Goal: Complete application form

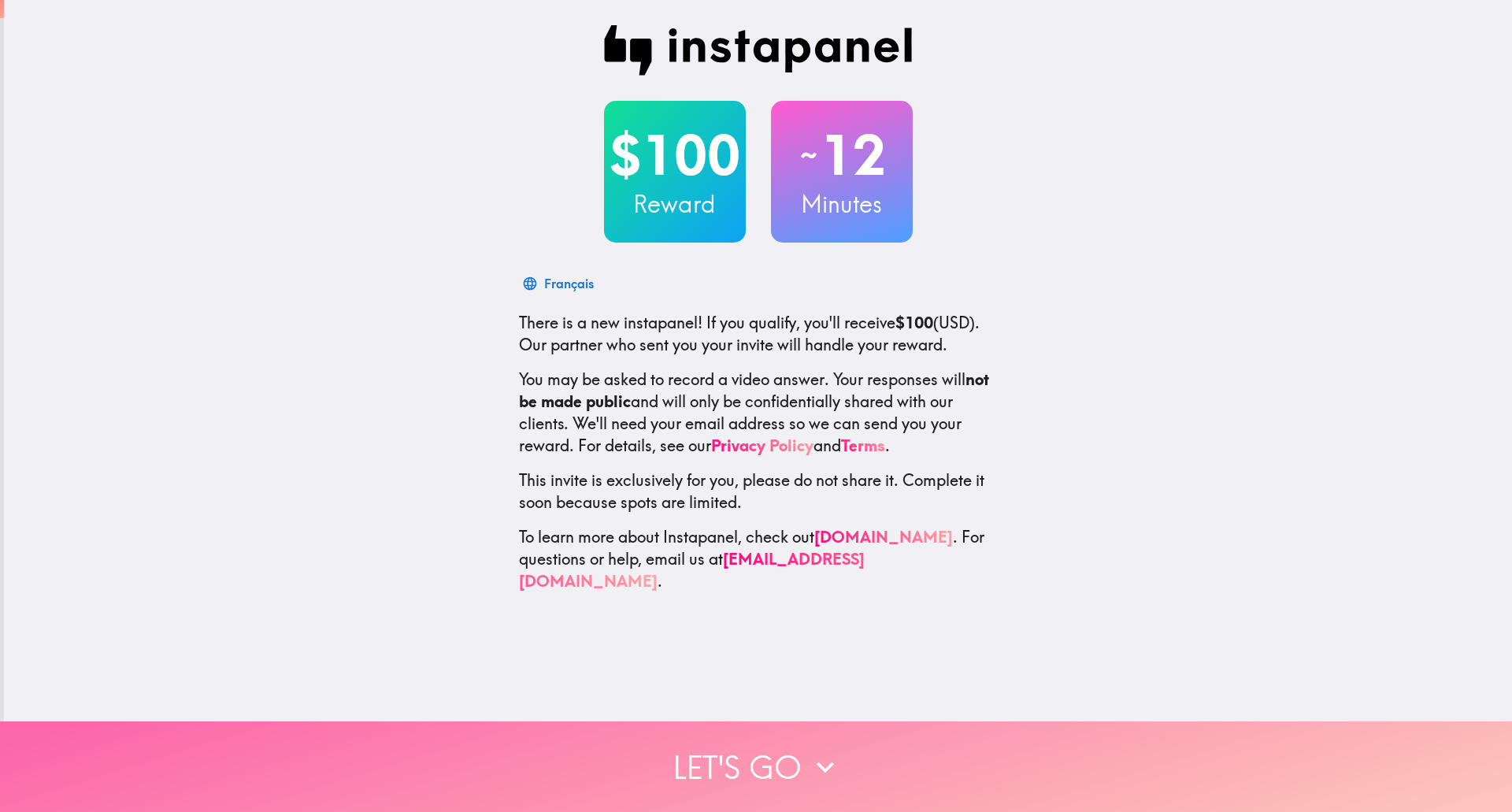
click at [818, 750] on icon "button" at bounding box center [825, 767] width 34 height 34
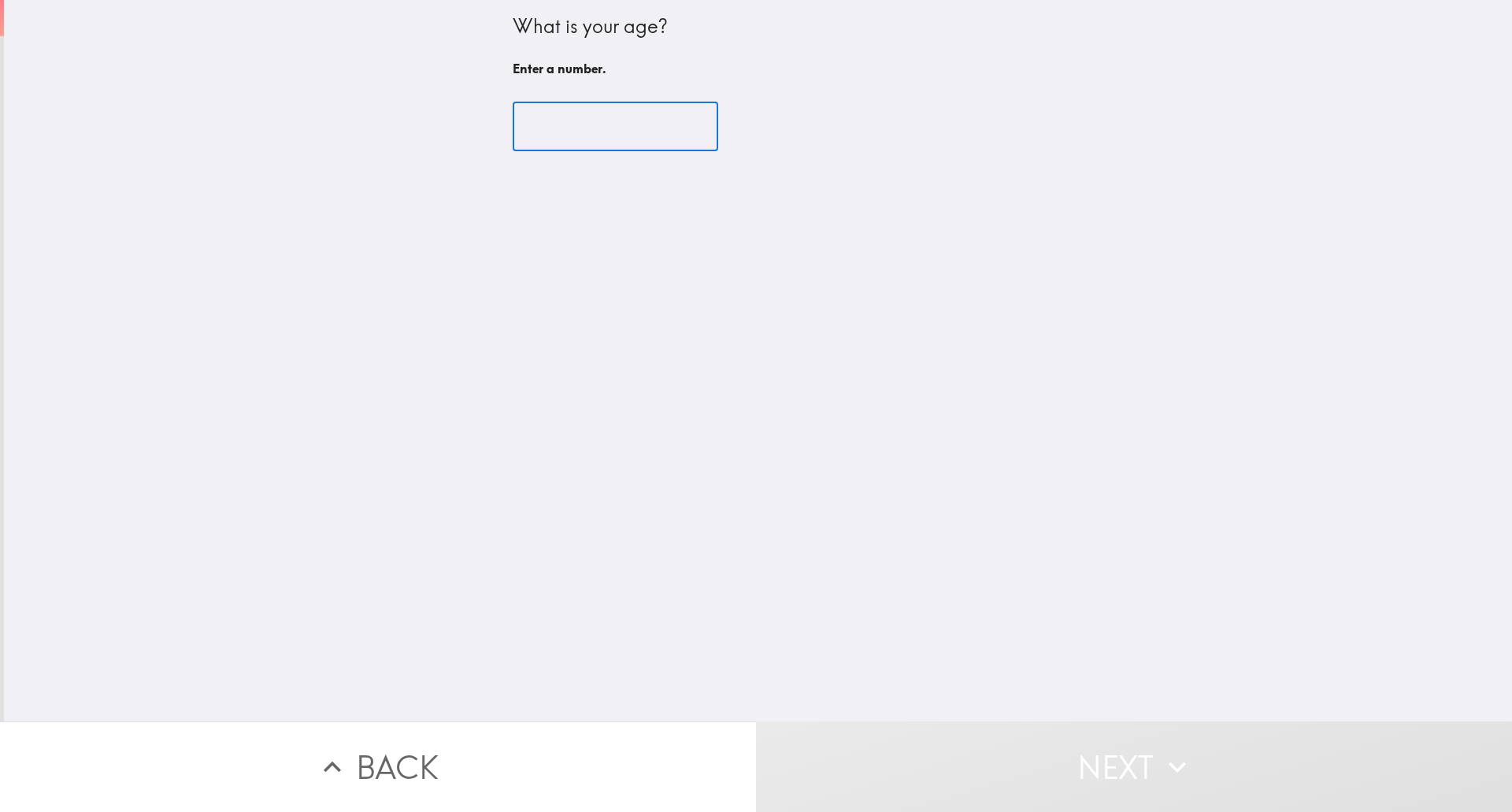
click at [619, 127] on input "number" at bounding box center [615, 127] width 205 height 49
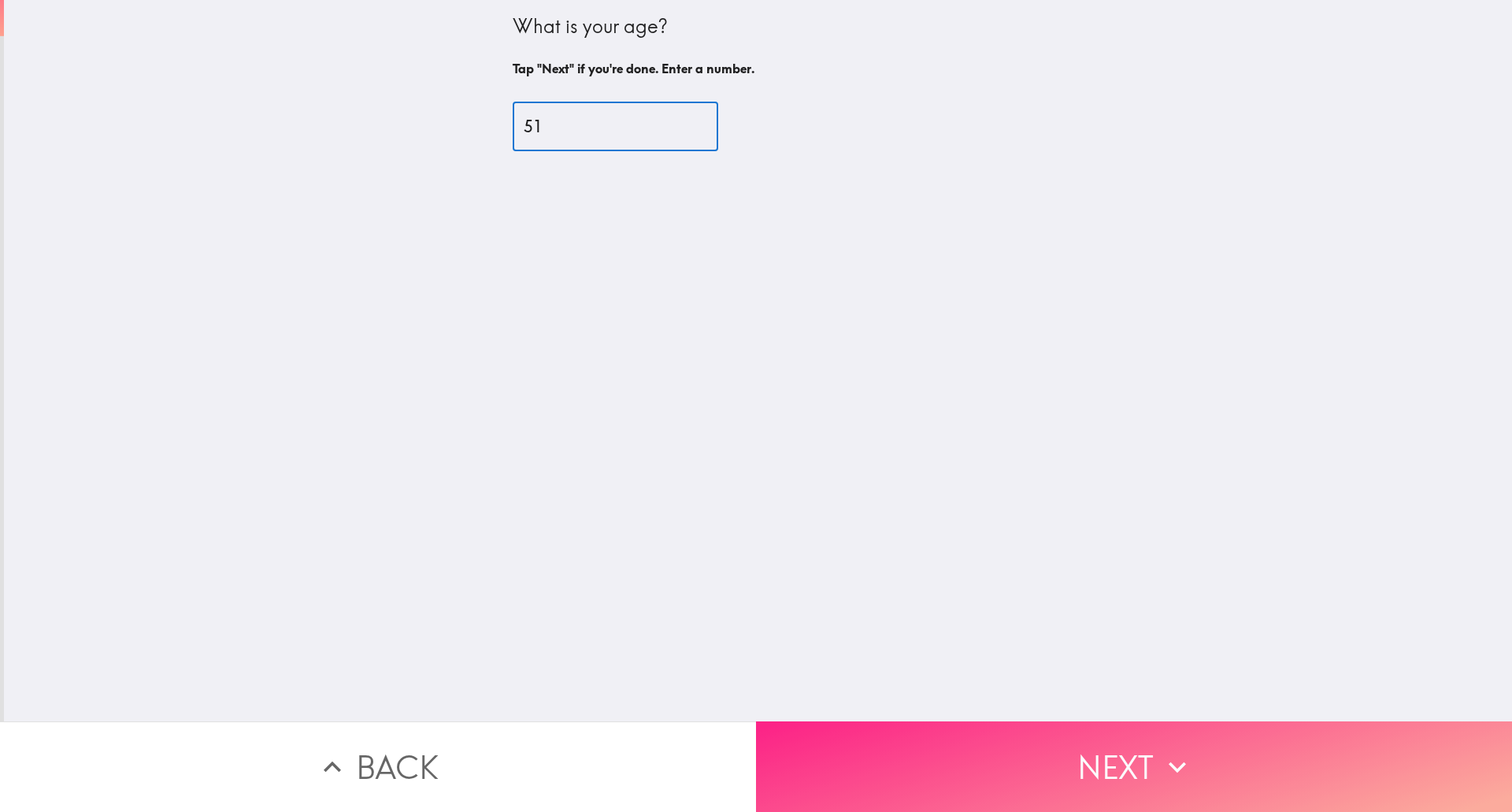
type input "51"
click at [1113, 754] on button "Next" at bounding box center [1134, 767] width 756 height 90
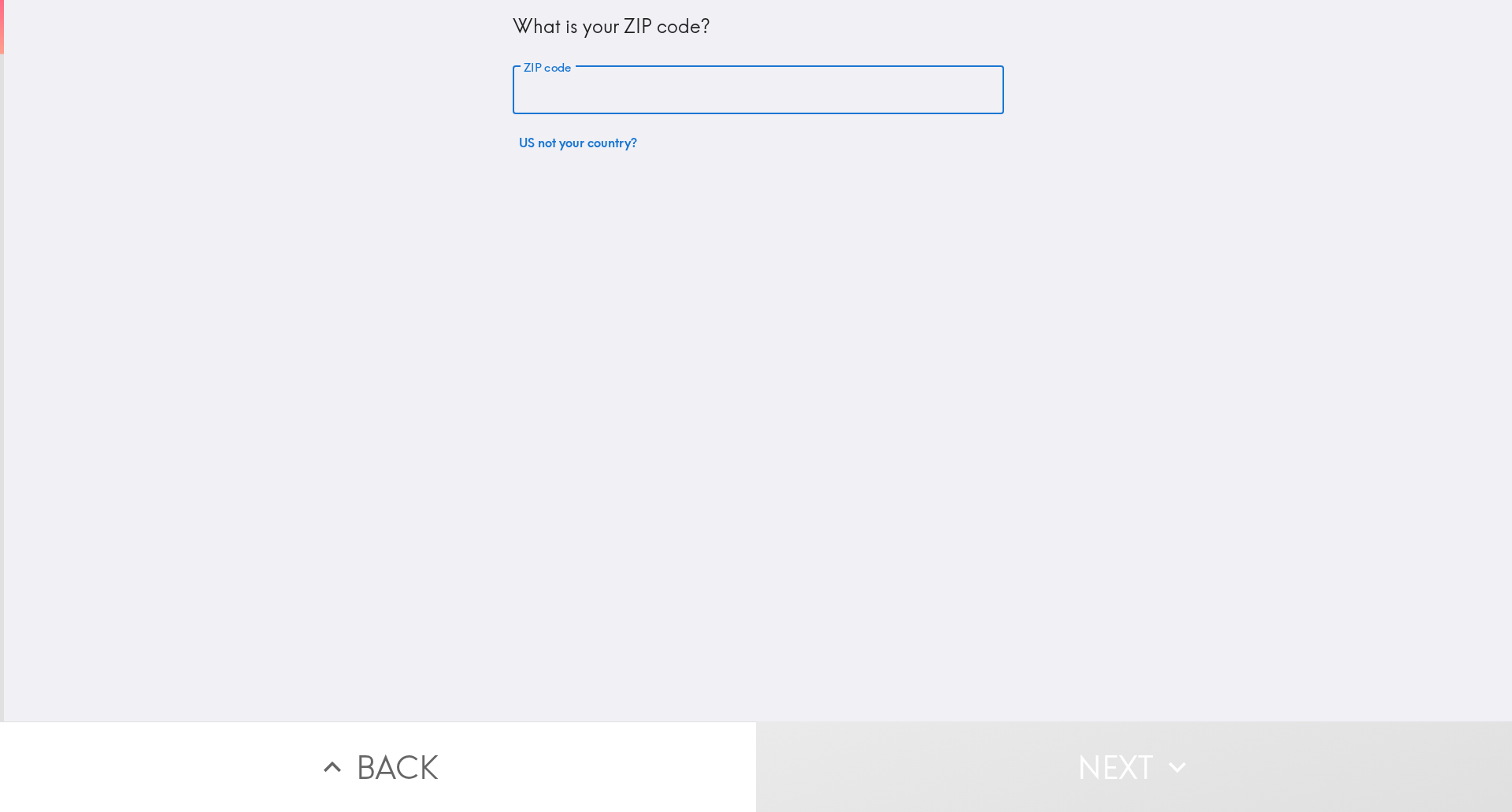
click at [741, 108] on input "ZIP code" at bounding box center [758, 90] width 491 height 49
type input "38111"
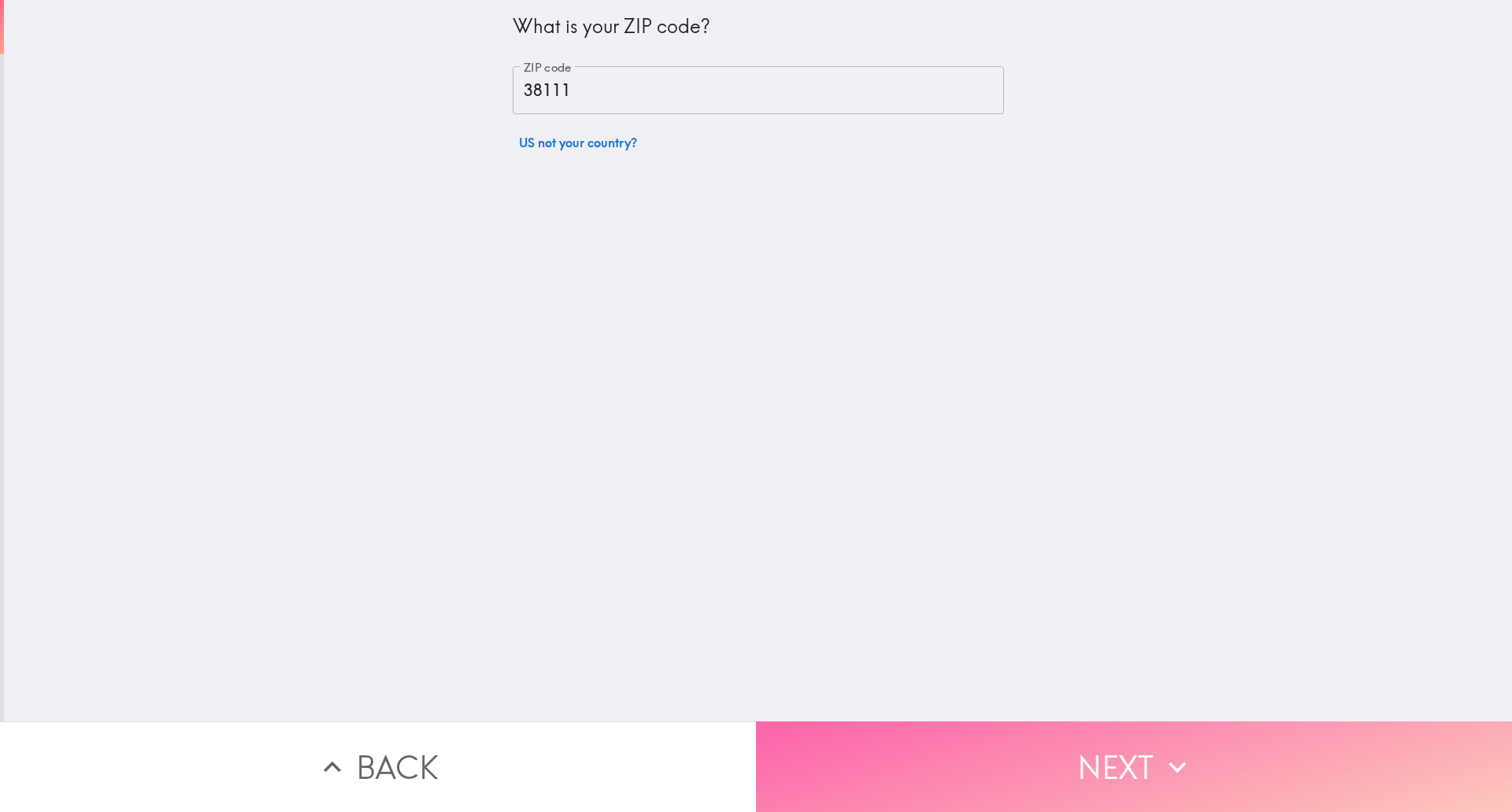
click at [1115, 735] on button "Next" at bounding box center [1134, 767] width 756 height 90
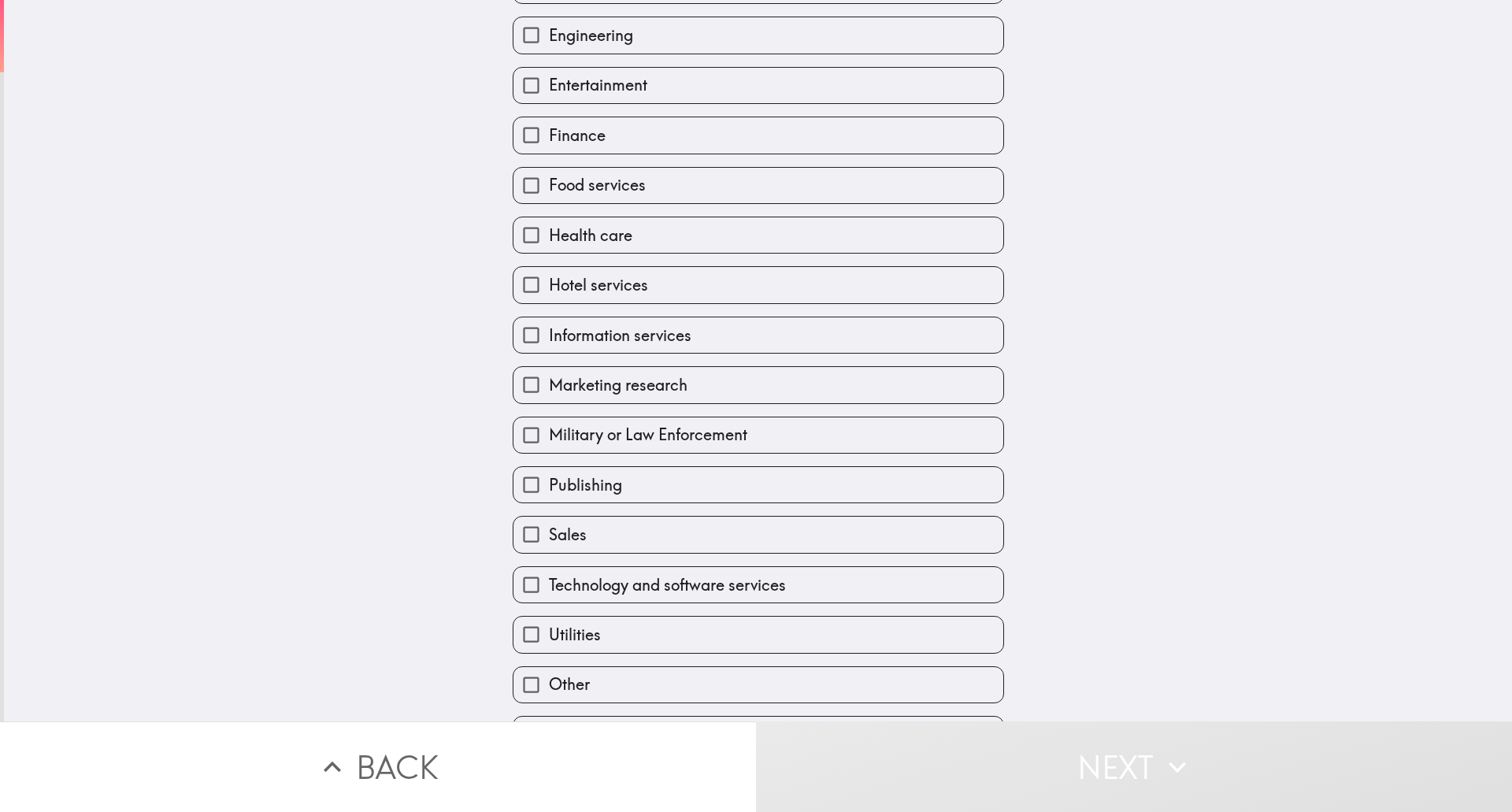
scroll to position [315, 0]
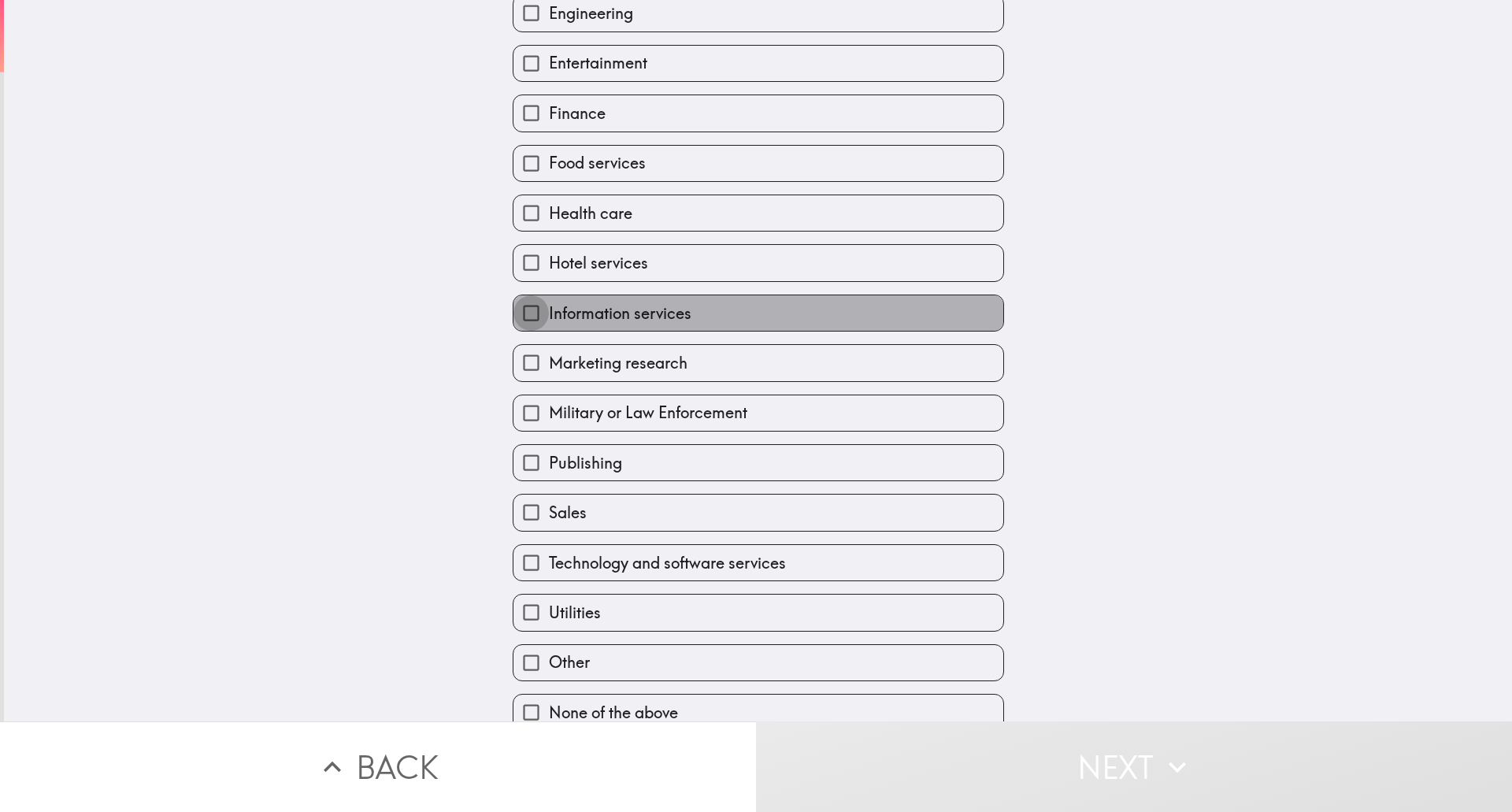
click at [523, 312] on input "Information services" at bounding box center [531, 313] width 35 height 35
checkbox input "true"
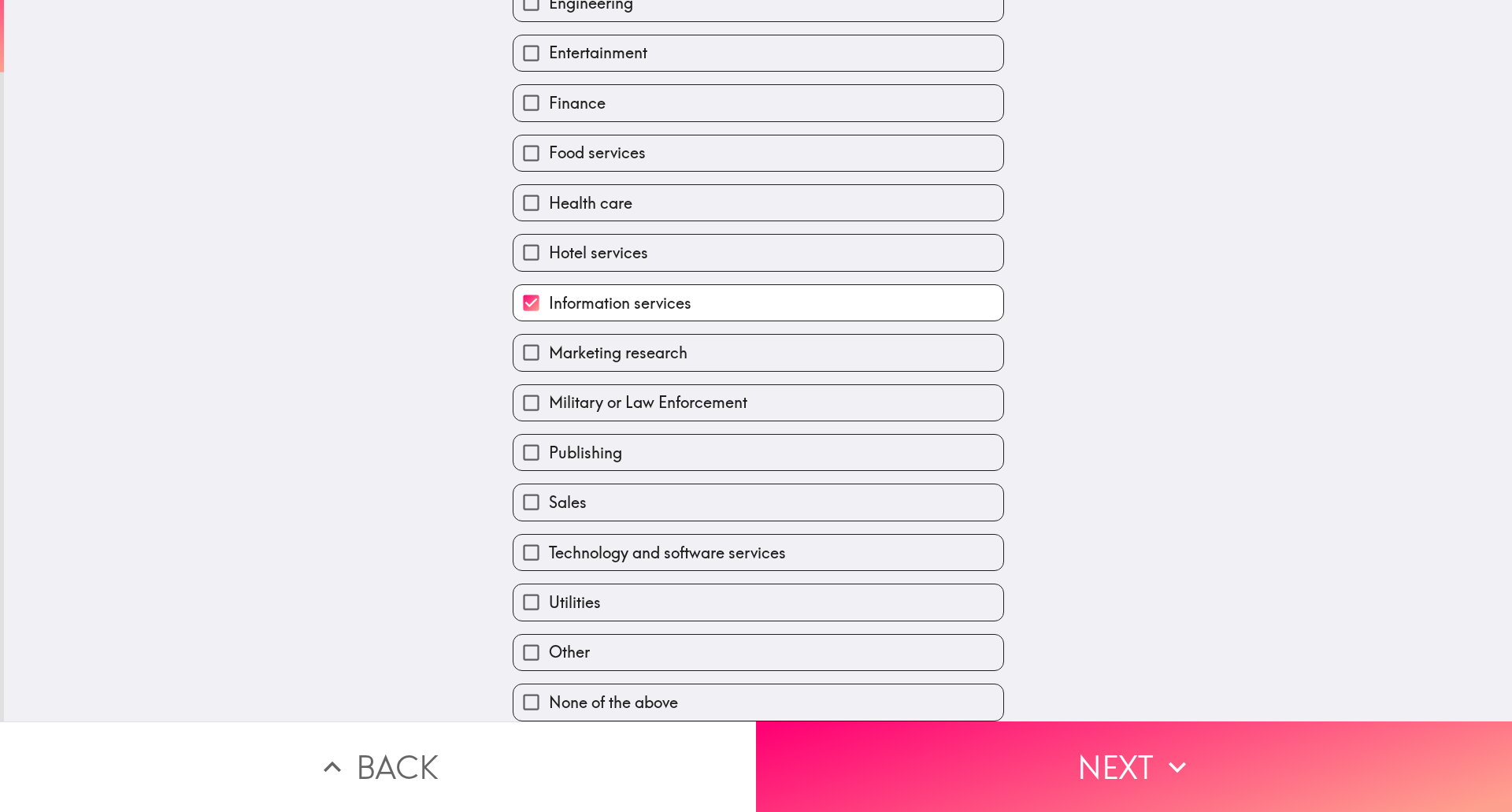
scroll to position [337, 0]
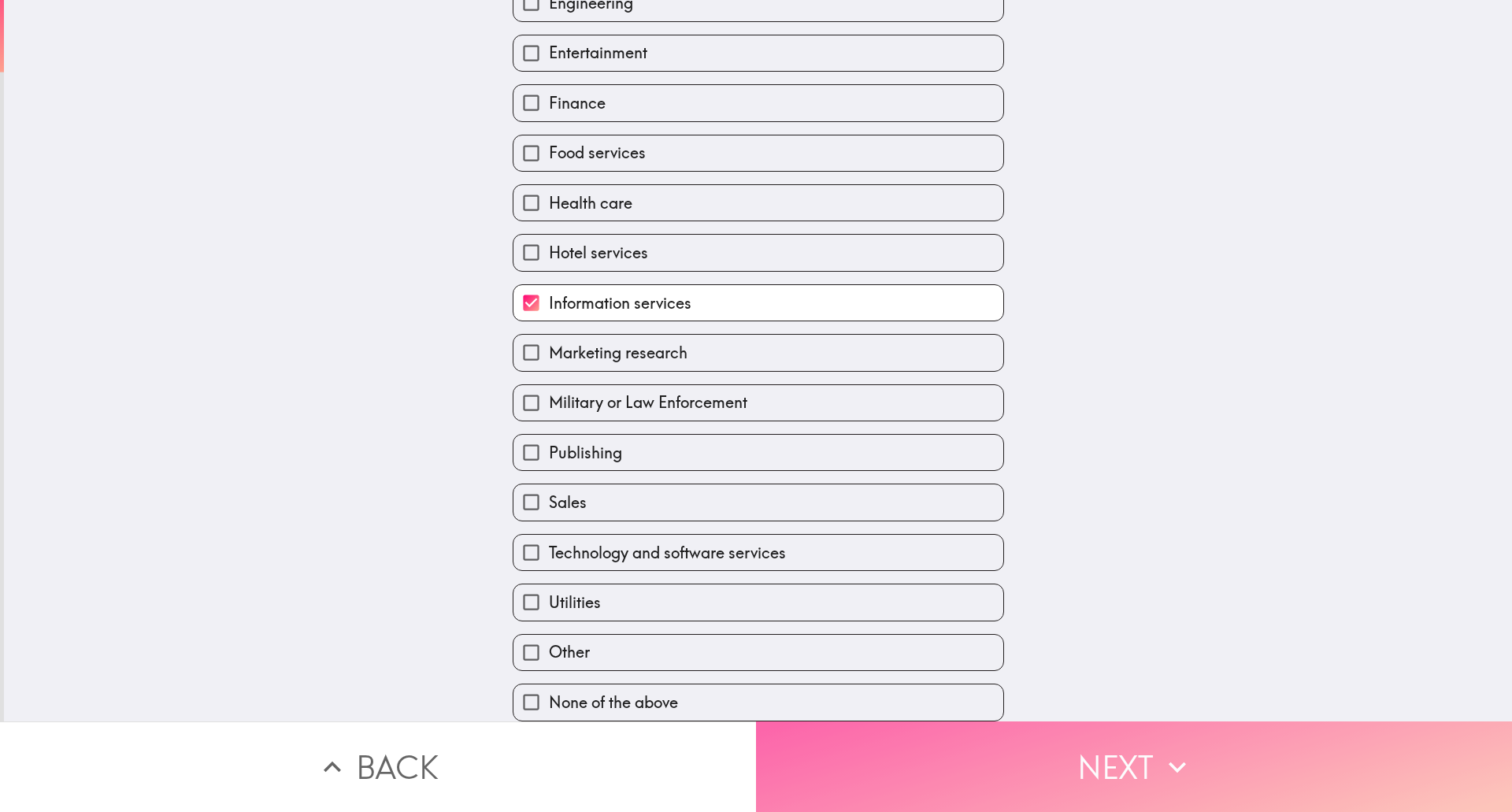
click at [1148, 761] on button "Next" at bounding box center [1134, 767] width 756 height 90
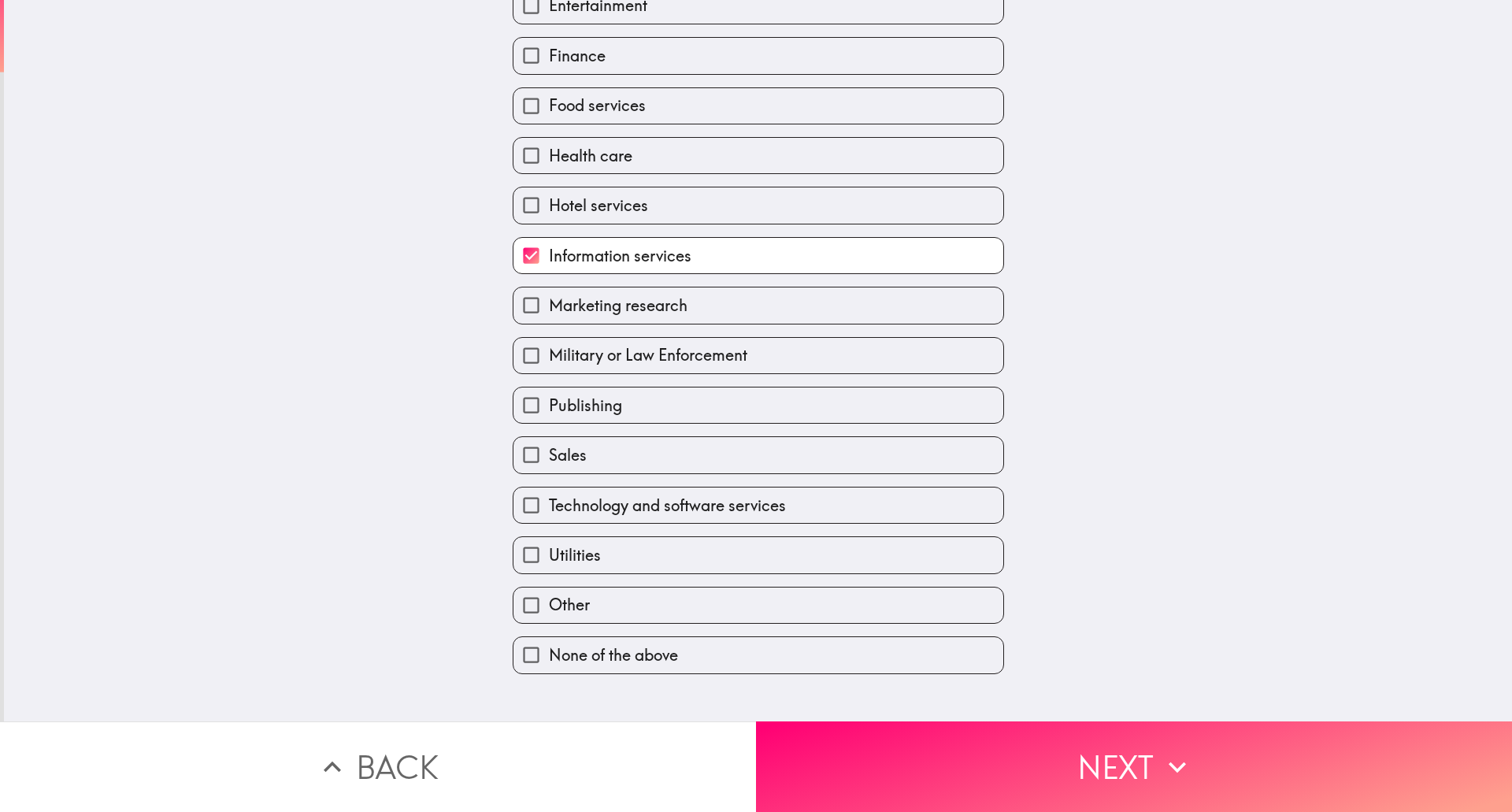
scroll to position [3, 0]
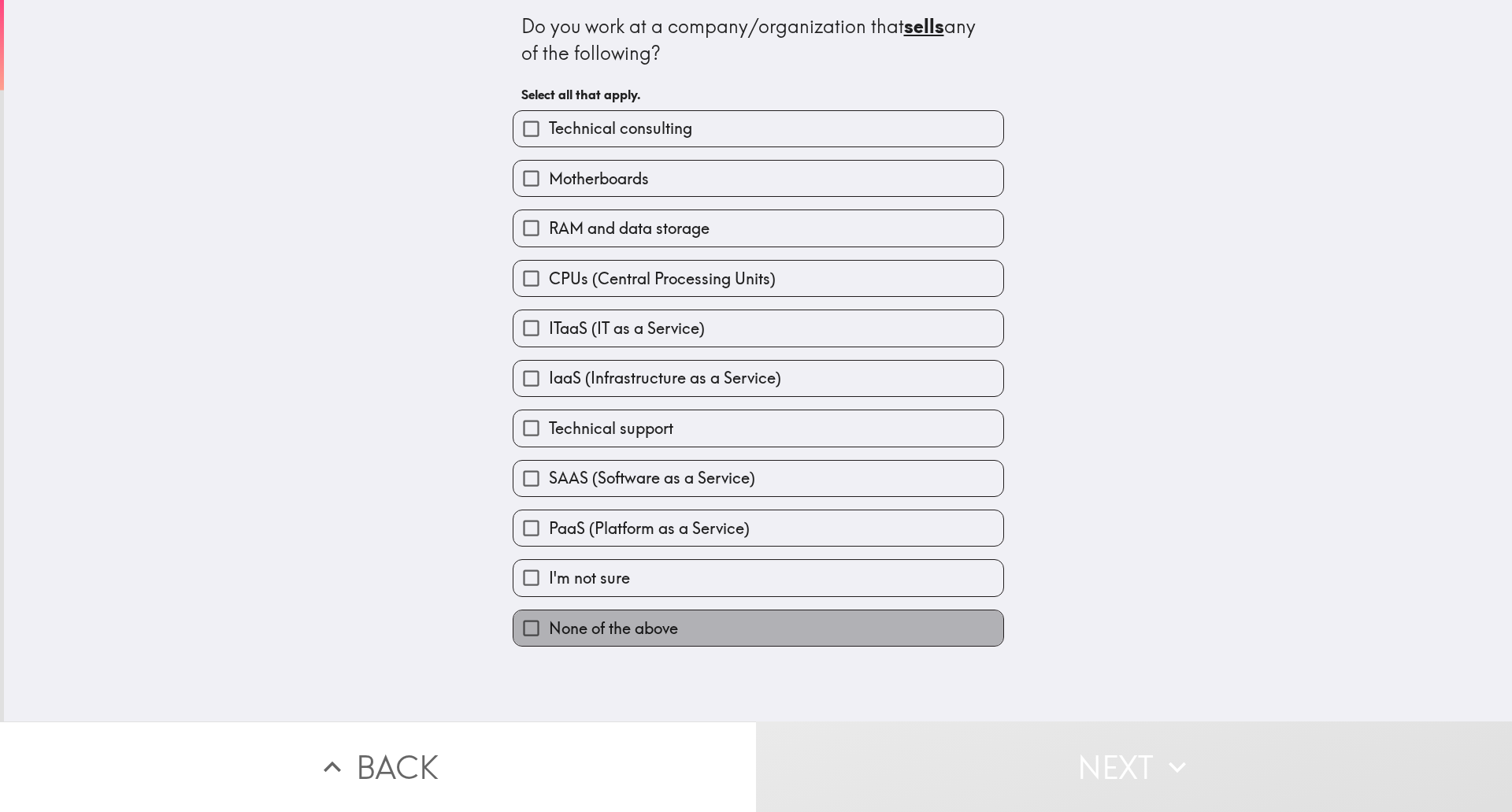
click at [558, 632] on span "None of the above" at bounding box center [613, 628] width 129 height 22
click at [549, 632] on input "None of the above" at bounding box center [531, 628] width 35 height 35
checkbox input "true"
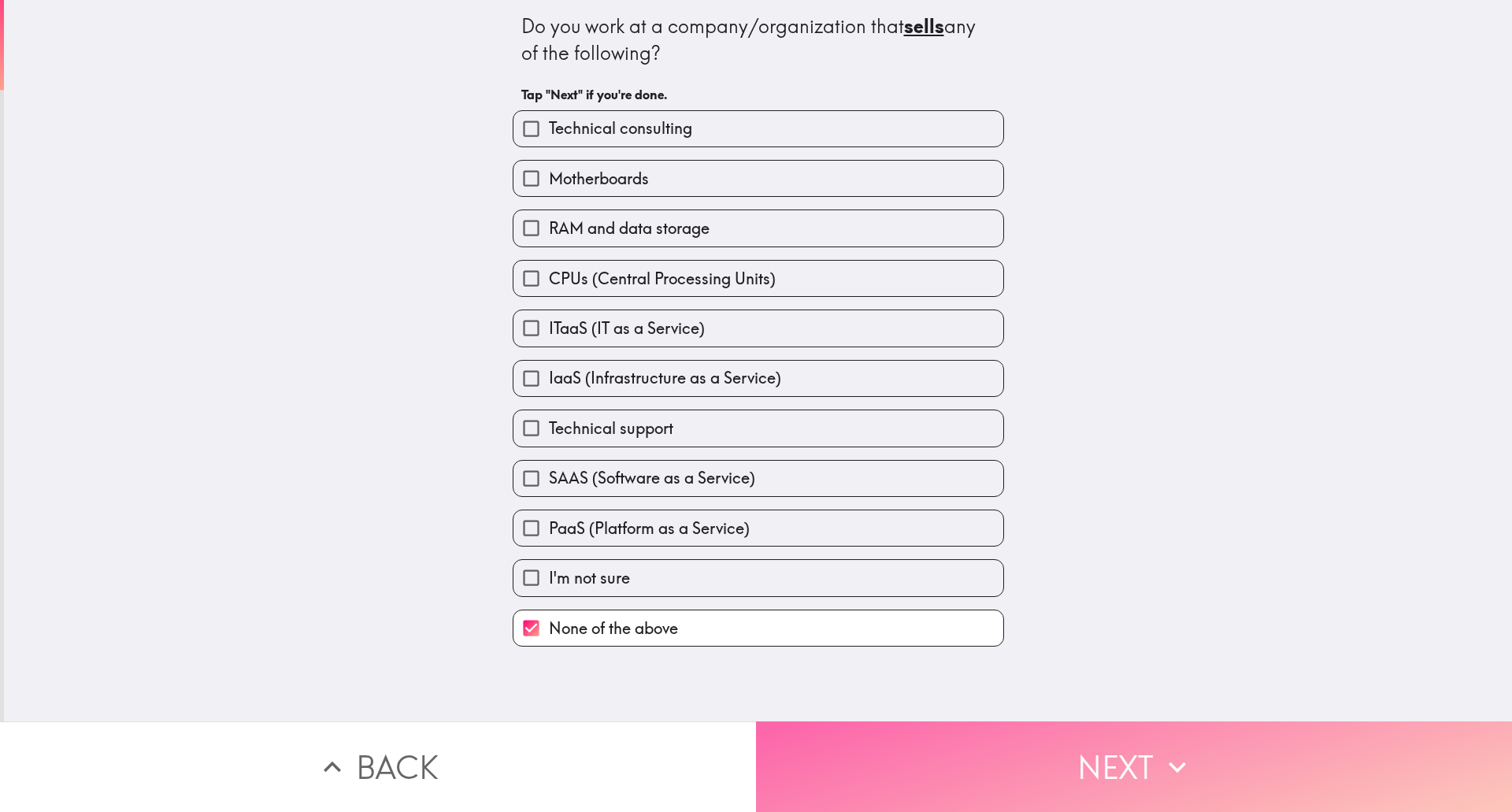
click at [1091, 755] on button "Next" at bounding box center [1134, 767] width 756 height 90
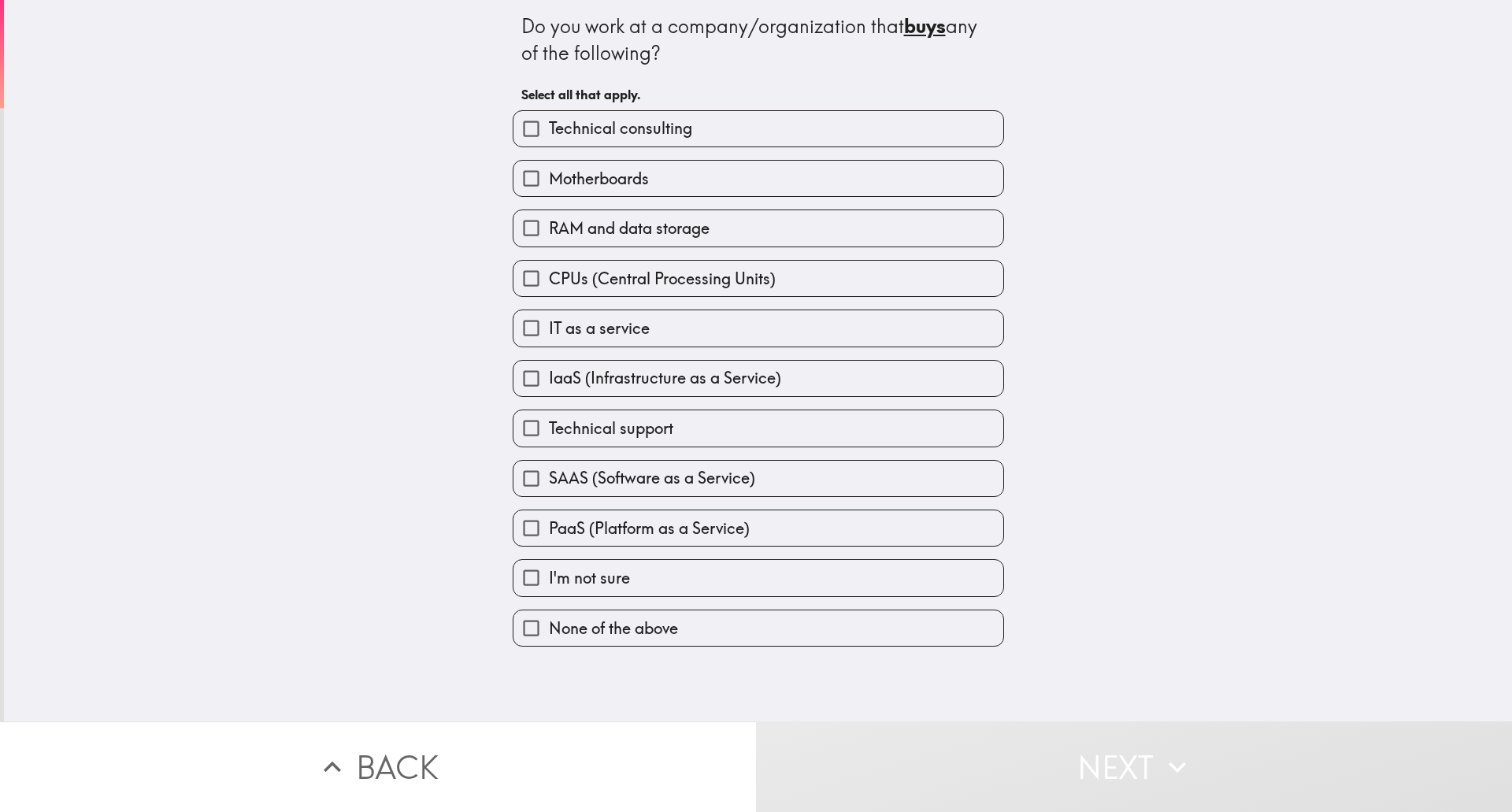
click at [515, 124] on input "Technical consulting" at bounding box center [531, 128] width 35 height 35
checkbox input "true"
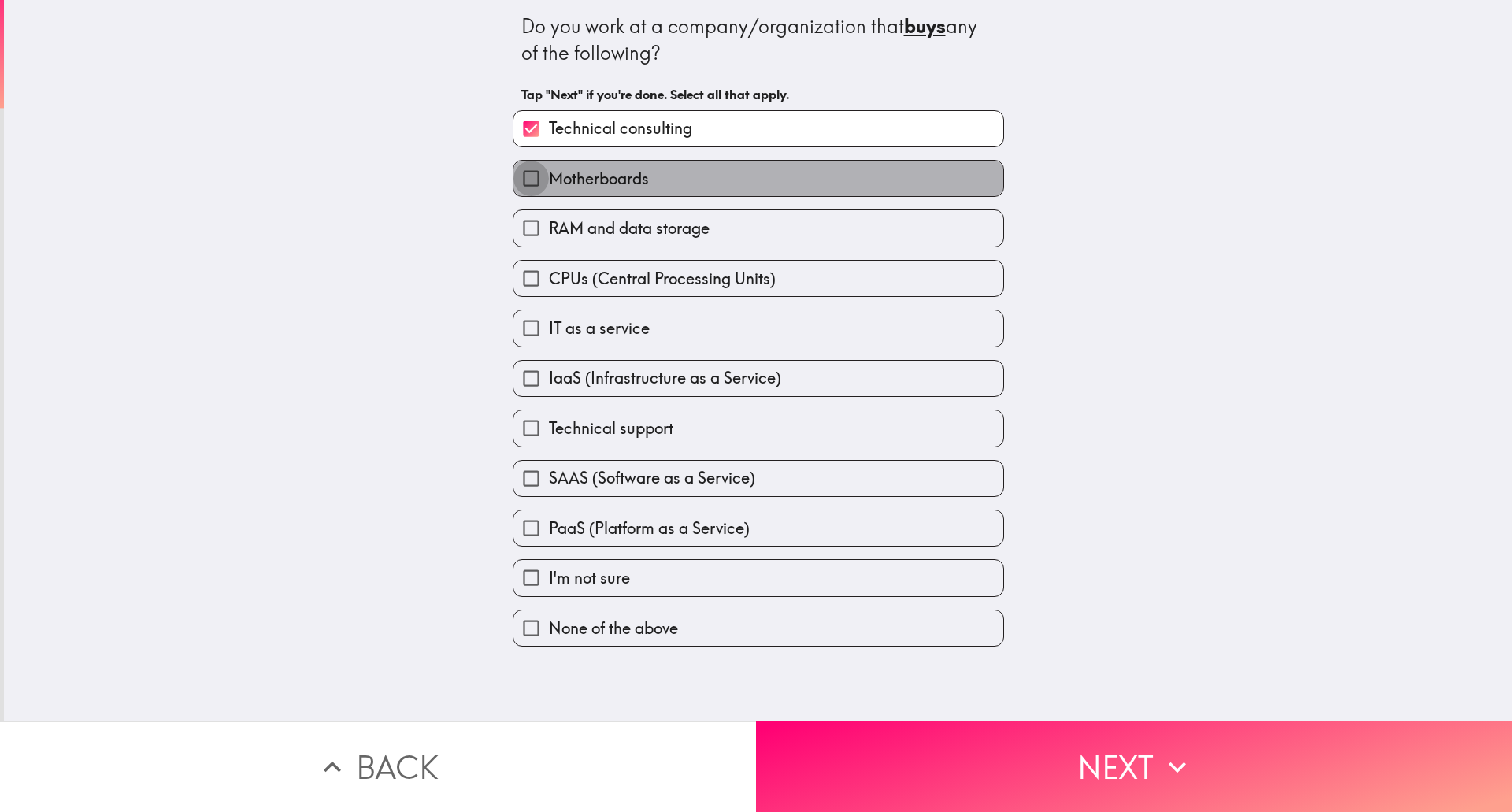
click at [515, 174] on input "Motherboards" at bounding box center [531, 178] width 35 height 35
checkbox input "true"
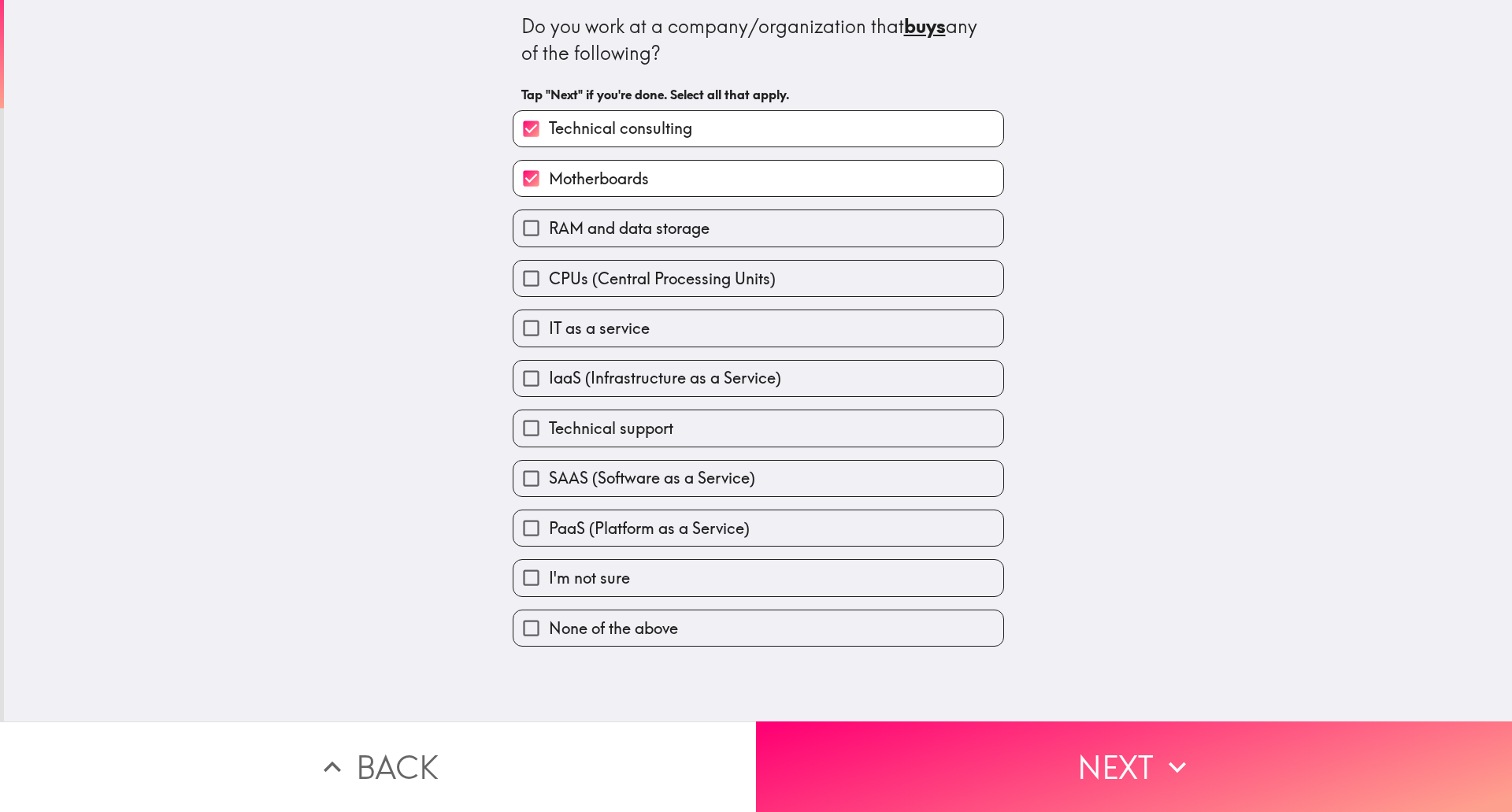
click at [514, 225] on input "RAM and data storage" at bounding box center [531, 228] width 35 height 35
checkbox input "true"
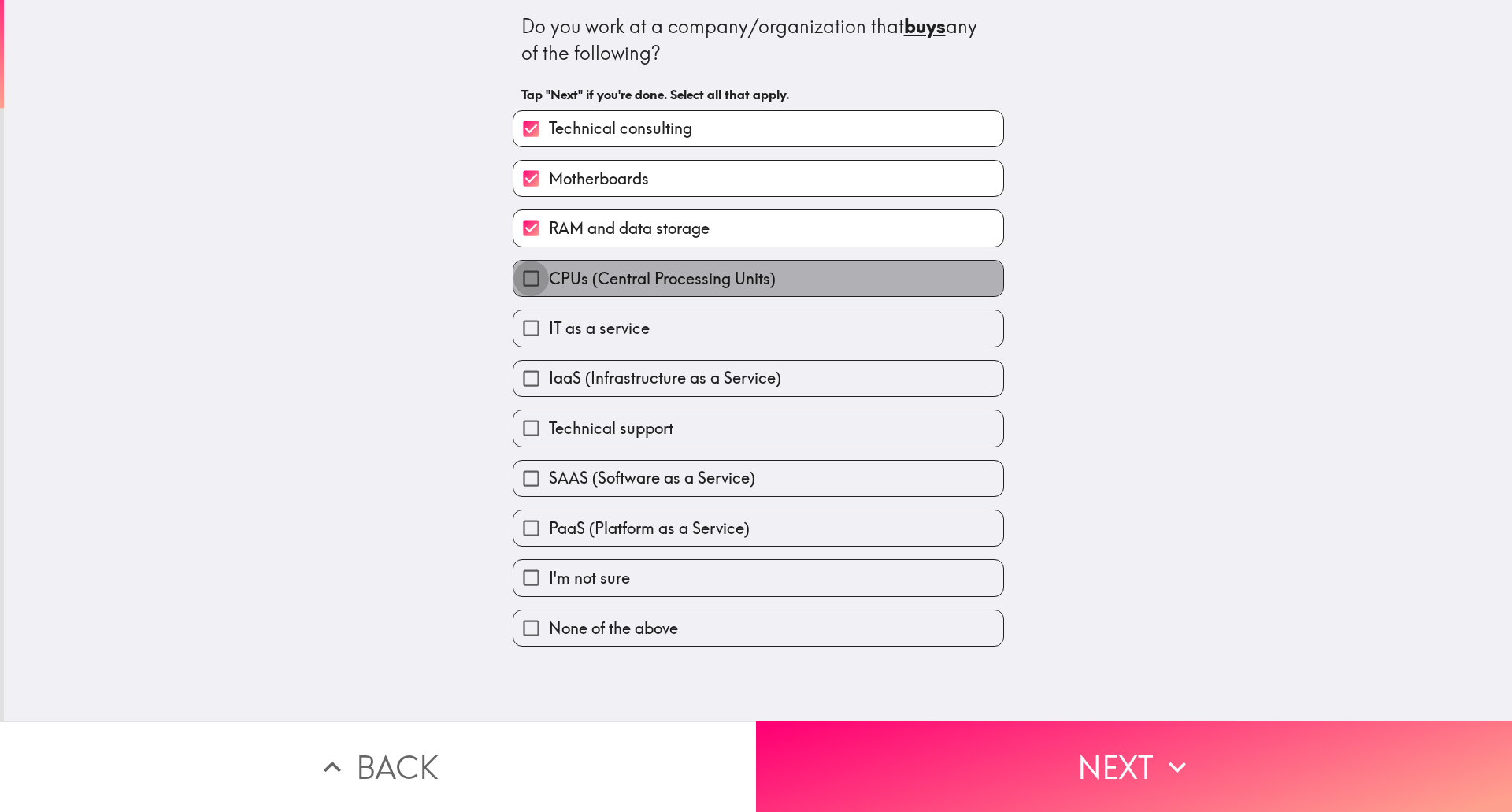
click at [514, 278] on input "CPUs (Central Processing Units)" at bounding box center [531, 278] width 35 height 35
checkbox input "true"
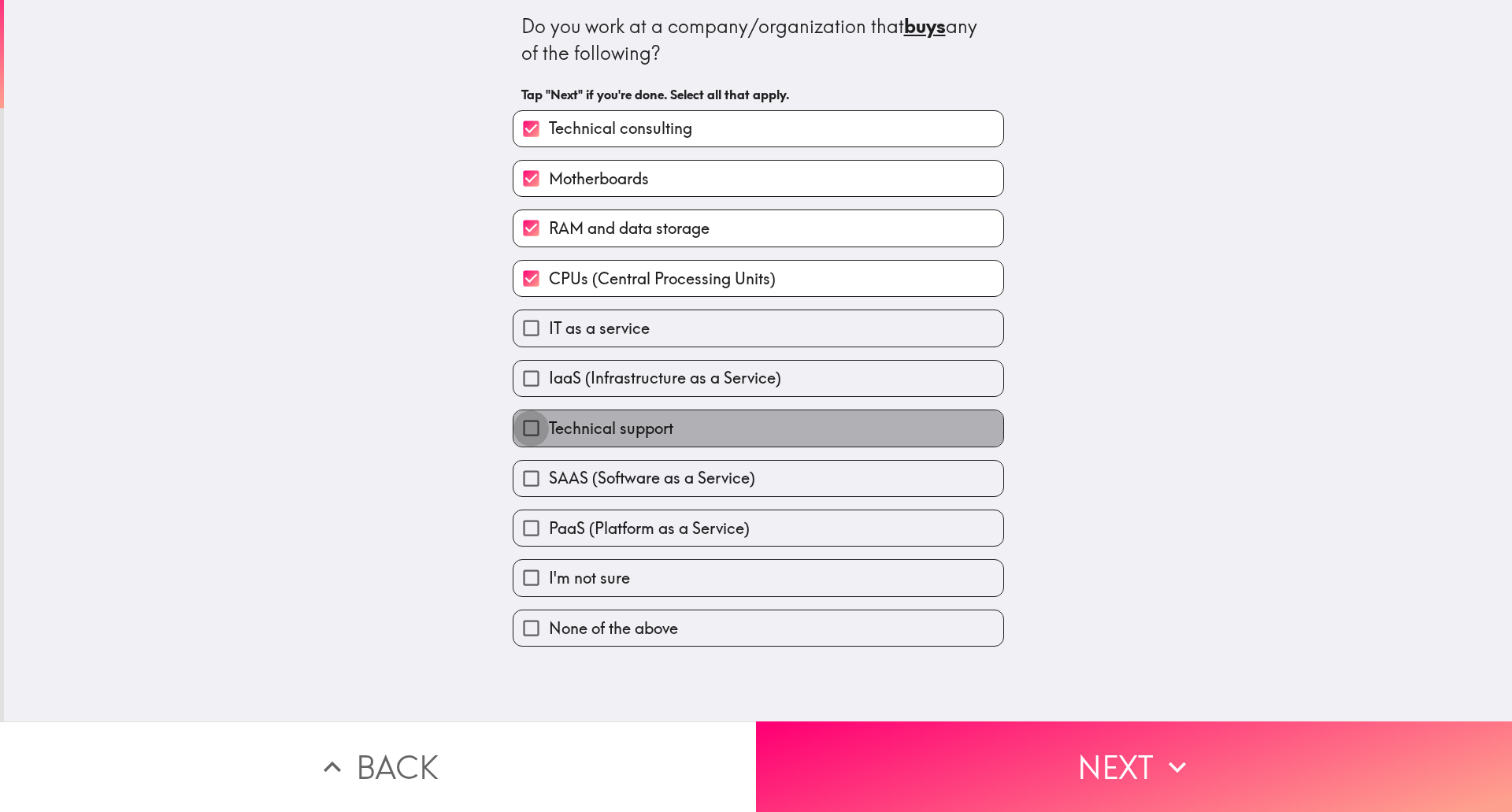
click at [514, 429] on input "Technical support" at bounding box center [531, 428] width 35 height 35
checkbox input "true"
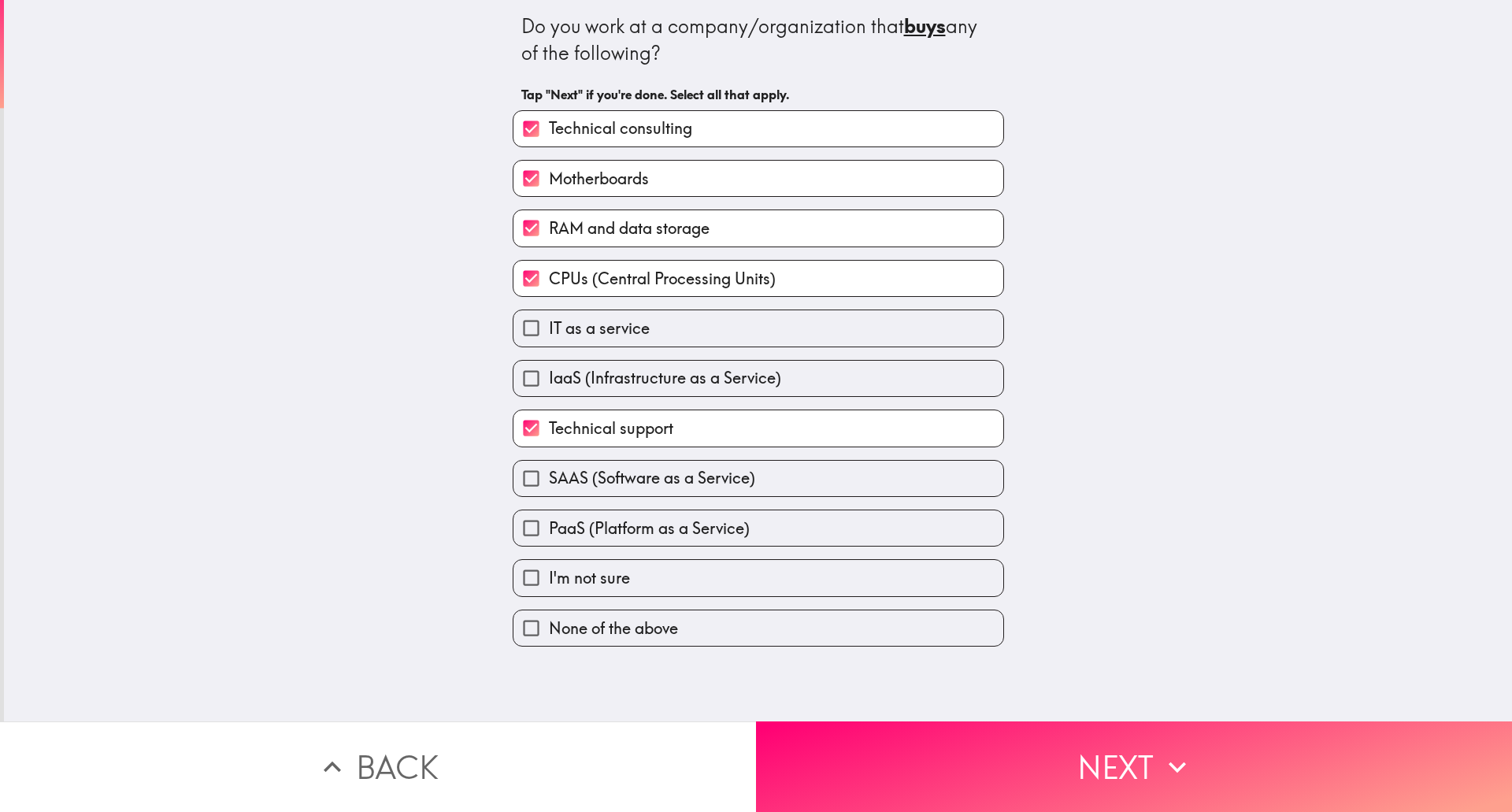
click at [514, 478] on input "SAAS (Software as a Service)" at bounding box center [531, 477] width 35 height 35
checkbox input "true"
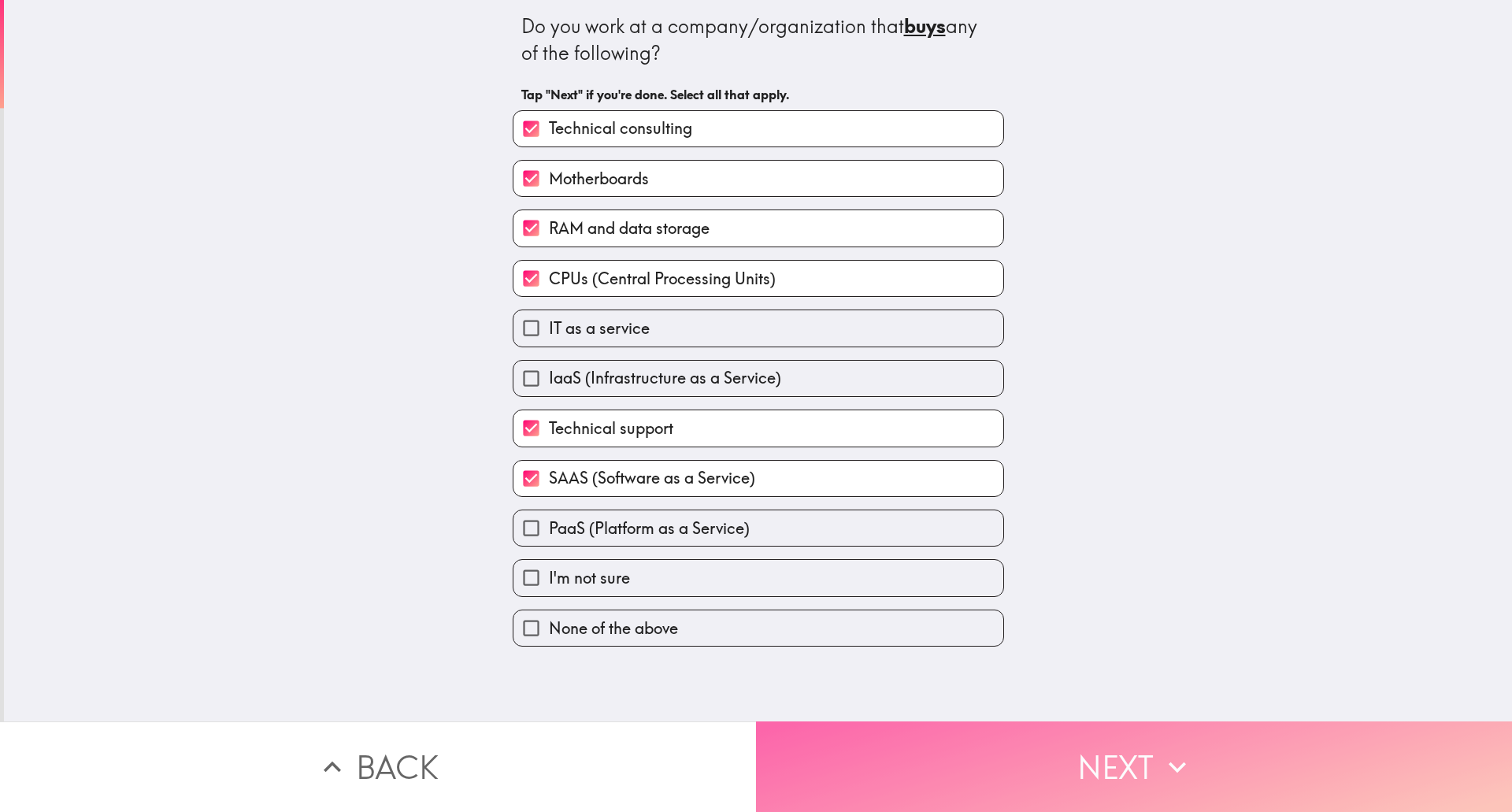
click at [1114, 756] on button "Next" at bounding box center [1134, 767] width 756 height 90
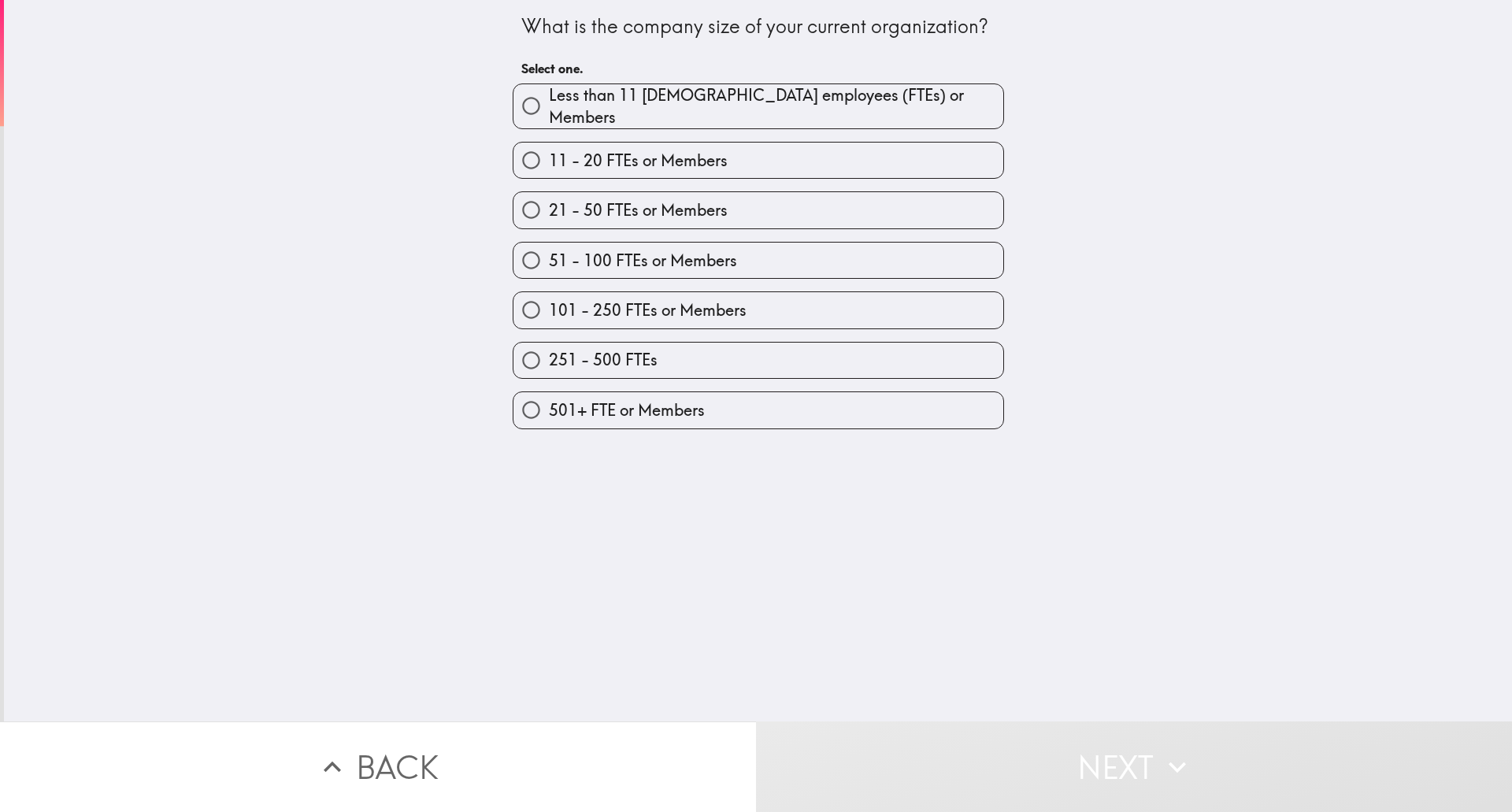
click at [610, 349] on span "251 - 500 FTEs" at bounding box center [603, 360] width 109 height 22
click at [549, 345] on input "251 - 500 FTEs" at bounding box center [531, 360] width 35 height 35
radio input "true"
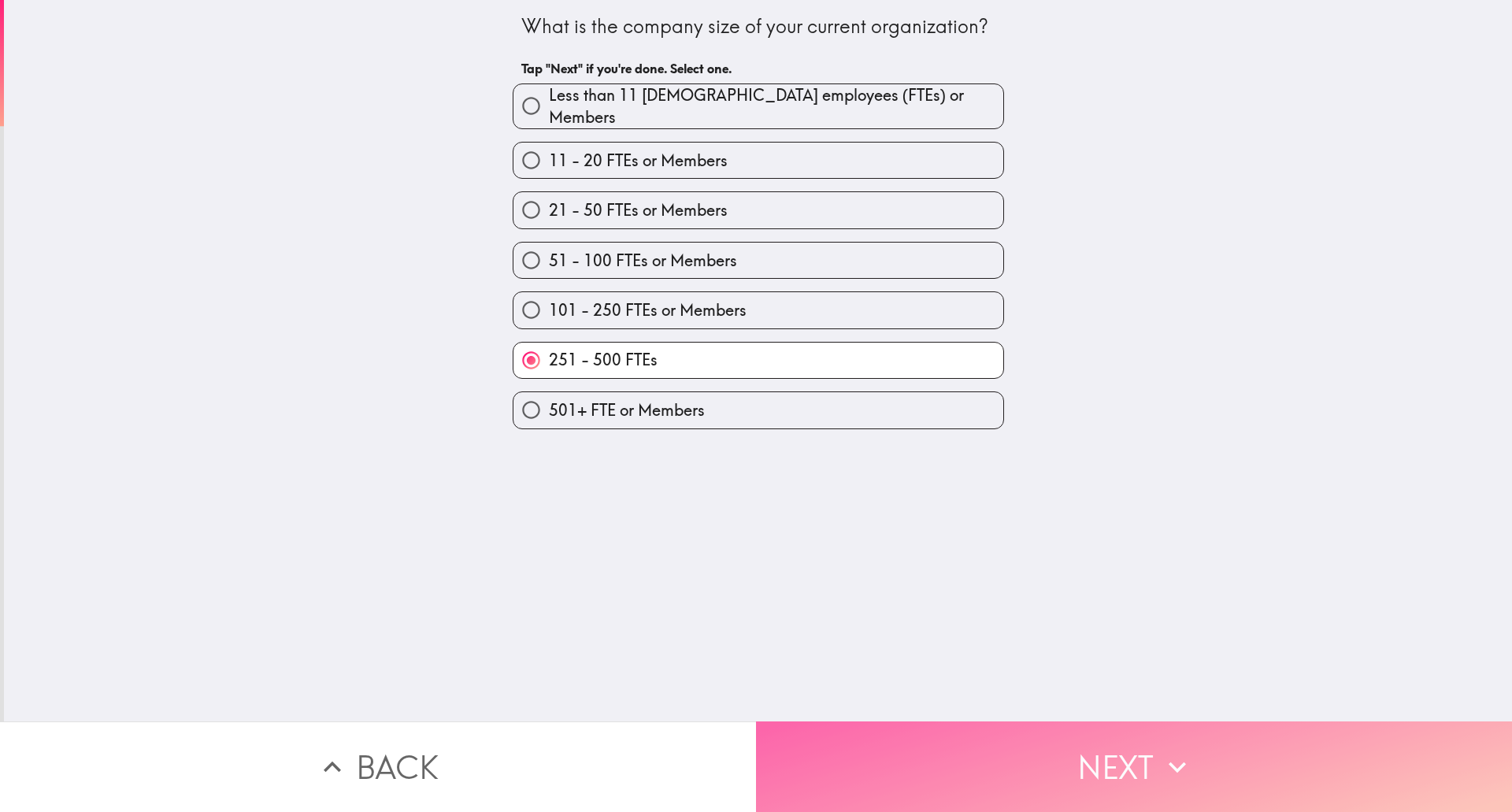
click at [1125, 743] on button "Next" at bounding box center [1134, 767] width 756 height 90
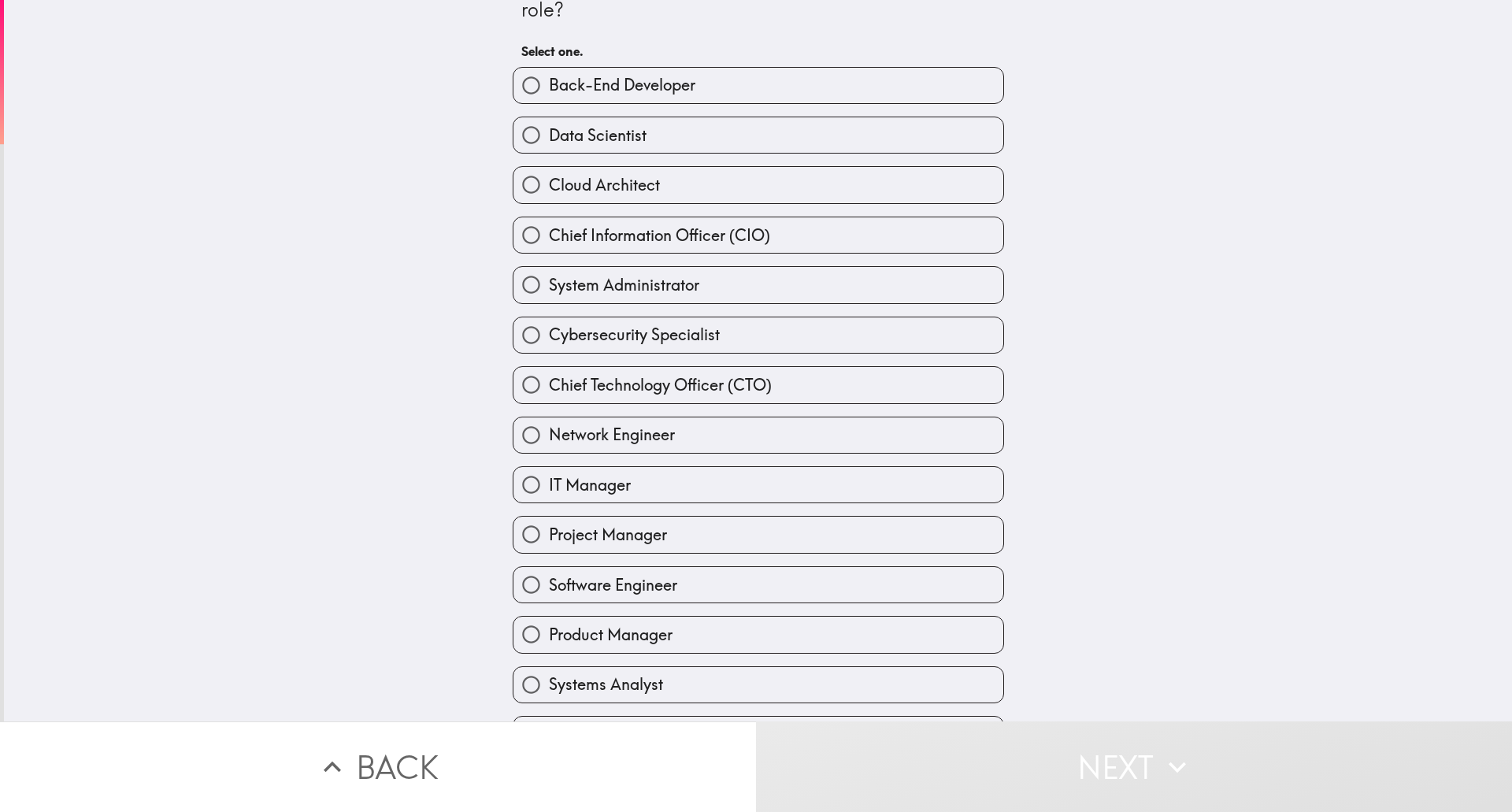
scroll to position [79, 0]
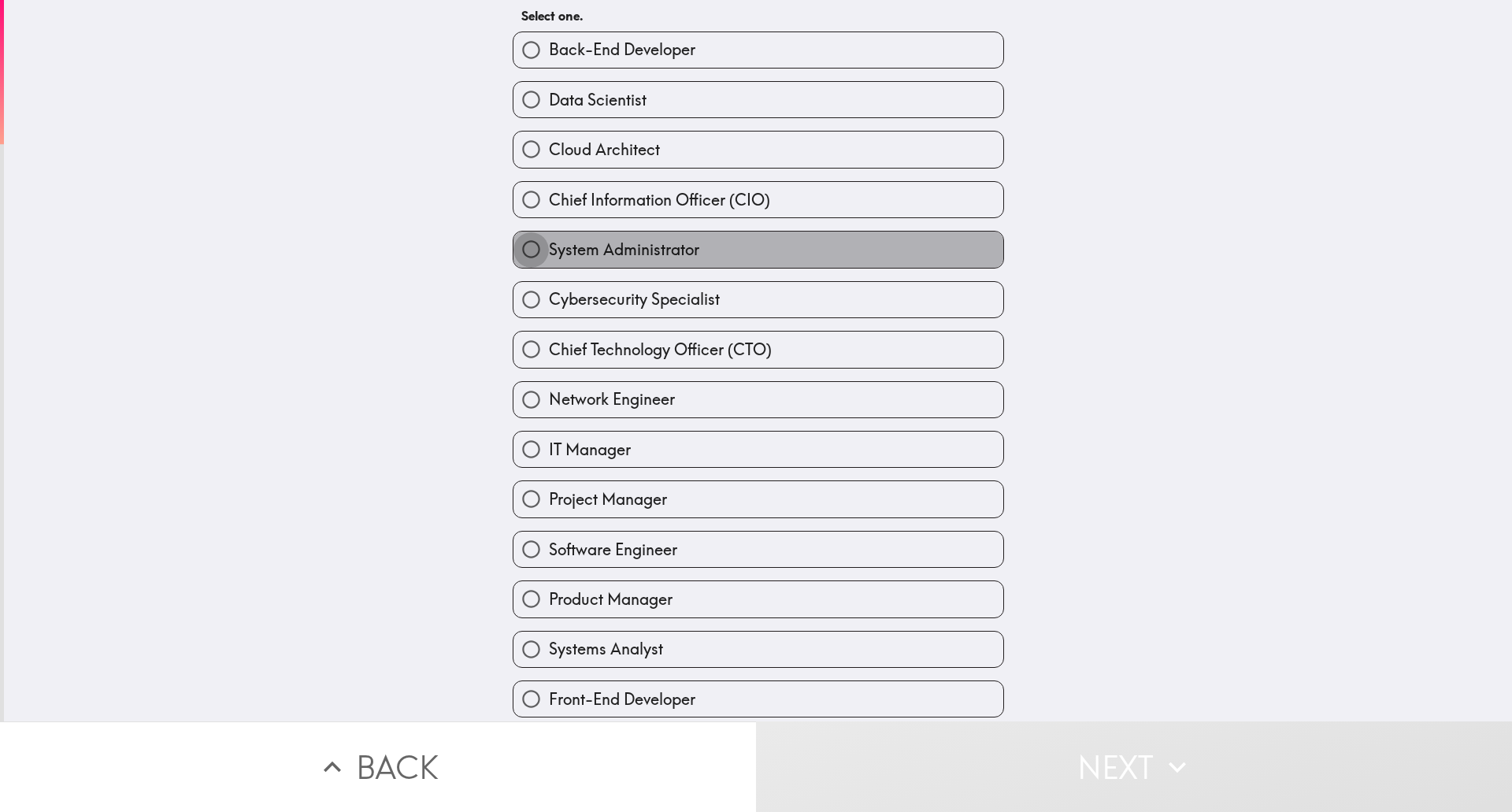
click at [522, 249] on input "System Administrator" at bounding box center [531, 249] width 35 height 35
radio input "true"
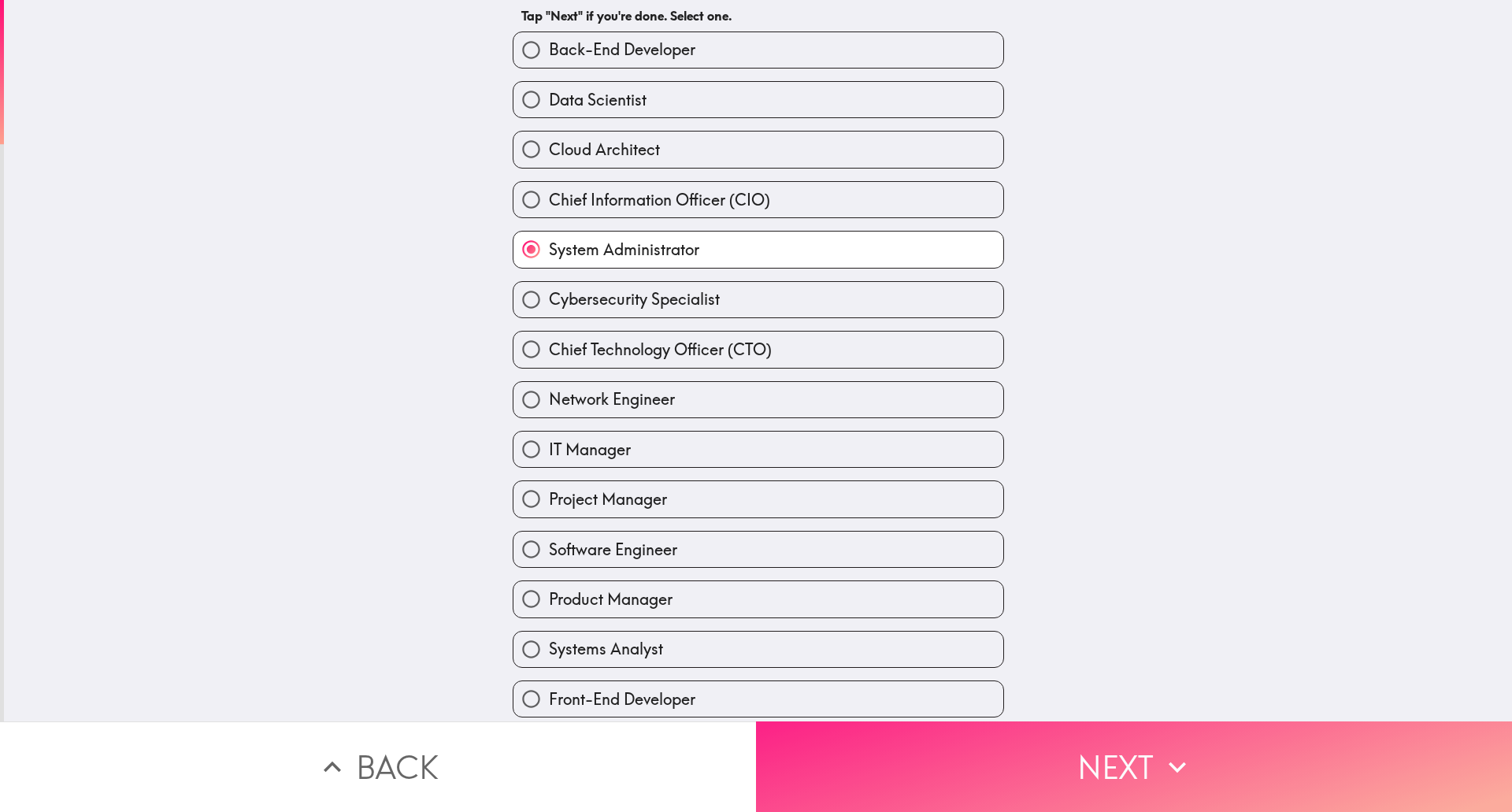
click at [1115, 760] on button "Next" at bounding box center [1134, 767] width 756 height 90
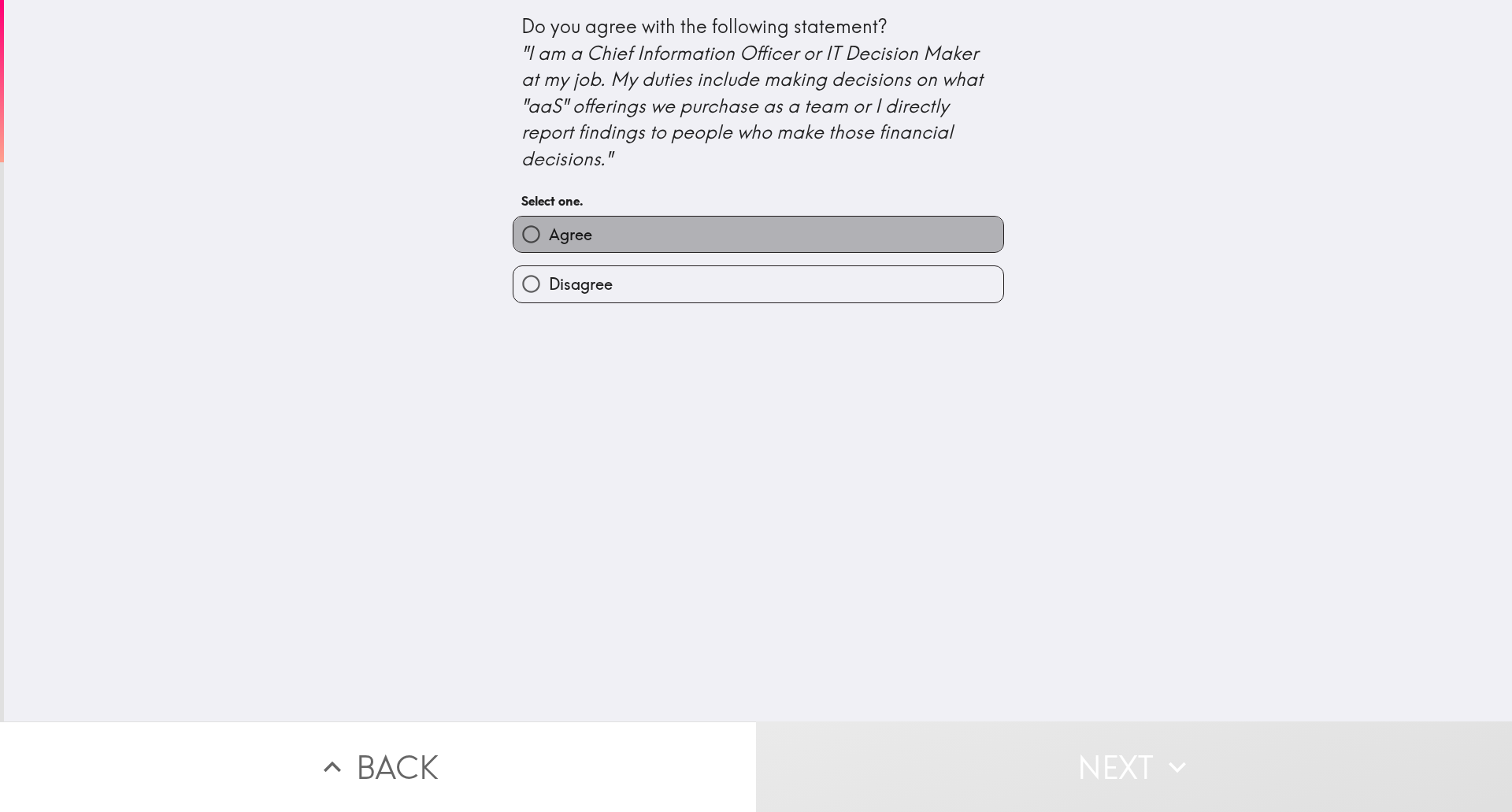
click at [552, 235] on span "Agree" at bounding box center [571, 234] width 43 height 22
click at [549, 235] on input "Agree" at bounding box center [531, 233] width 35 height 35
radio input "true"
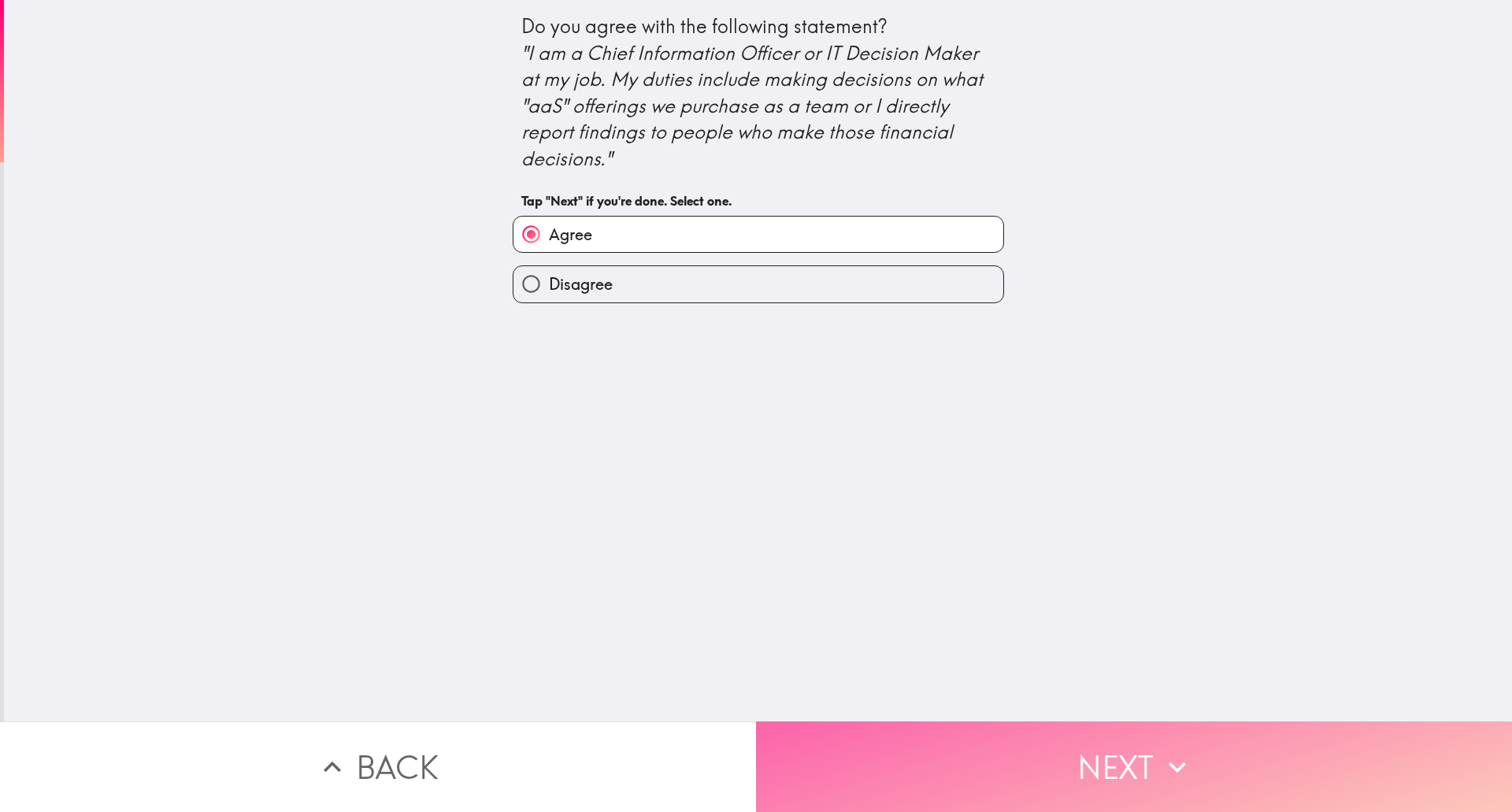
click at [1101, 746] on button "Next" at bounding box center [1134, 767] width 756 height 90
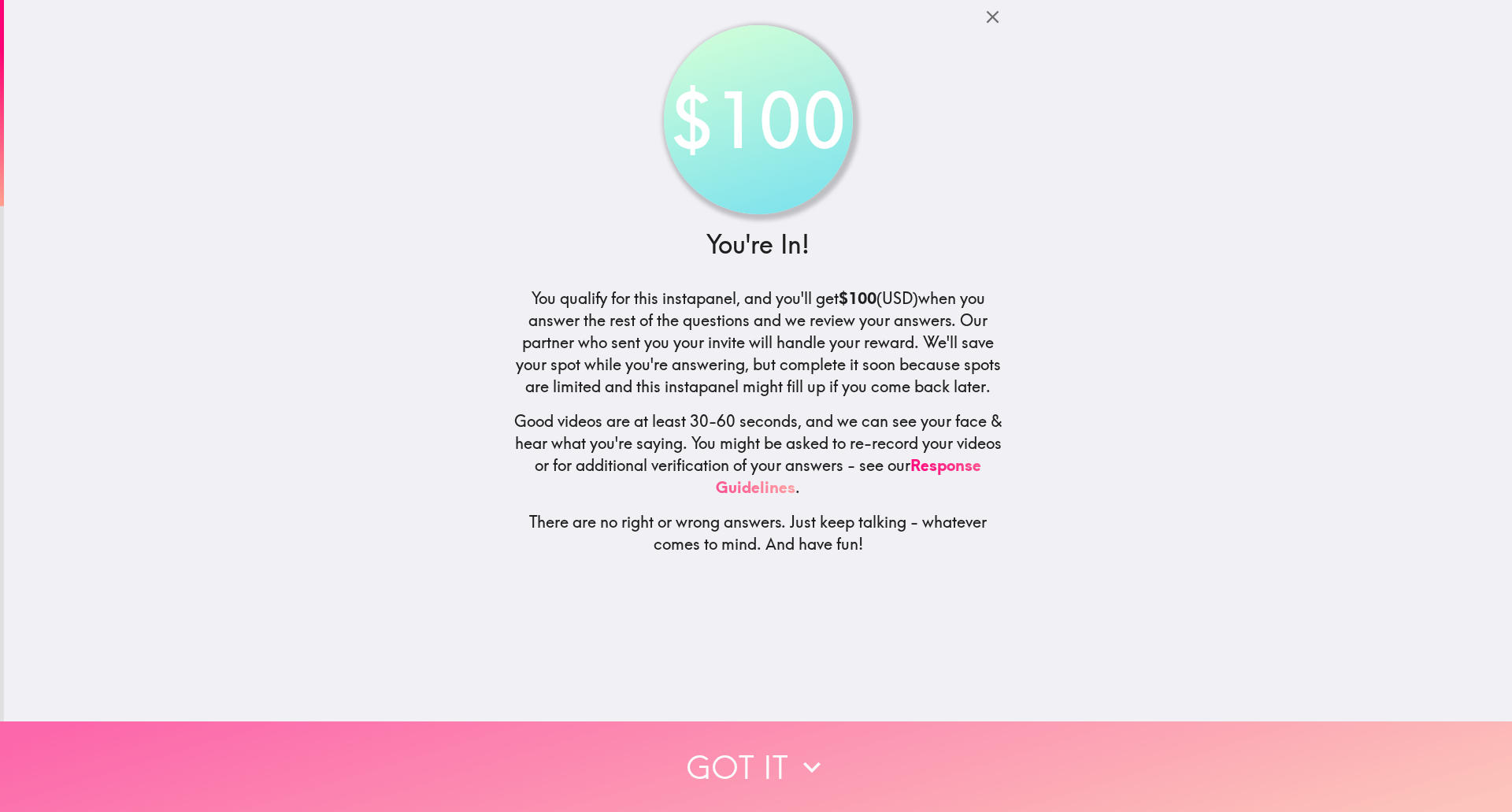
click at [729, 761] on button "Got it" at bounding box center [756, 767] width 1512 height 90
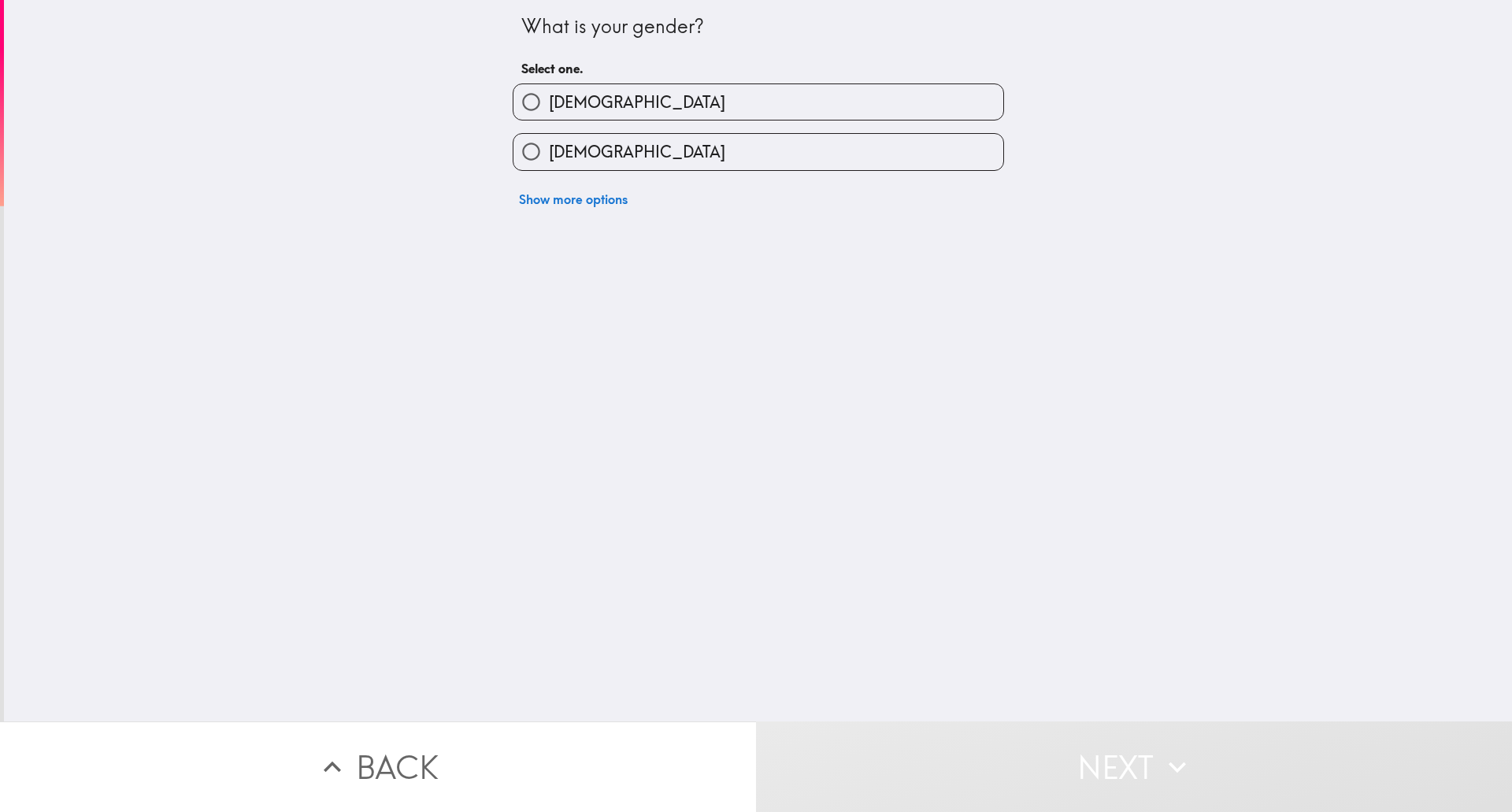
click at [531, 91] on input "[DEMOGRAPHIC_DATA]" at bounding box center [531, 101] width 35 height 35
radio input "true"
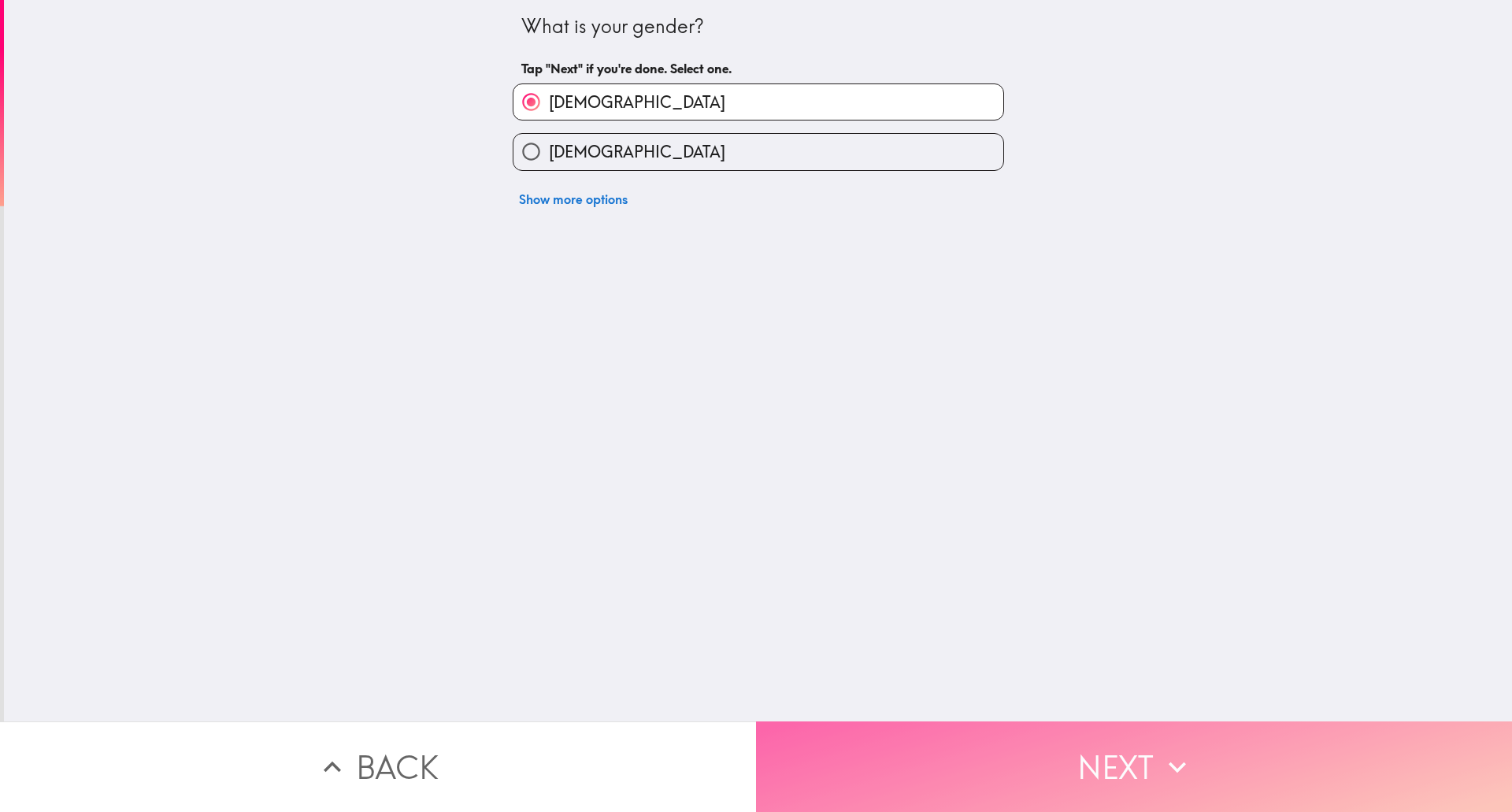
click at [1095, 753] on button "Next" at bounding box center [1134, 767] width 756 height 90
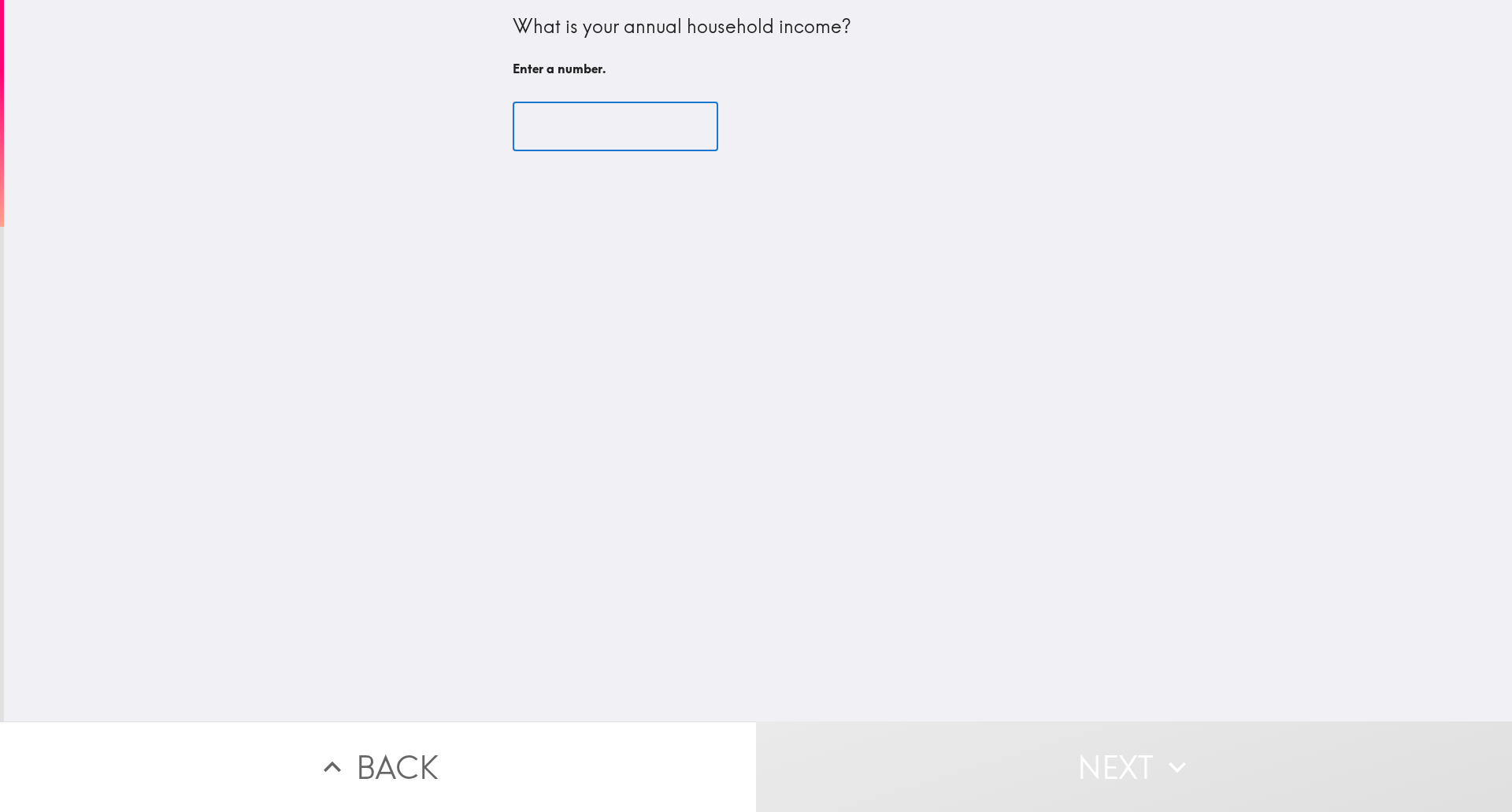
click at [631, 133] on input "number" at bounding box center [615, 127] width 205 height 49
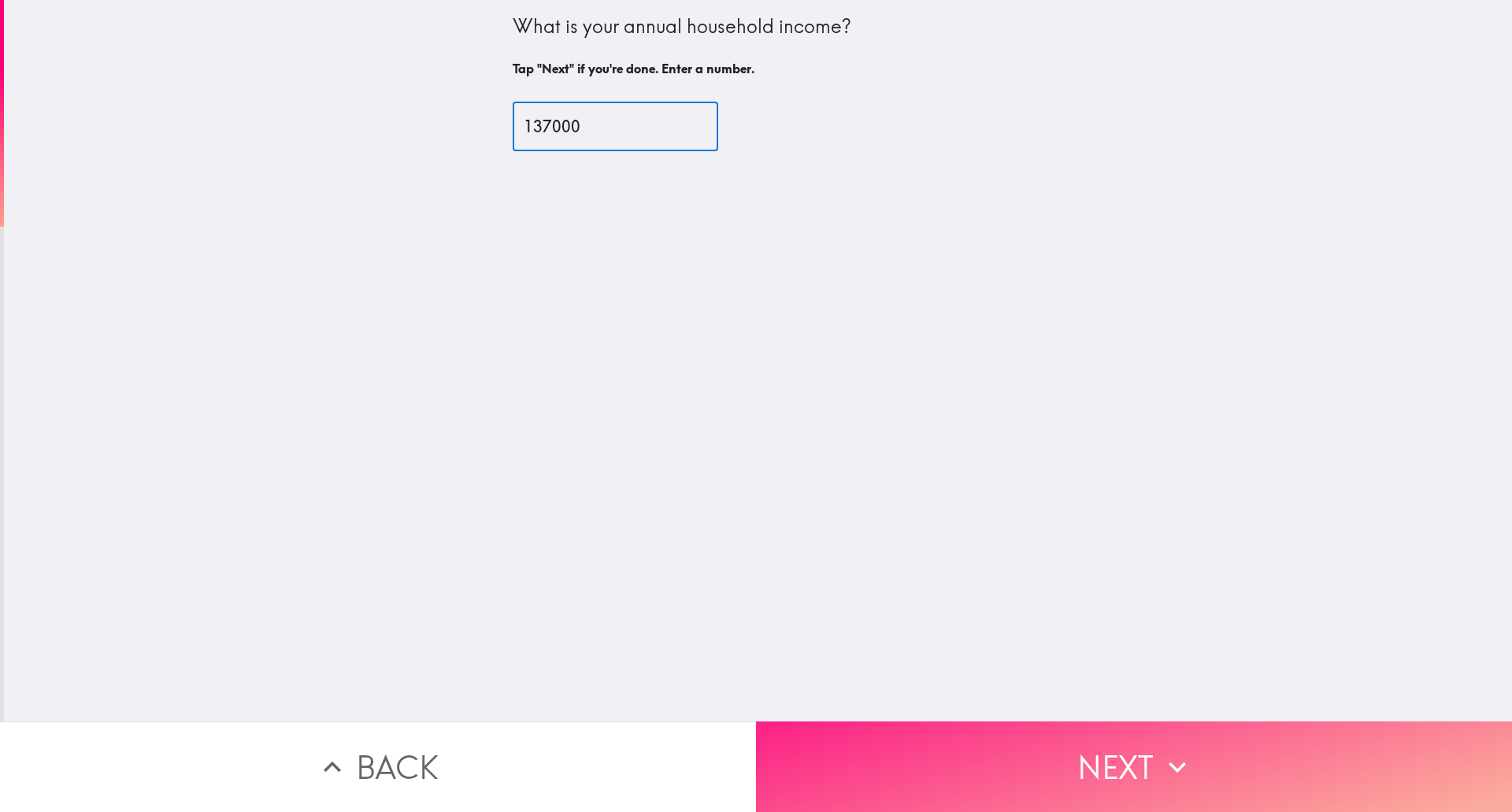
type input "137000"
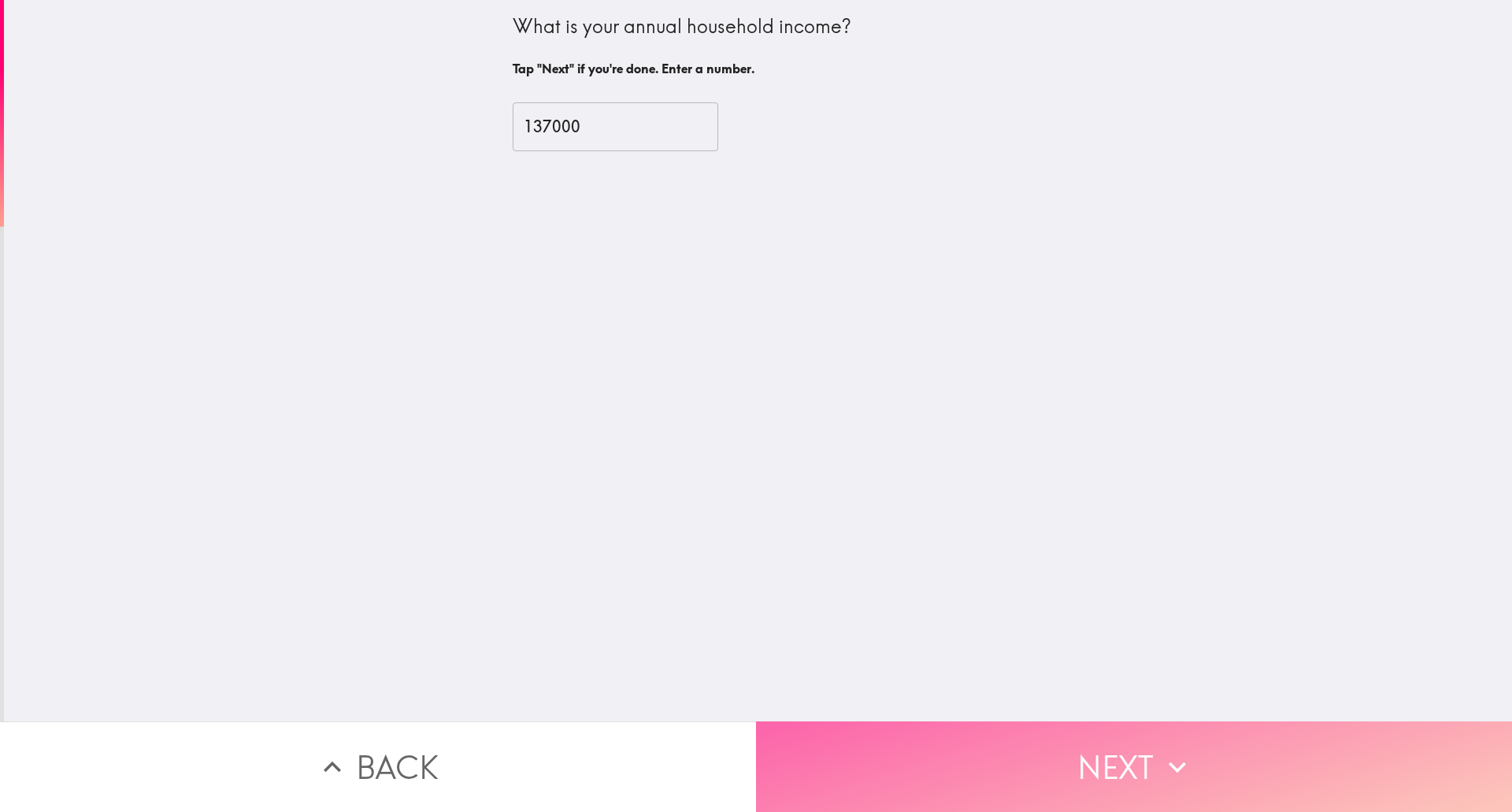
click at [1101, 745] on button "Next" at bounding box center [1134, 767] width 756 height 90
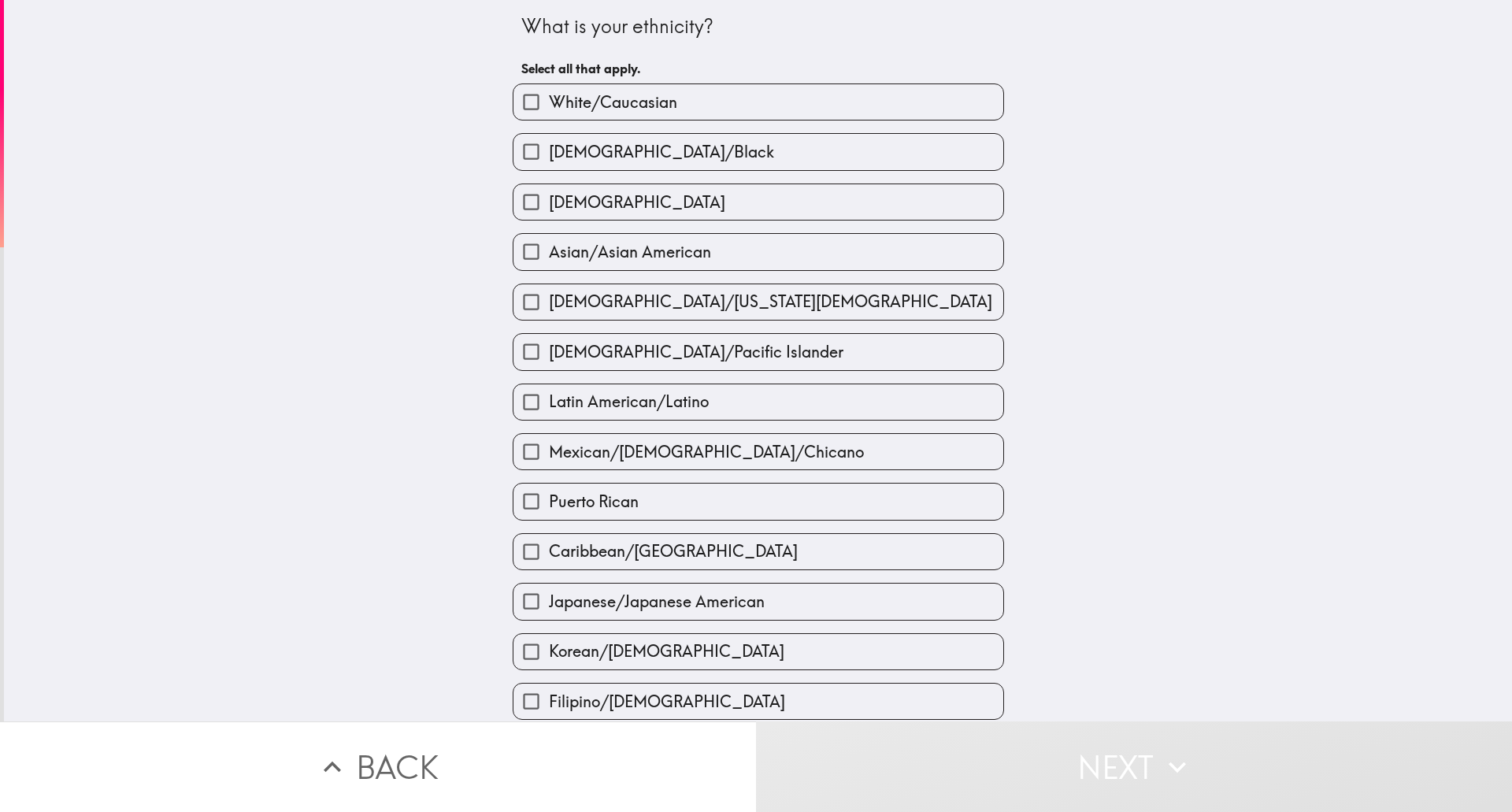
click at [517, 99] on input "White/Caucasian" at bounding box center [531, 101] width 35 height 35
checkbox input "true"
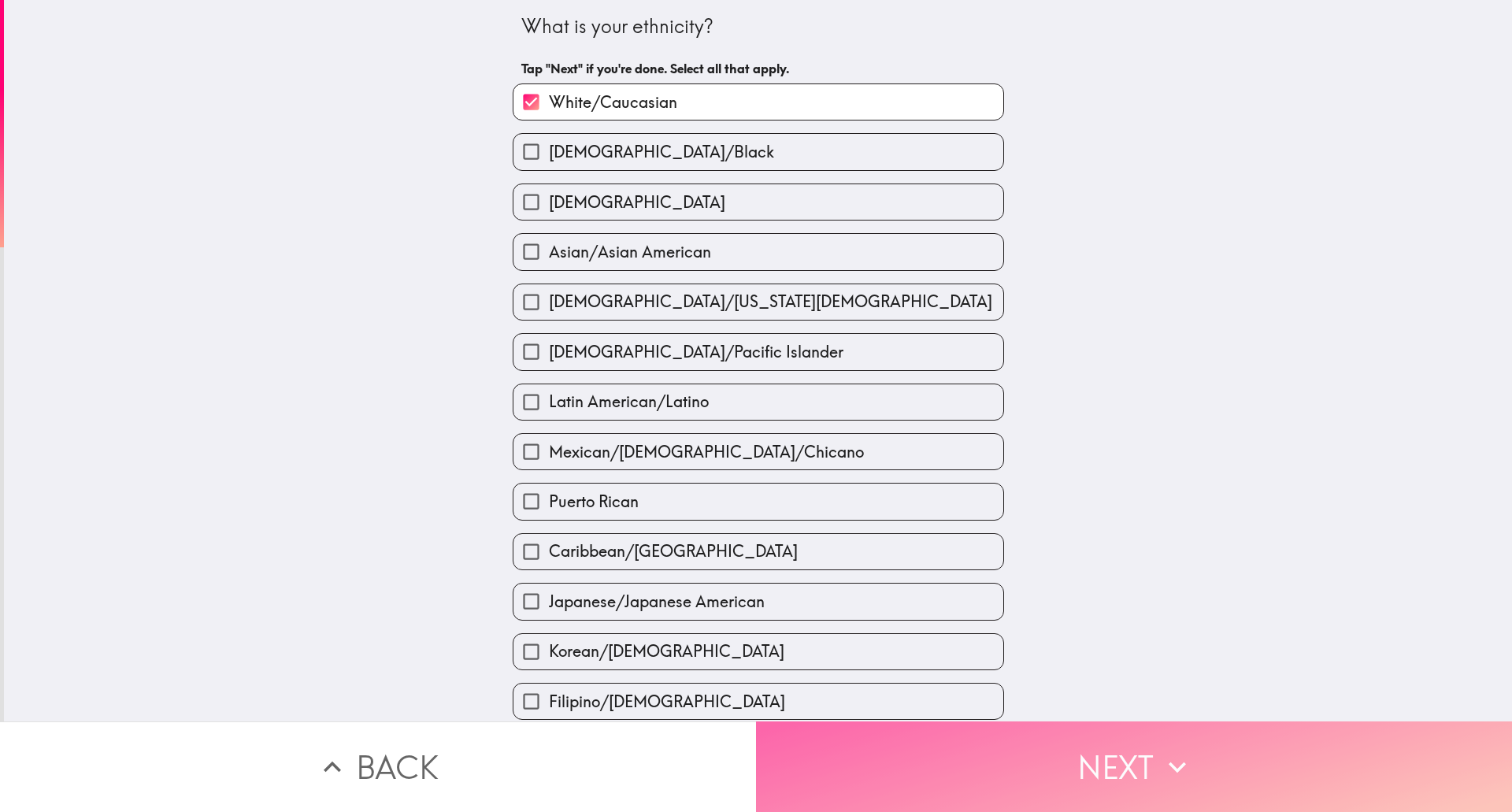
click at [1121, 748] on button "Next" at bounding box center [1134, 767] width 756 height 90
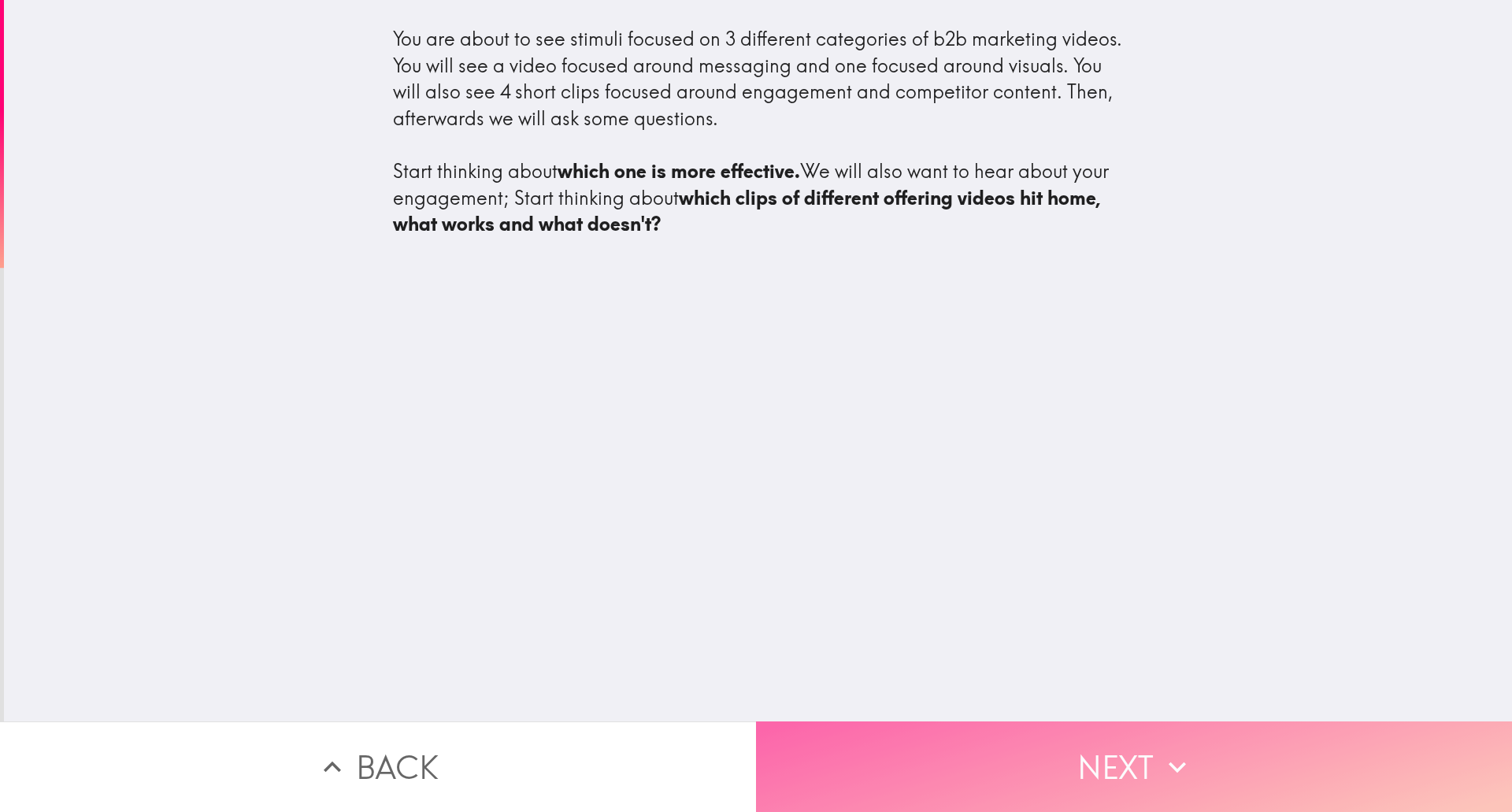
click at [1128, 750] on button "Next" at bounding box center [1134, 767] width 756 height 90
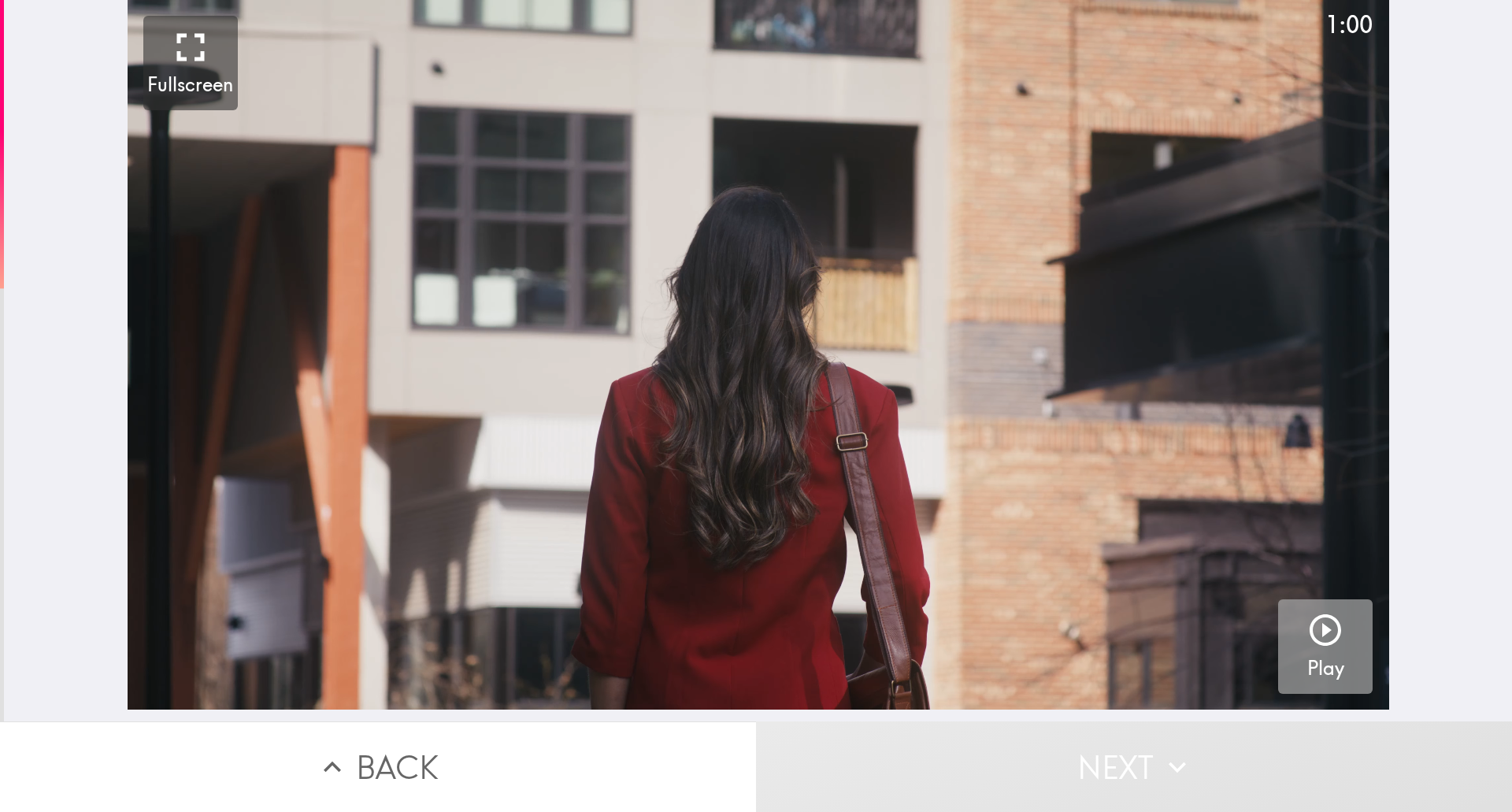
click at [1326, 642] on icon "button" at bounding box center [1326, 630] width 38 height 38
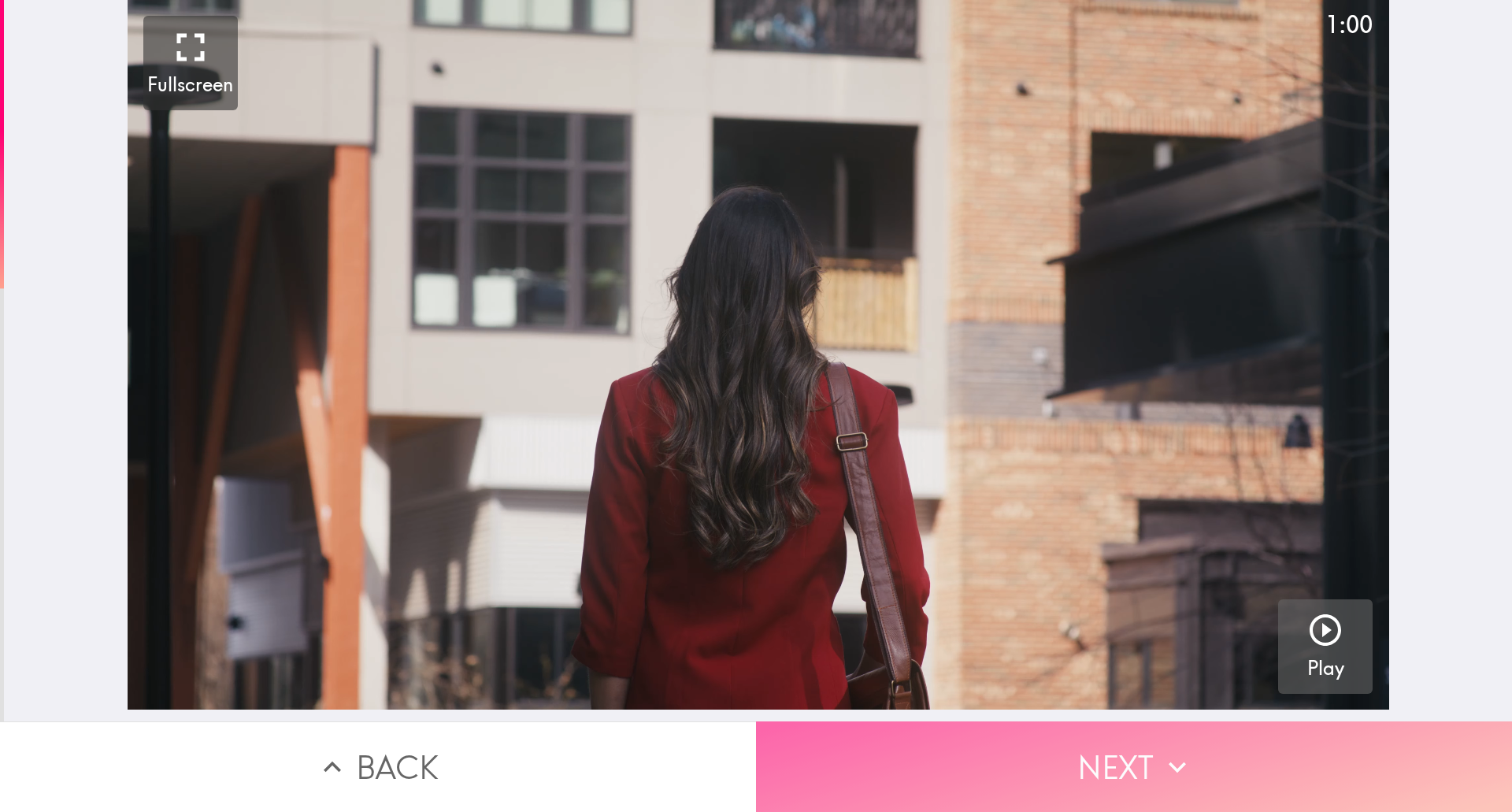
click at [1123, 752] on button "Next" at bounding box center [1134, 767] width 756 height 90
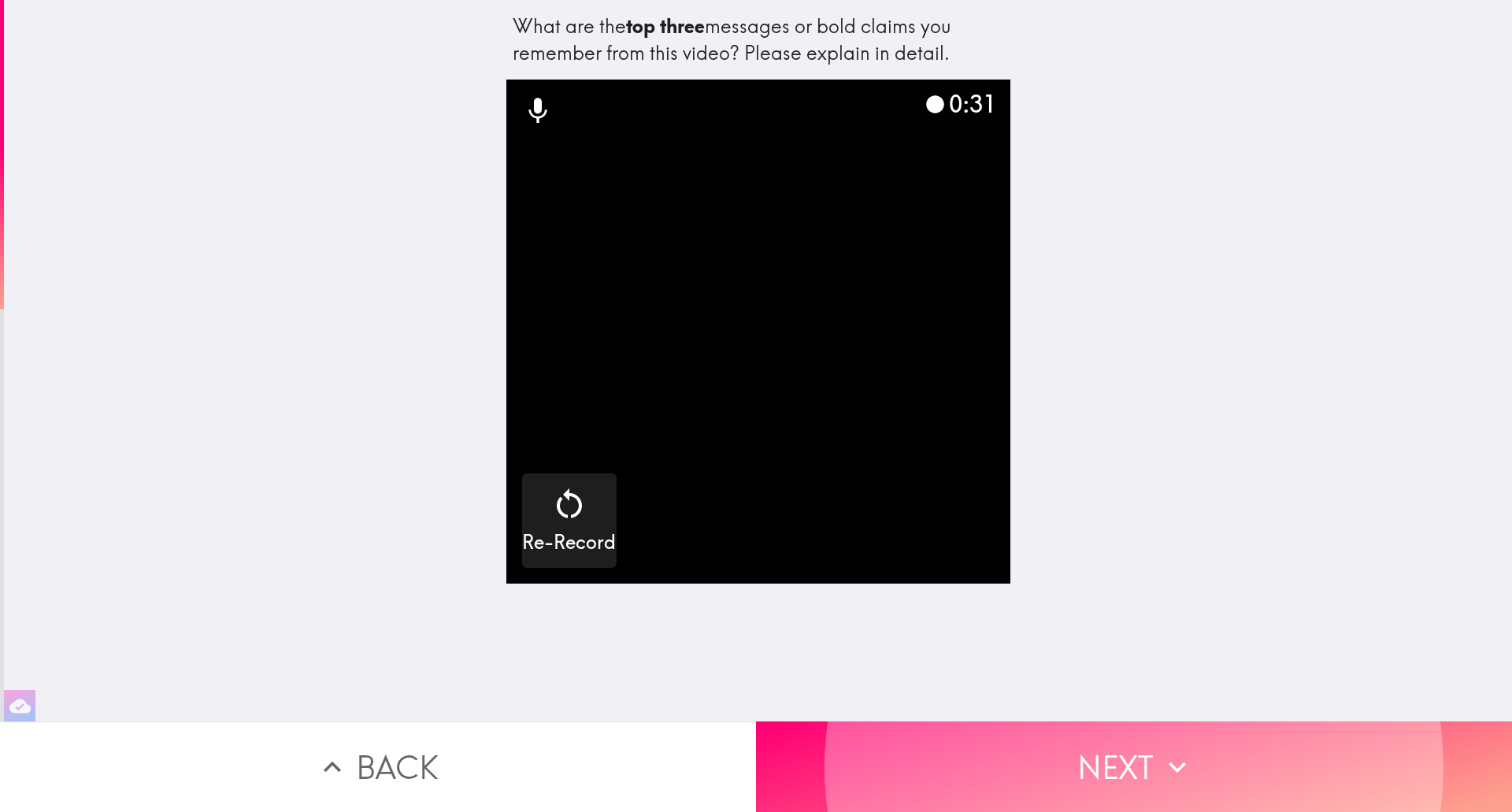
click at [1107, 751] on button "Next" at bounding box center [1134, 767] width 756 height 90
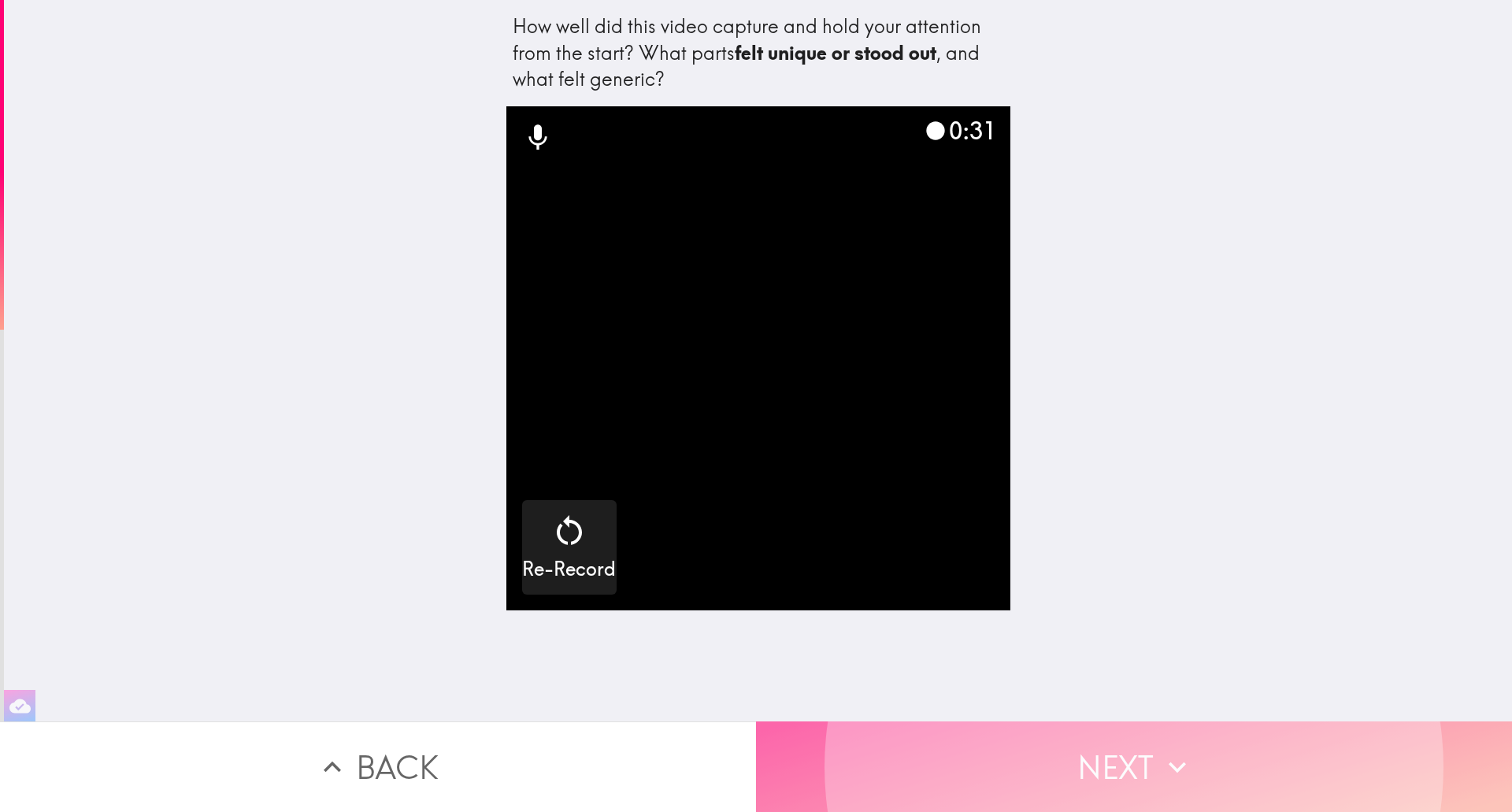
click at [1108, 756] on button "Next" at bounding box center [1134, 767] width 756 height 90
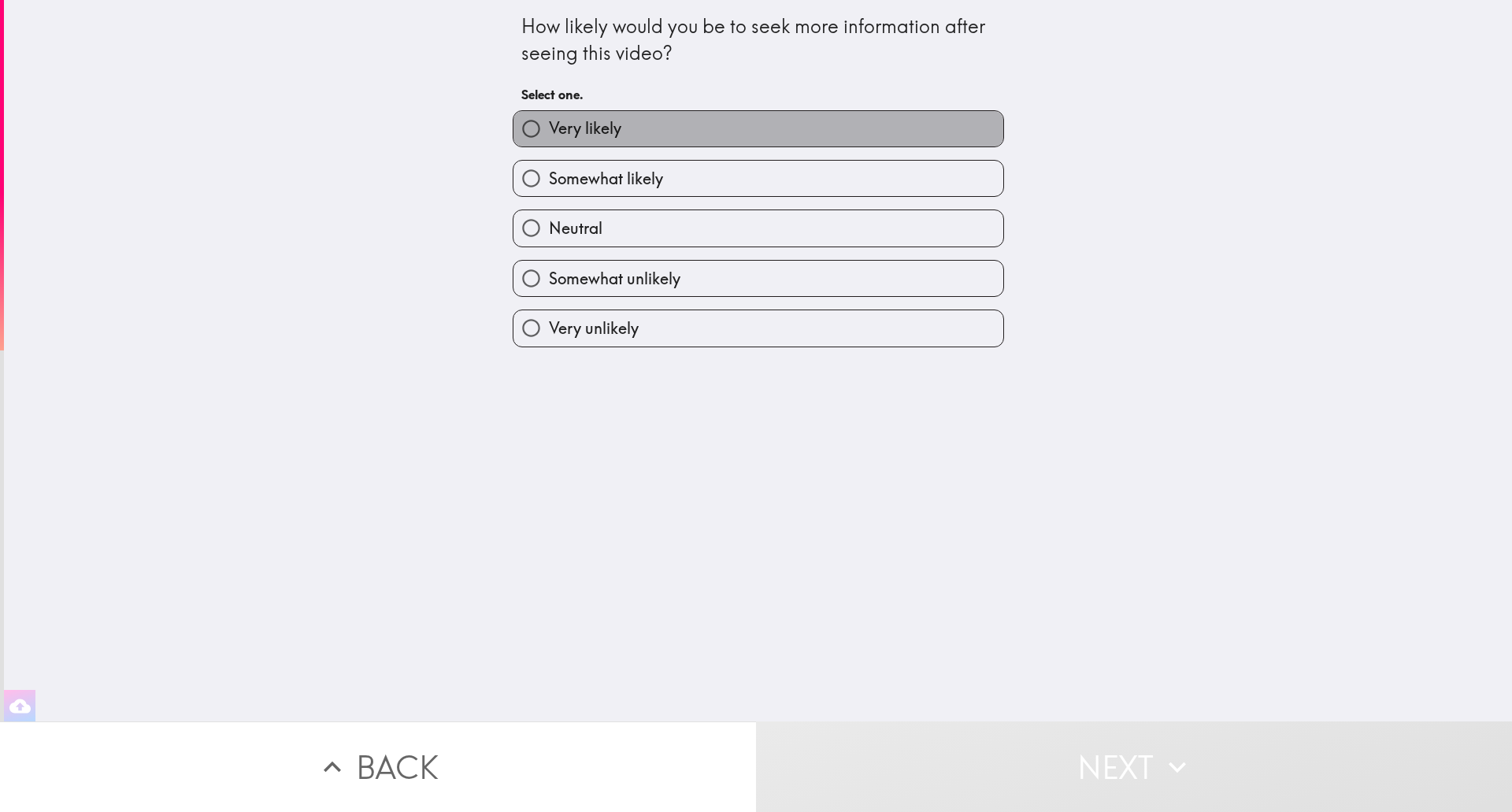
click at [582, 133] on span "Very likely" at bounding box center [585, 128] width 72 height 22
click at [549, 133] on input "Very likely" at bounding box center [531, 128] width 35 height 35
radio input "true"
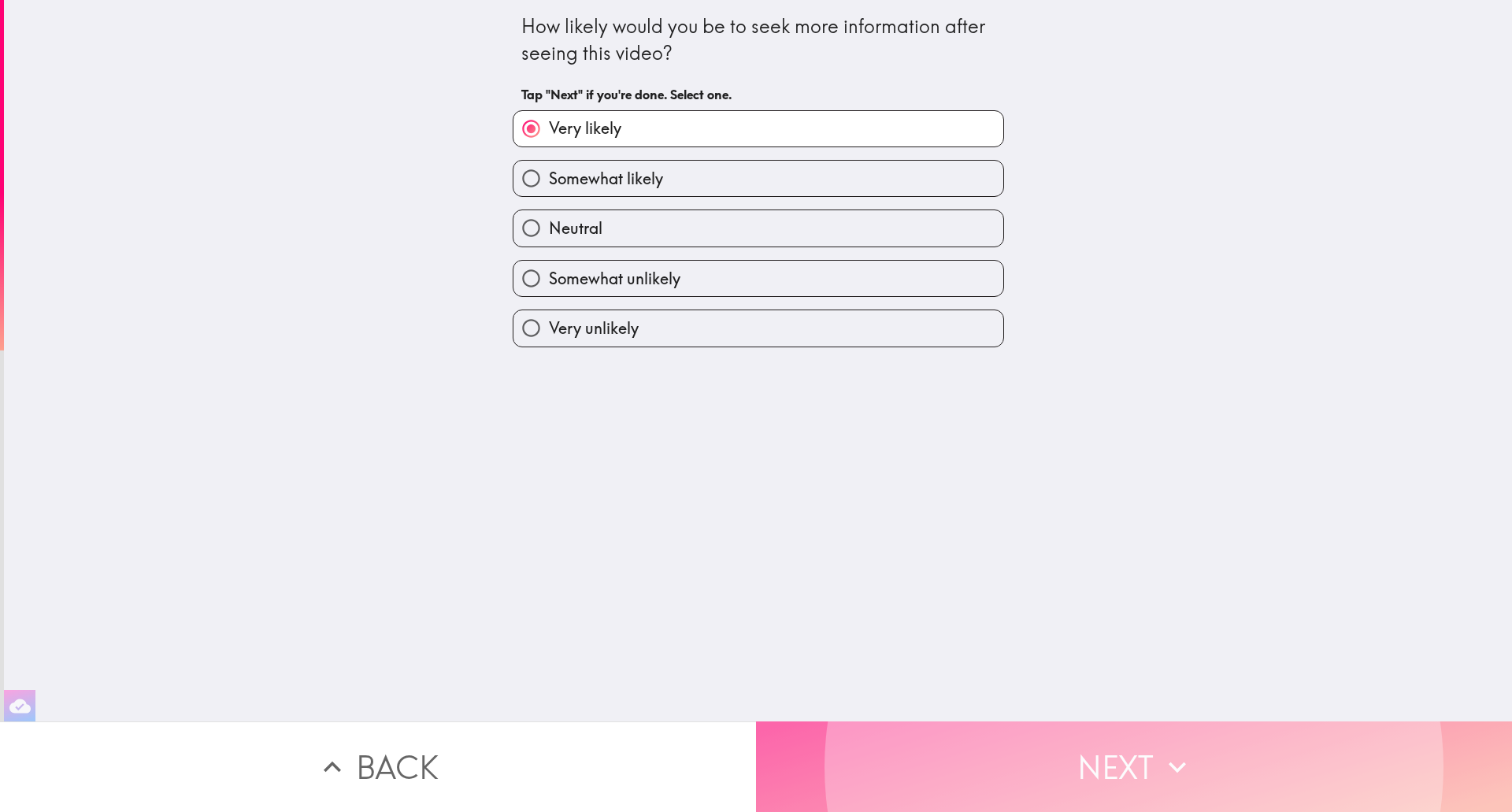
click at [1101, 751] on button "Next" at bounding box center [1134, 767] width 756 height 90
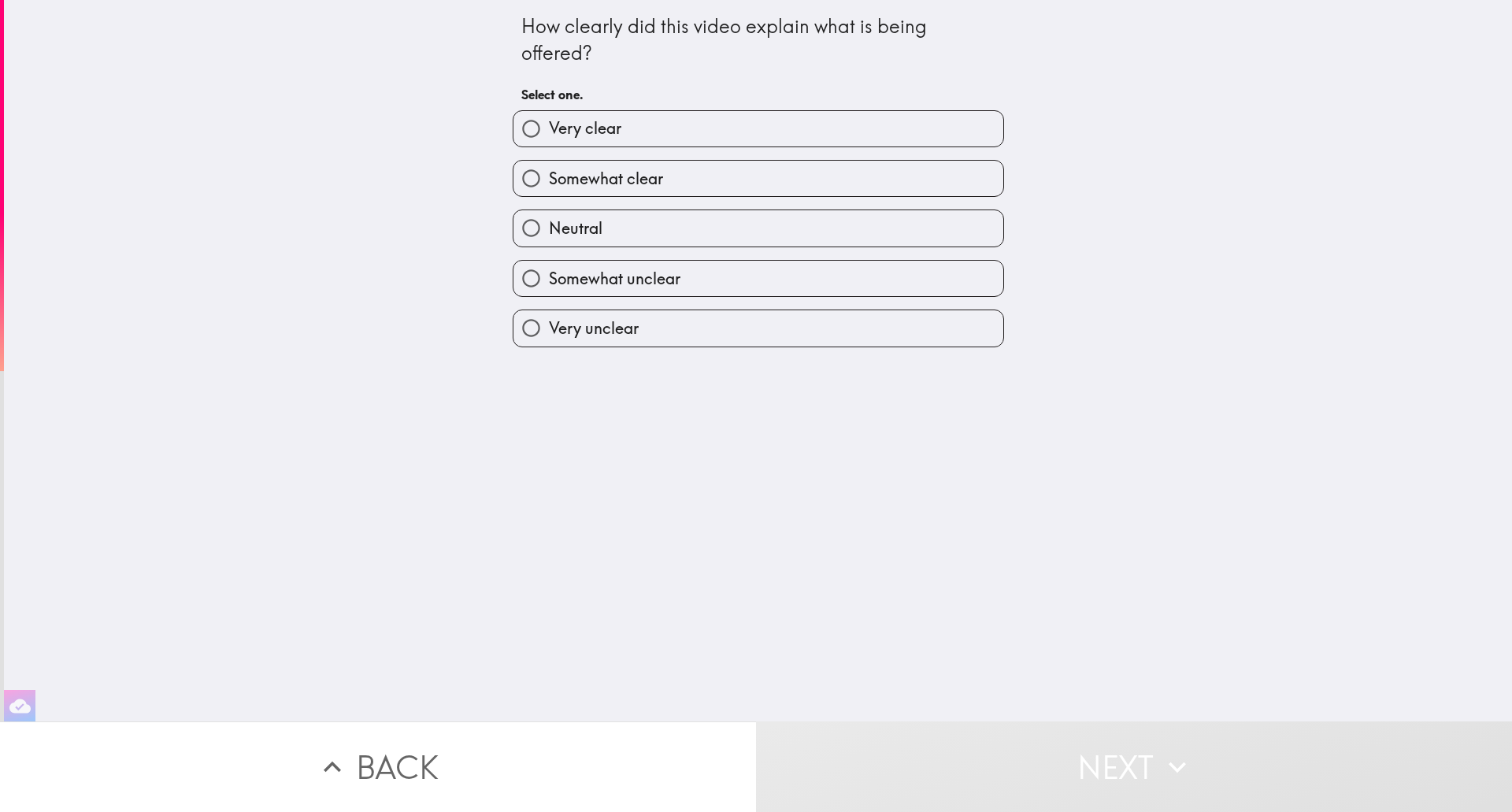
click at [625, 127] on label "Very clear" at bounding box center [759, 128] width 490 height 35
click at [549, 127] on input "Very clear" at bounding box center [531, 128] width 35 height 35
radio input "true"
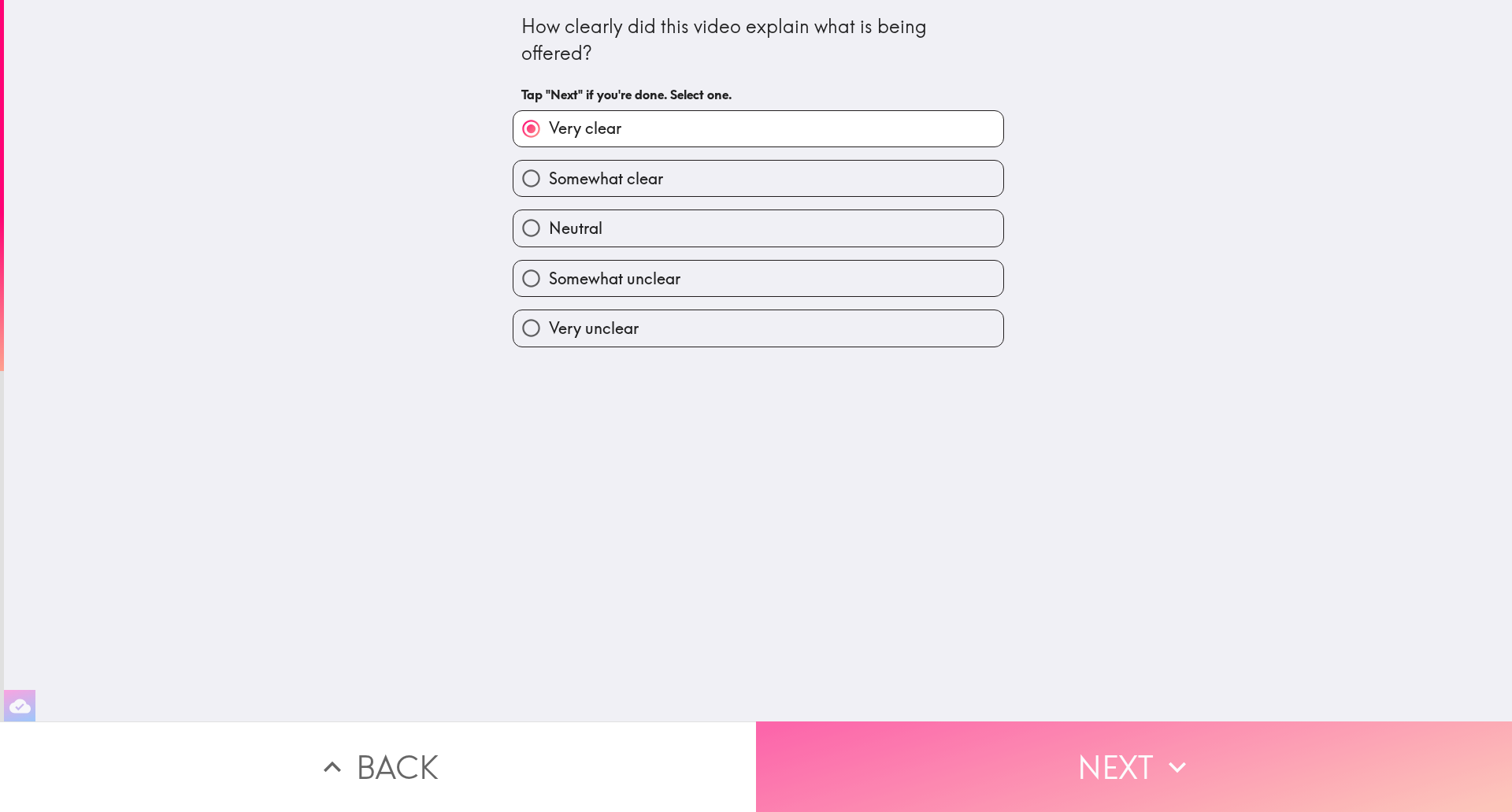
click at [1091, 750] on button "Next" at bounding box center [1134, 767] width 756 height 90
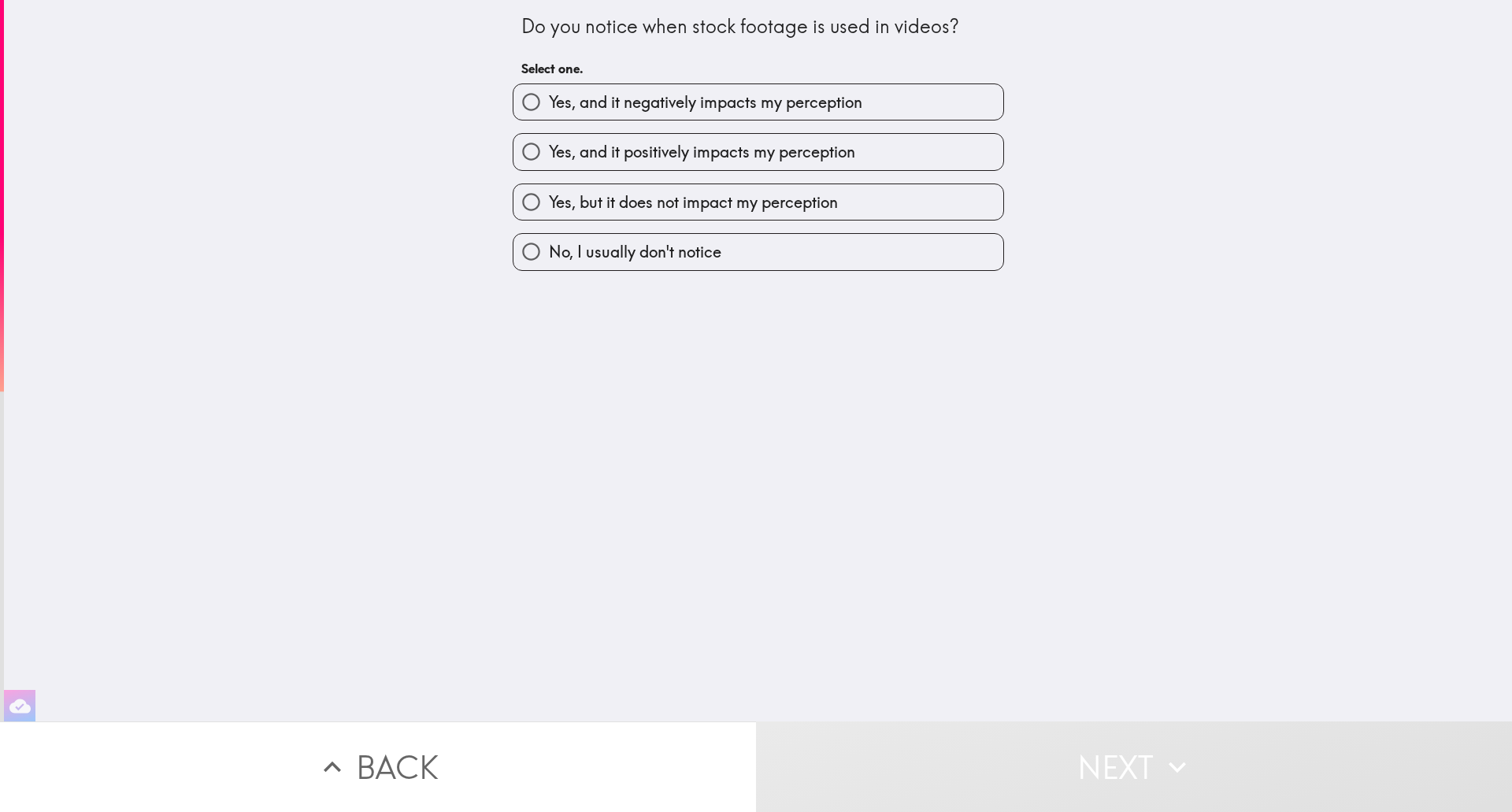
drag, startPoint x: 642, startPoint y: 255, endPoint x: 630, endPoint y: 208, distance: 48.5
click at [630, 208] on div "Yes, and it negatively impacts my perception Yes, and it positively impacts my …" at bounding box center [751, 170] width 504 height 200
click at [630, 208] on span "Yes, but it does not impact my perception" at bounding box center [694, 203] width 289 height 22
click at [549, 208] on input "Yes, but it does not impact my perception" at bounding box center [531, 202] width 35 height 35
radio input "true"
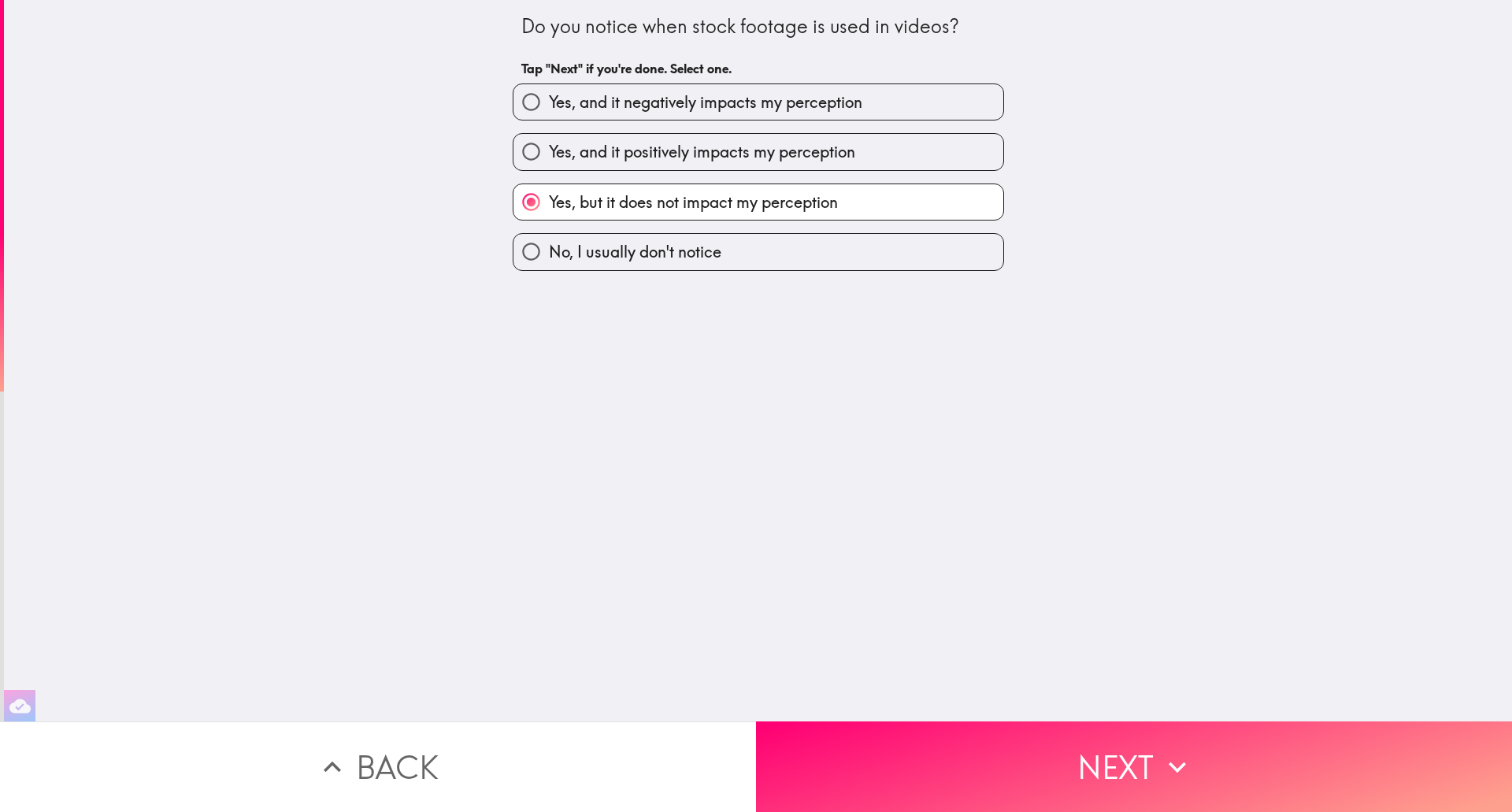
drag, startPoint x: 1118, startPoint y: 747, endPoint x: 790, endPoint y: 247, distance: 598.0
click at [803, 335] on div "Do you notice when stock footage is used in videos? Tap "Next" if you're done. …" at bounding box center [756, 406] width 1512 height 812
click at [714, 150] on span "Yes, and it positively impacts my perception" at bounding box center [702, 152] width 307 height 22
click at [549, 150] on input "Yes, and it positively impacts my perception" at bounding box center [531, 151] width 35 height 35
radio input "true"
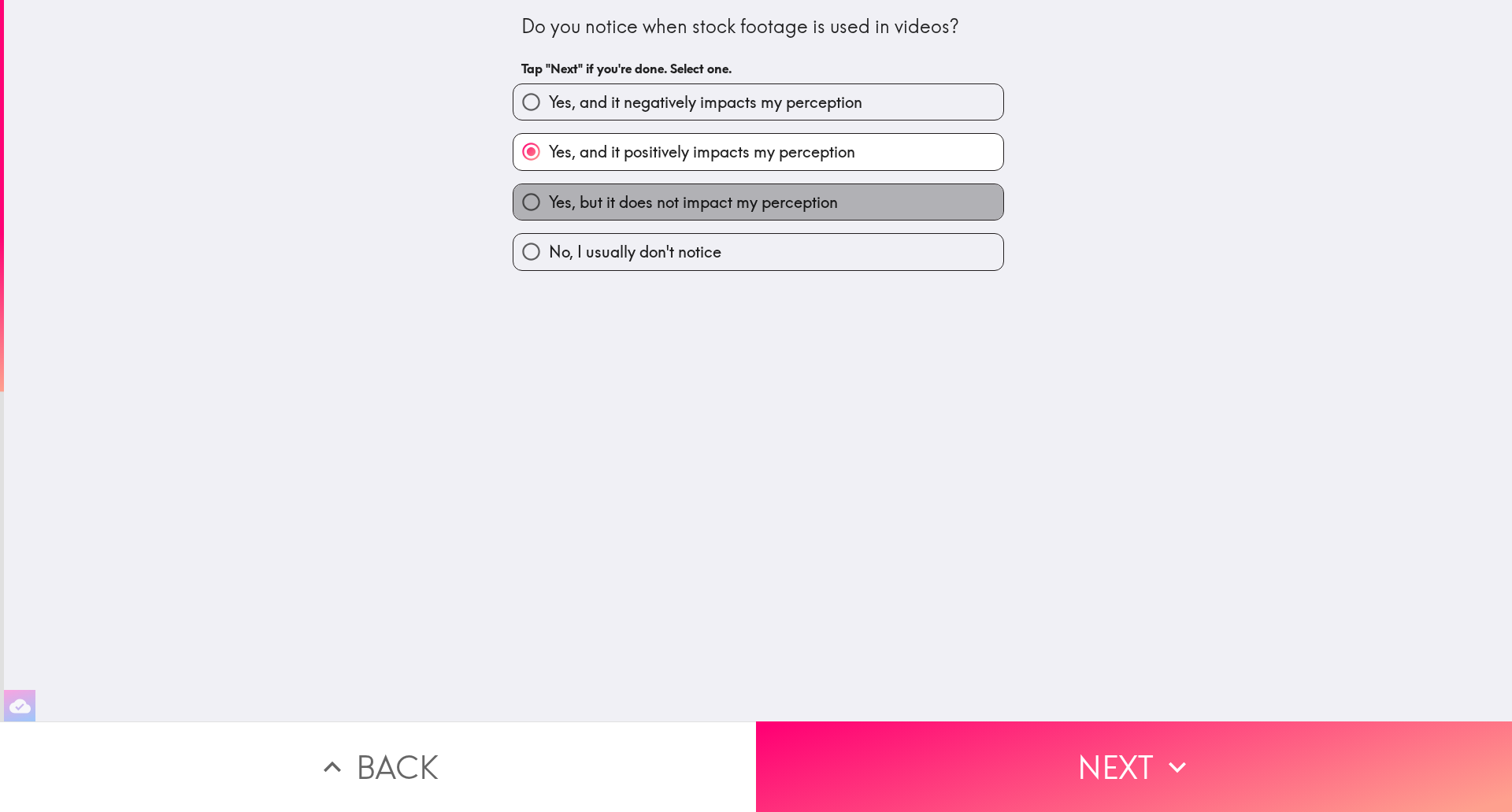
click at [710, 192] on span "Yes, but it does not impact my perception" at bounding box center [694, 203] width 289 height 22
click at [549, 191] on input "Yes, but it does not impact my perception" at bounding box center [531, 202] width 35 height 35
radio input "true"
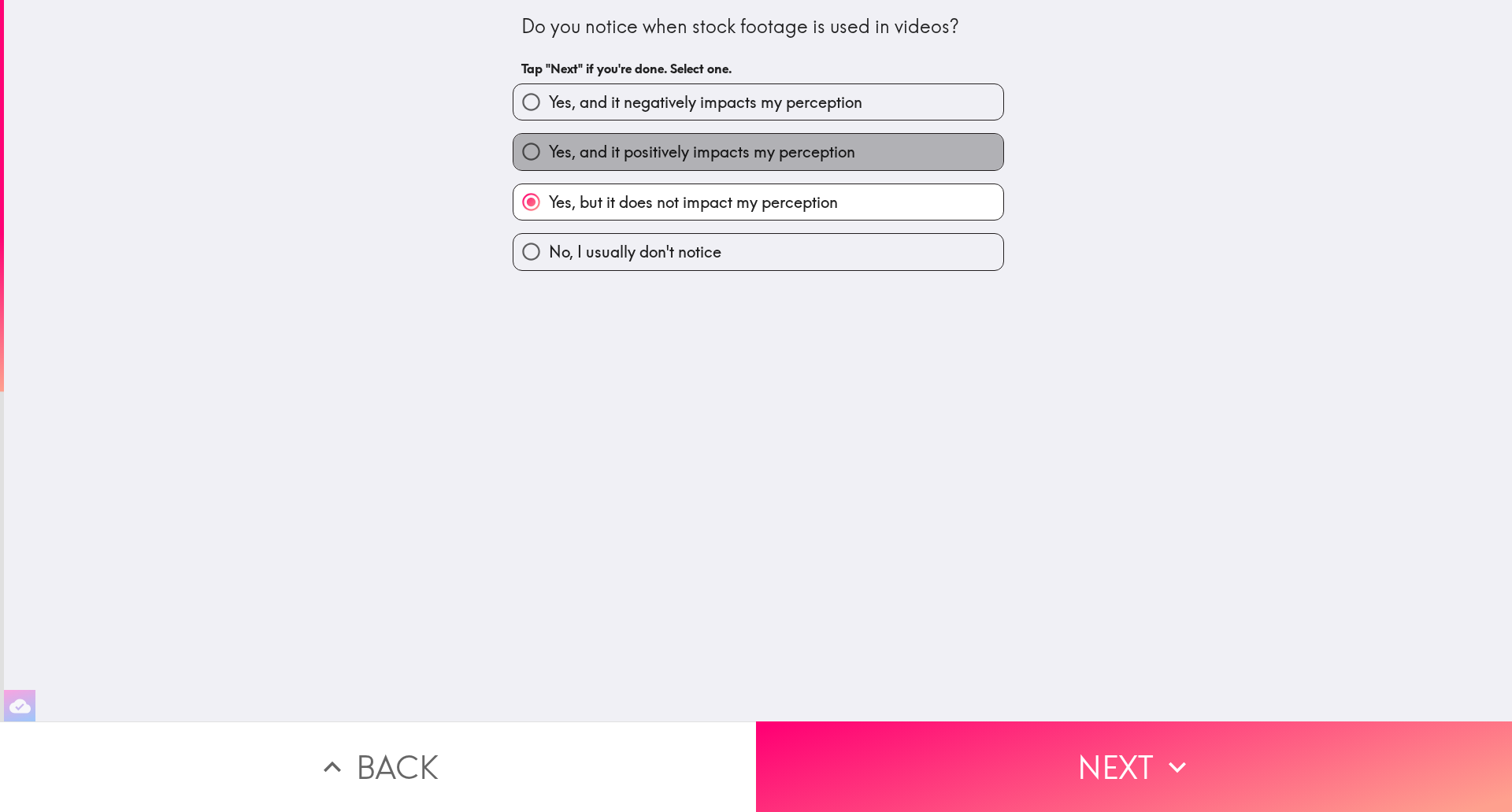
click at [719, 147] on span "Yes, and it positively impacts my perception" at bounding box center [702, 152] width 307 height 22
click at [549, 147] on input "Yes, and it positively impacts my perception" at bounding box center [531, 151] width 35 height 35
radio input "true"
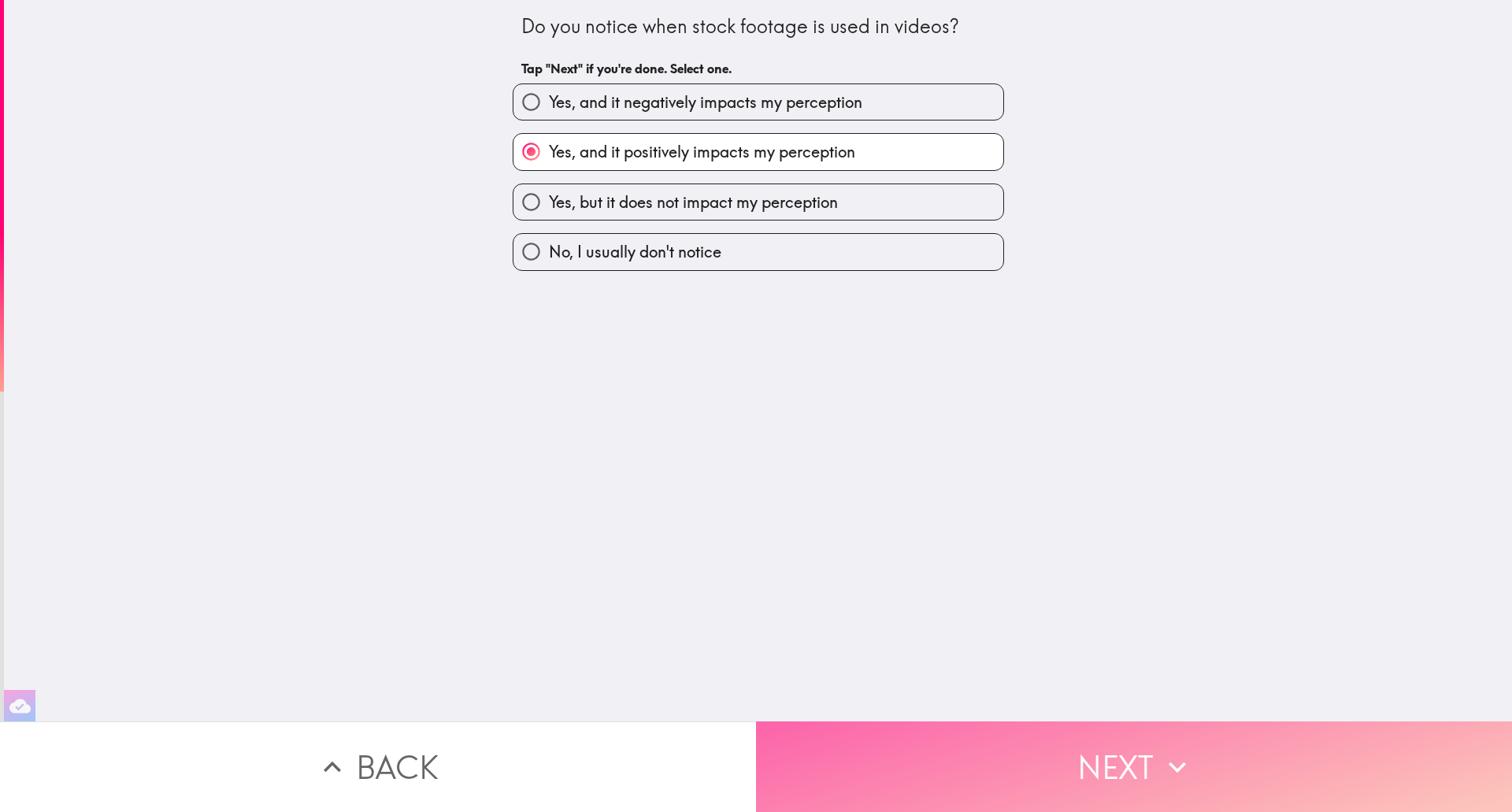
click at [1119, 747] on button "Next" at bounding box center [1134, 767] width 756 height 90
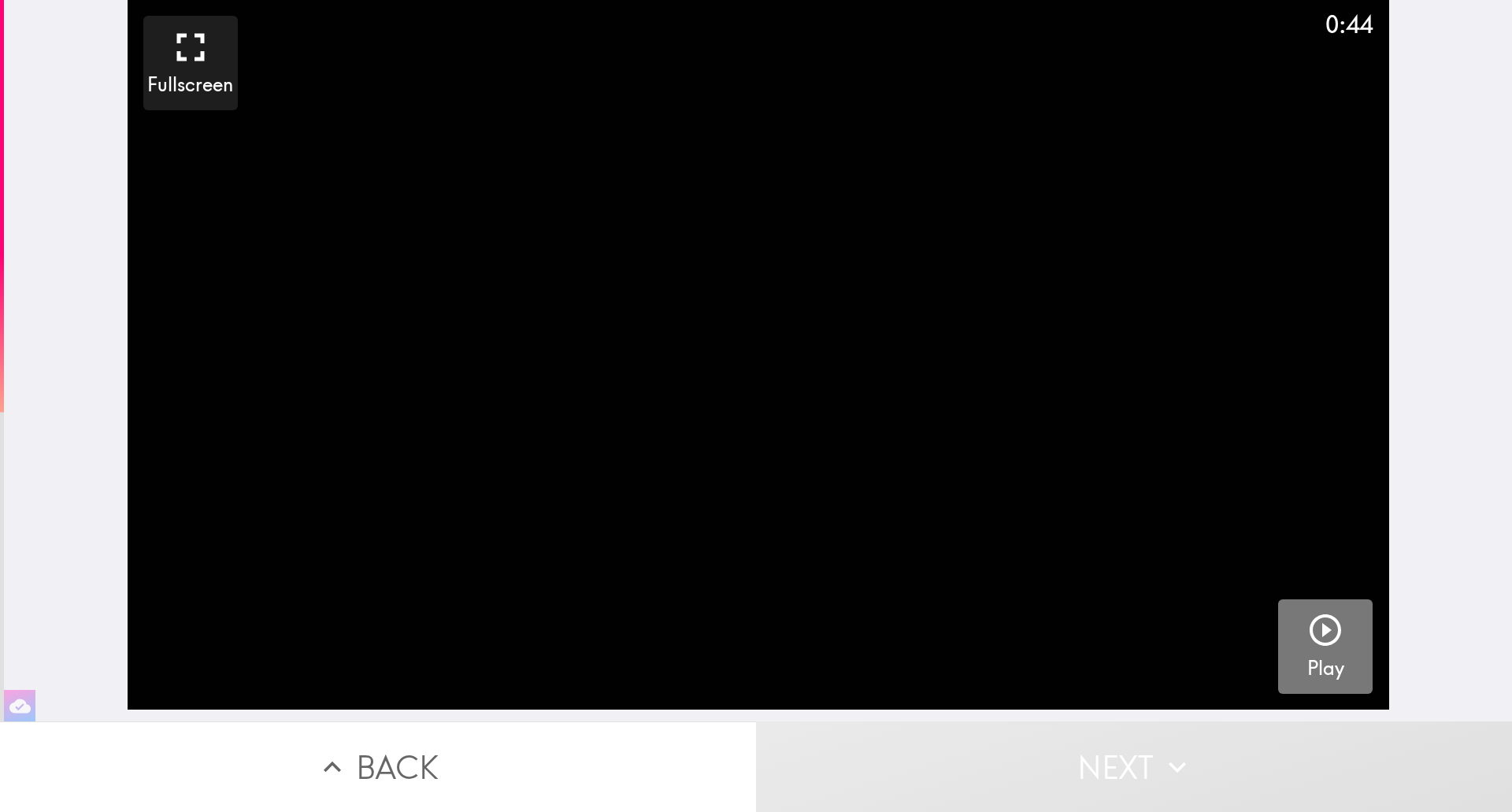
click at [1308, 631] on icon "button" at bounding box center [1326, 630] width 38 height 38
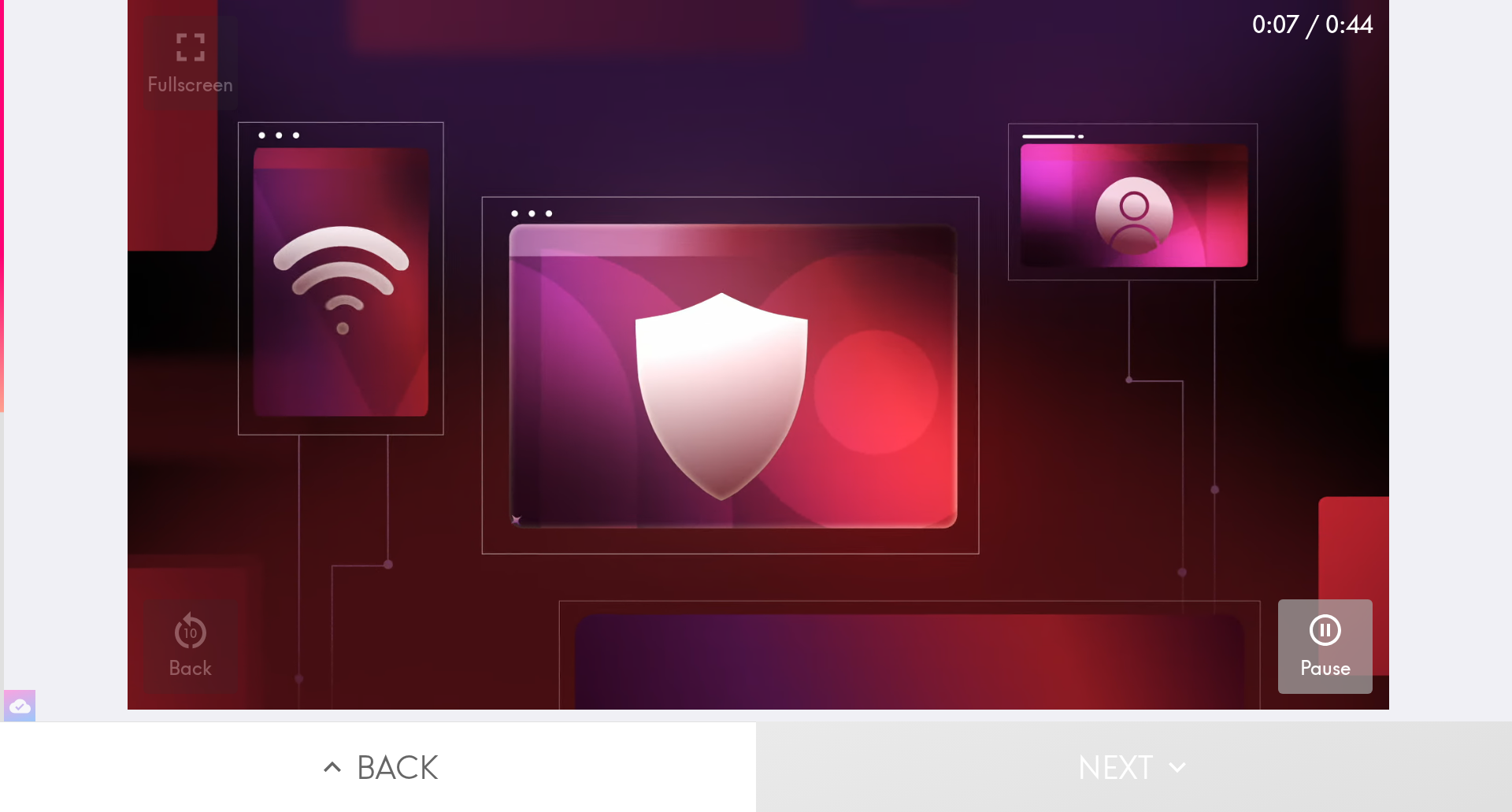
click at [1309, 625] on icon "button" at bounding box center [1325, 629] width 32 height 32
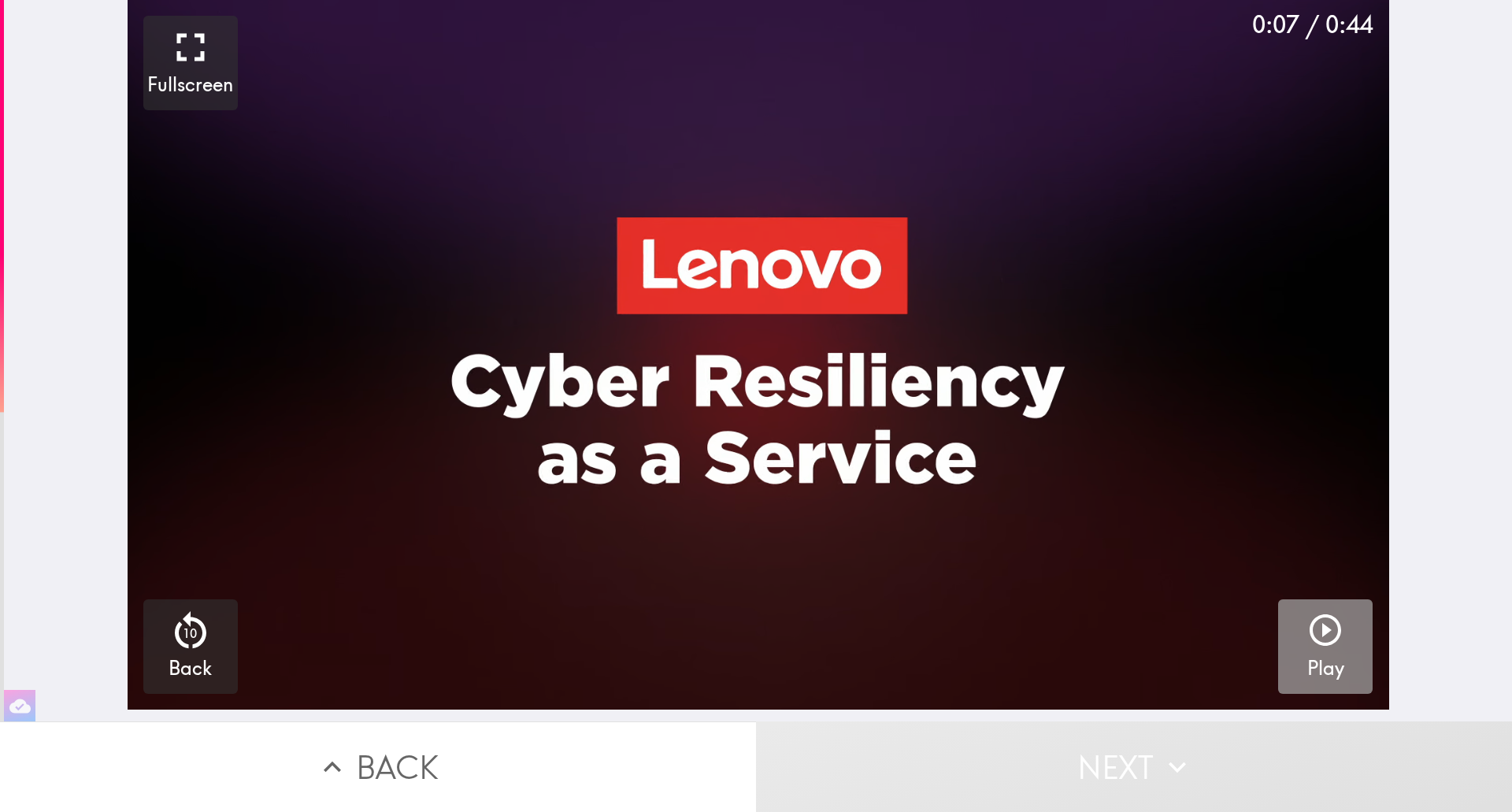
click at [1310, 632] on icon "button" at bounding box center [1326, 630] width 38 height 38
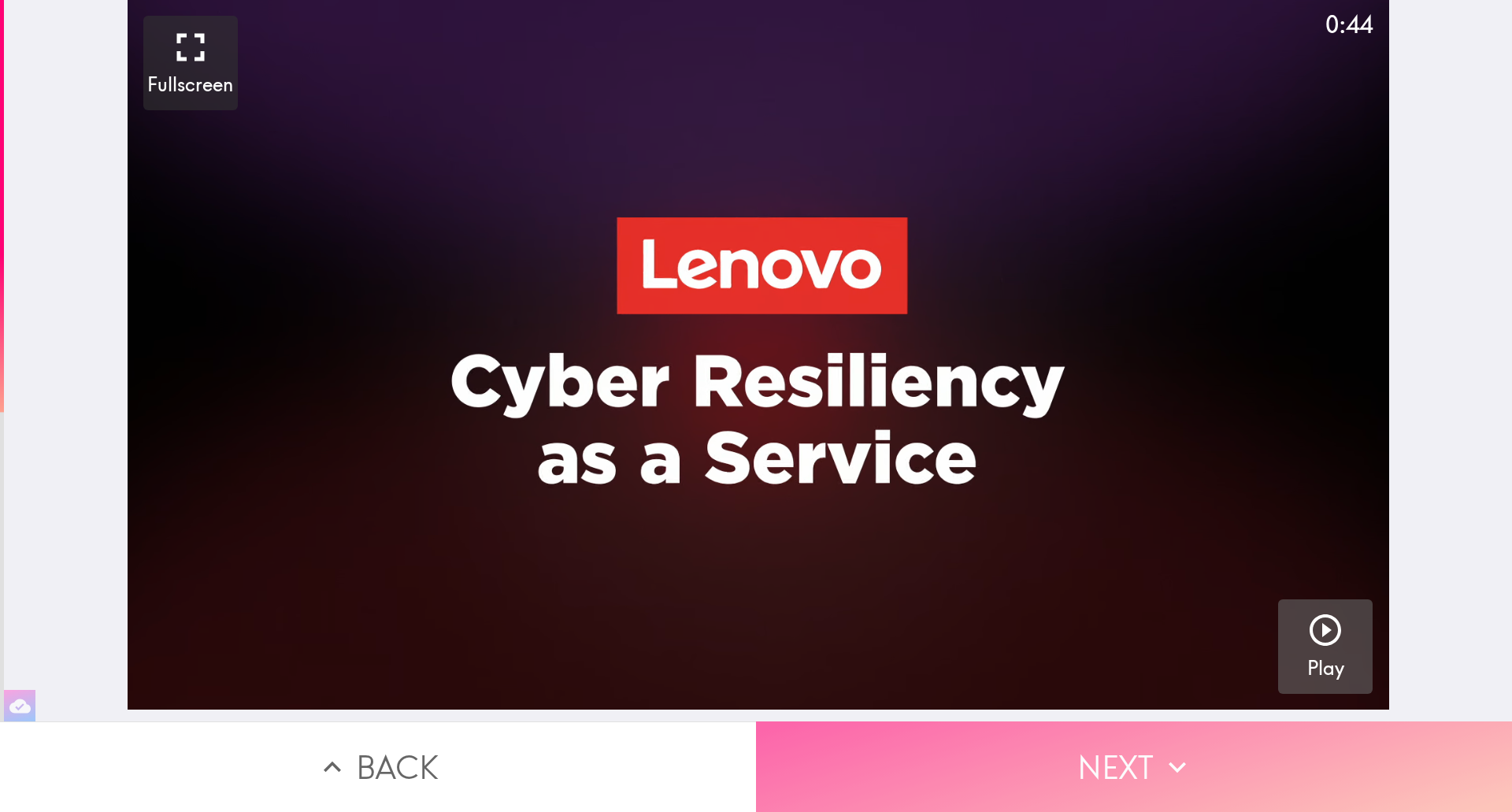
click at [1108, 747] on button "Next" at bounding box center [1134, 767] width 756 height 90
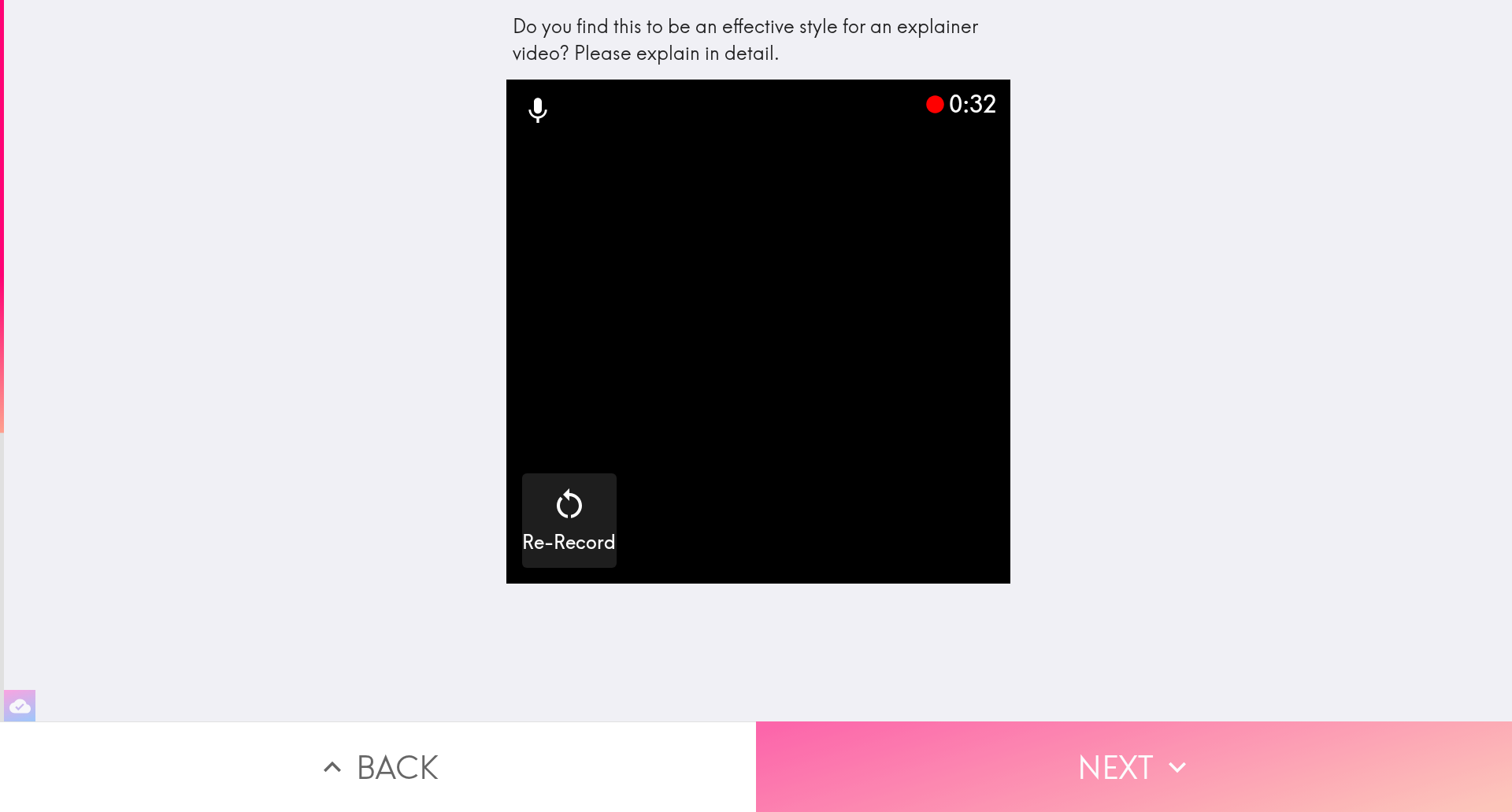
click at [1098, 749] on button "Next" at bounding box center [1134, 767] width 756 height 90
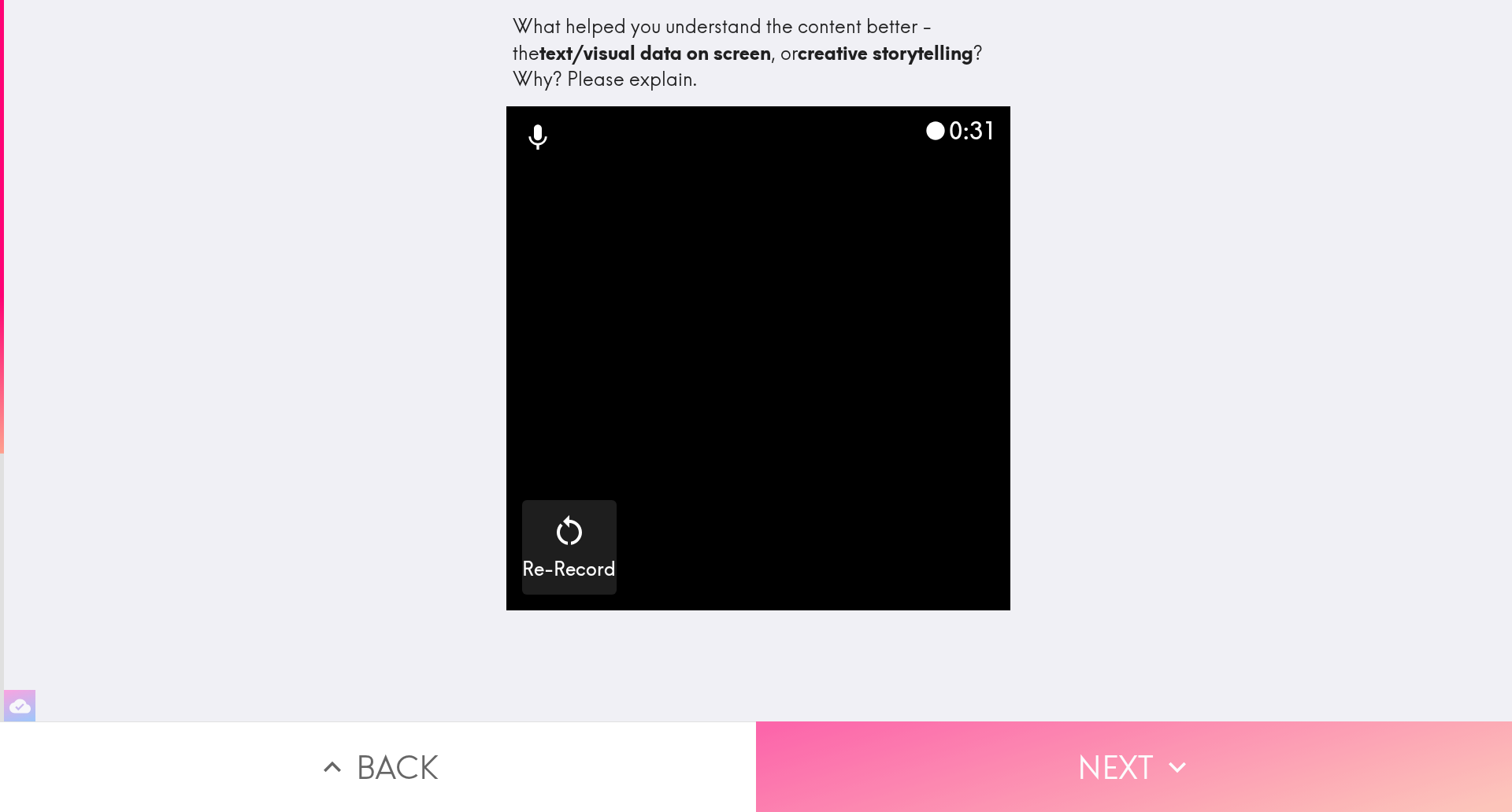
click at [1114, 772] on button "Next" at bounding box center [1134, 767] width 756 height 90
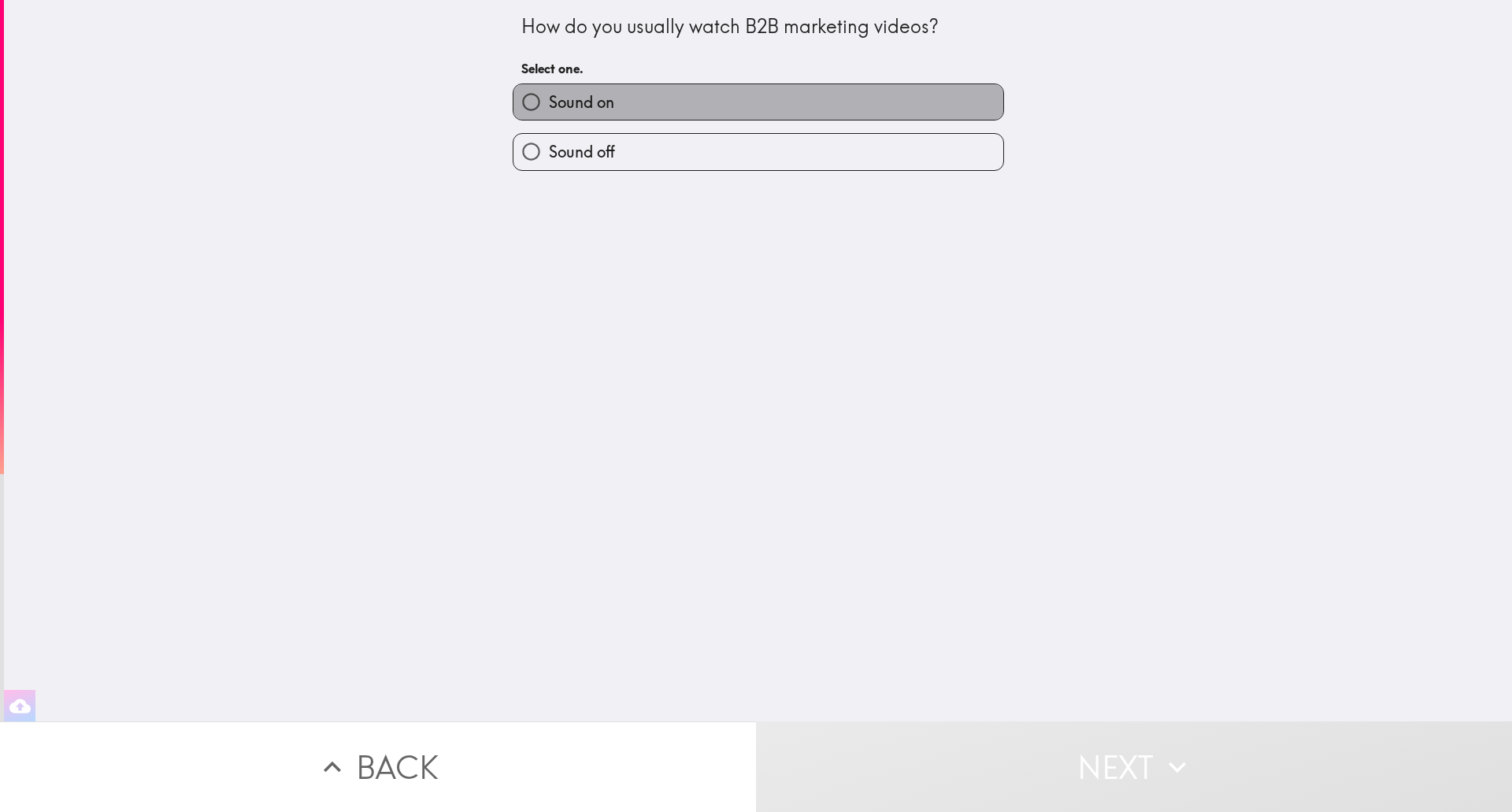
click at [573, 105] on span "Sound on" at bounding box center [581, 102] width 65 height 22
click at [549, 105] on input "Sound on" at bounding box center [531, 101] width 35 height 35
radio input "true"
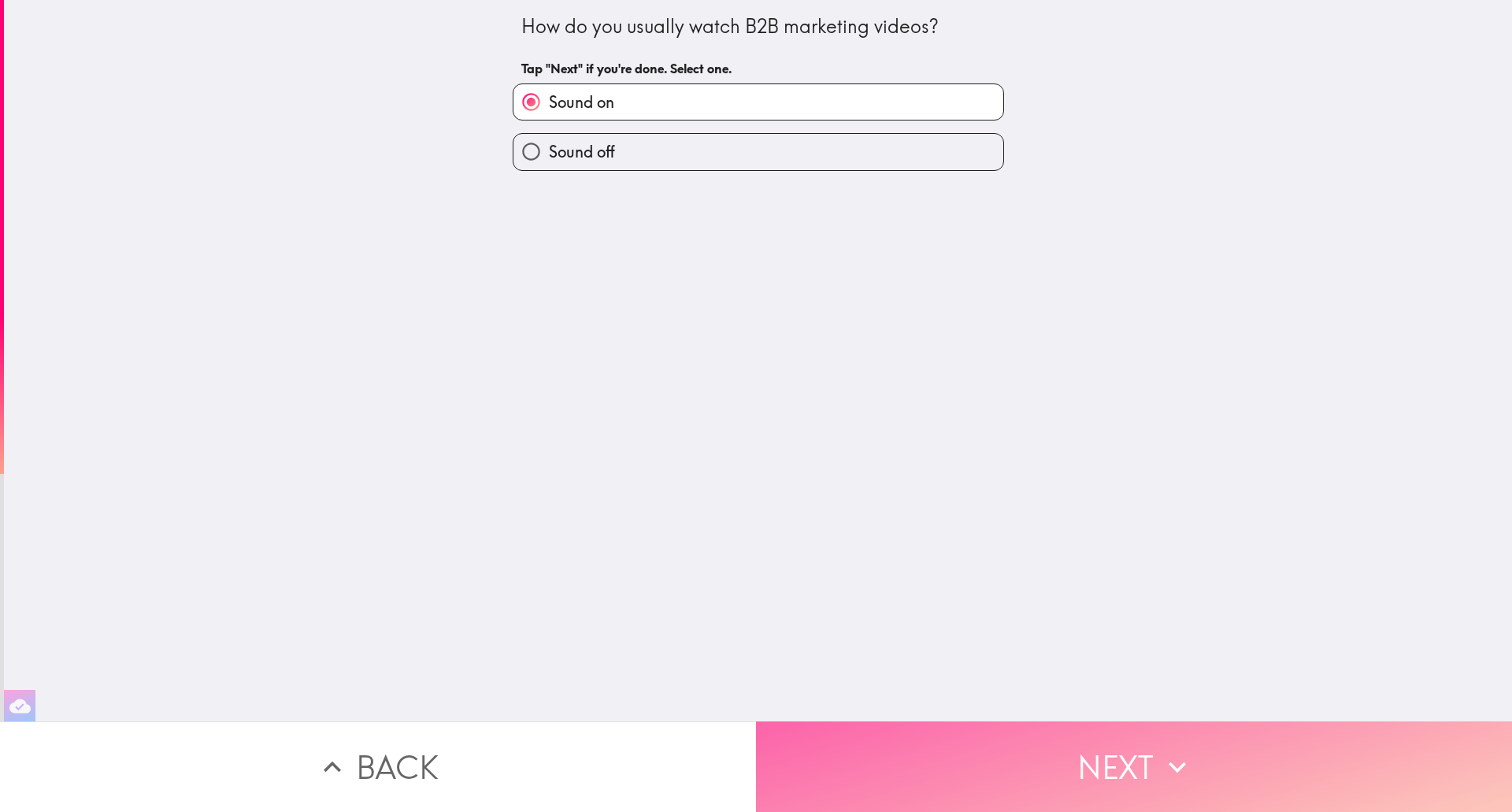
click at [1102, 743] on button "Next" at bounding box center [1134, 767] width 756 height 90
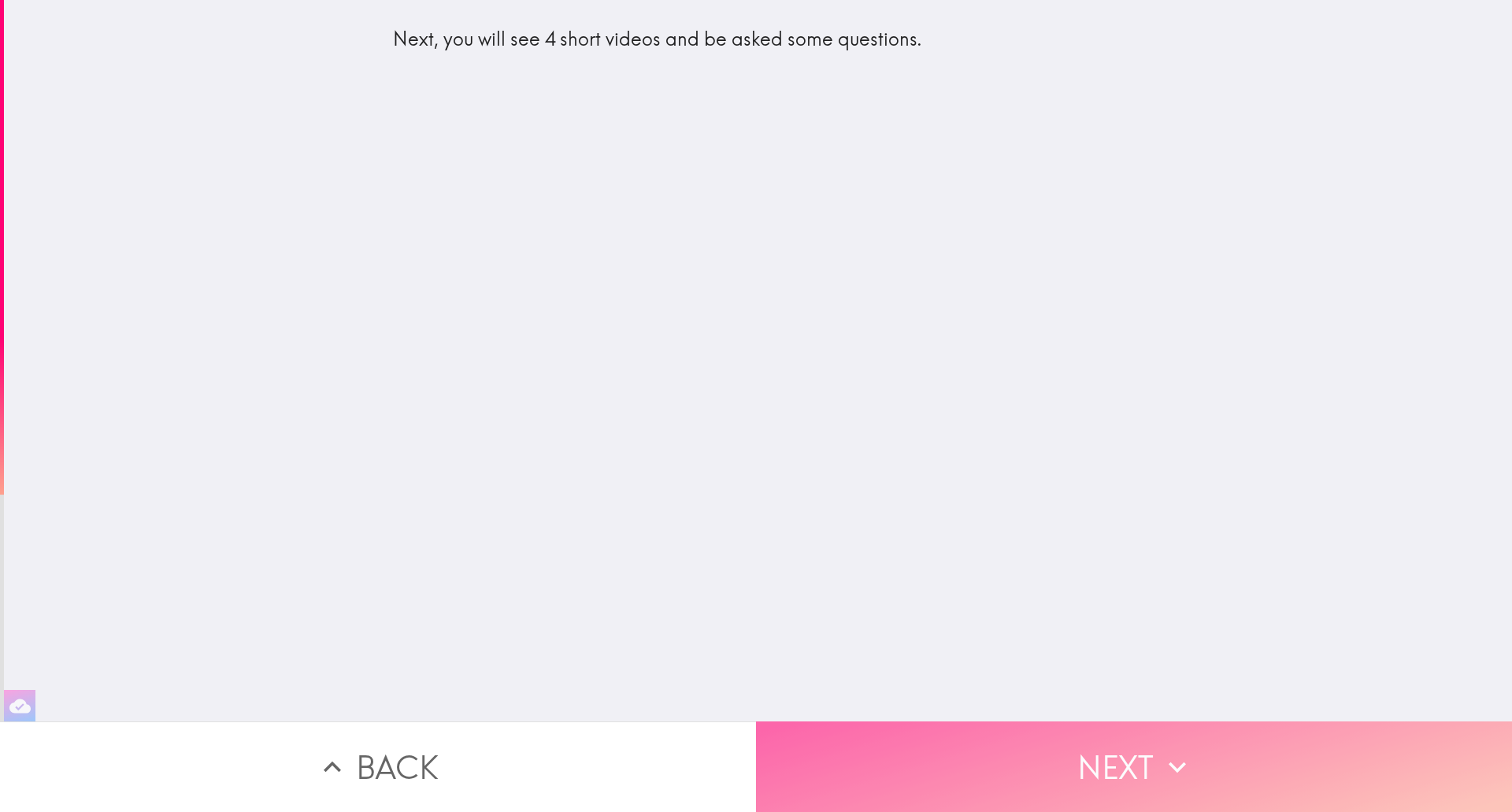
click at [1101, 744] on button "Next" at bounding box center [1134, 767] width 756 height 90
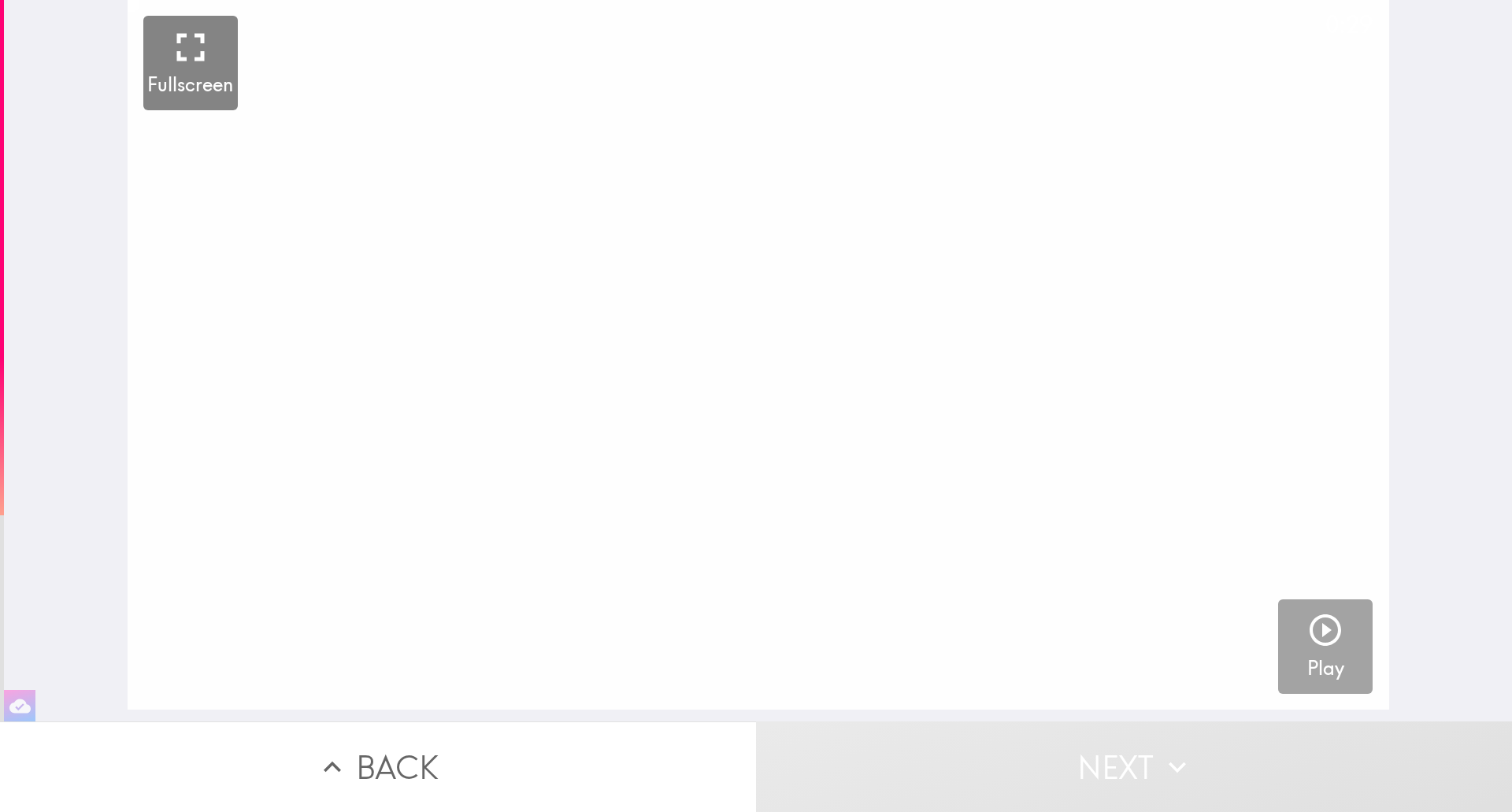
click at [1309, 621] on icon "button" at bounding box center [1325, 629] width 32 height 32
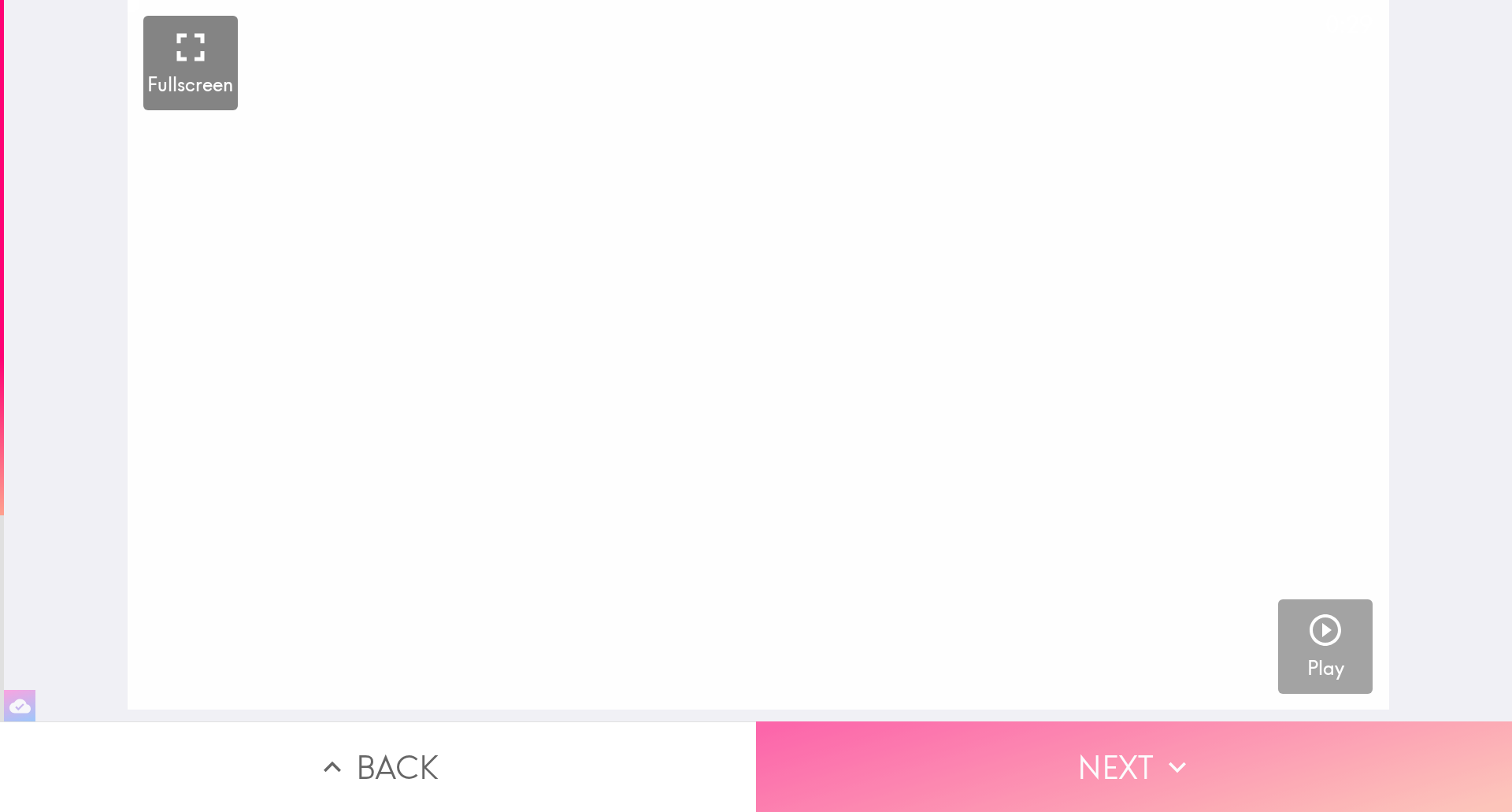
click at [1115, 738] on button "Next" at bounding box center [1134, 767] width 756 height 90
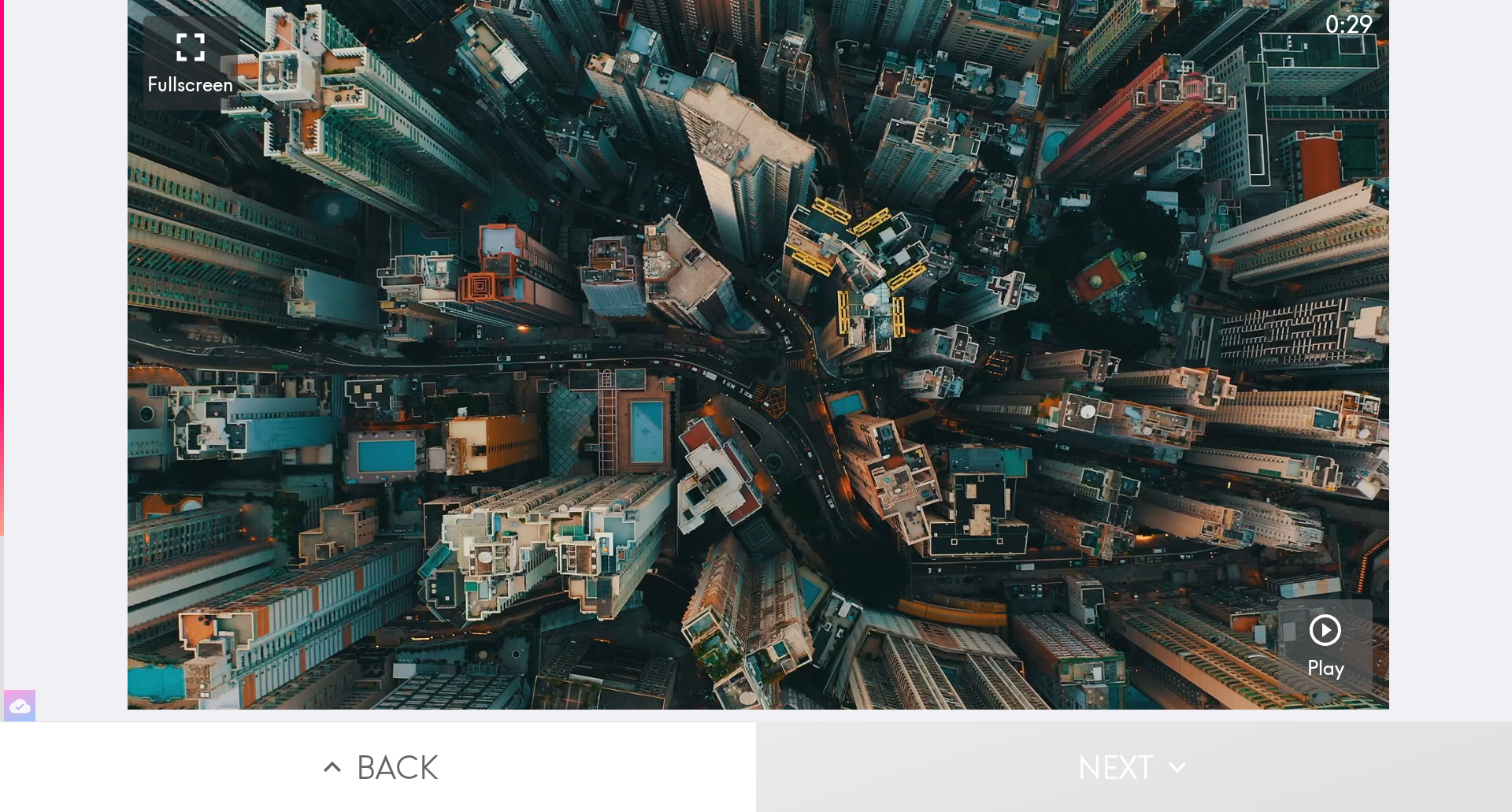
click at [1290, 631] on button "Play" at bounding box center [1325, 647] width 94 height 94
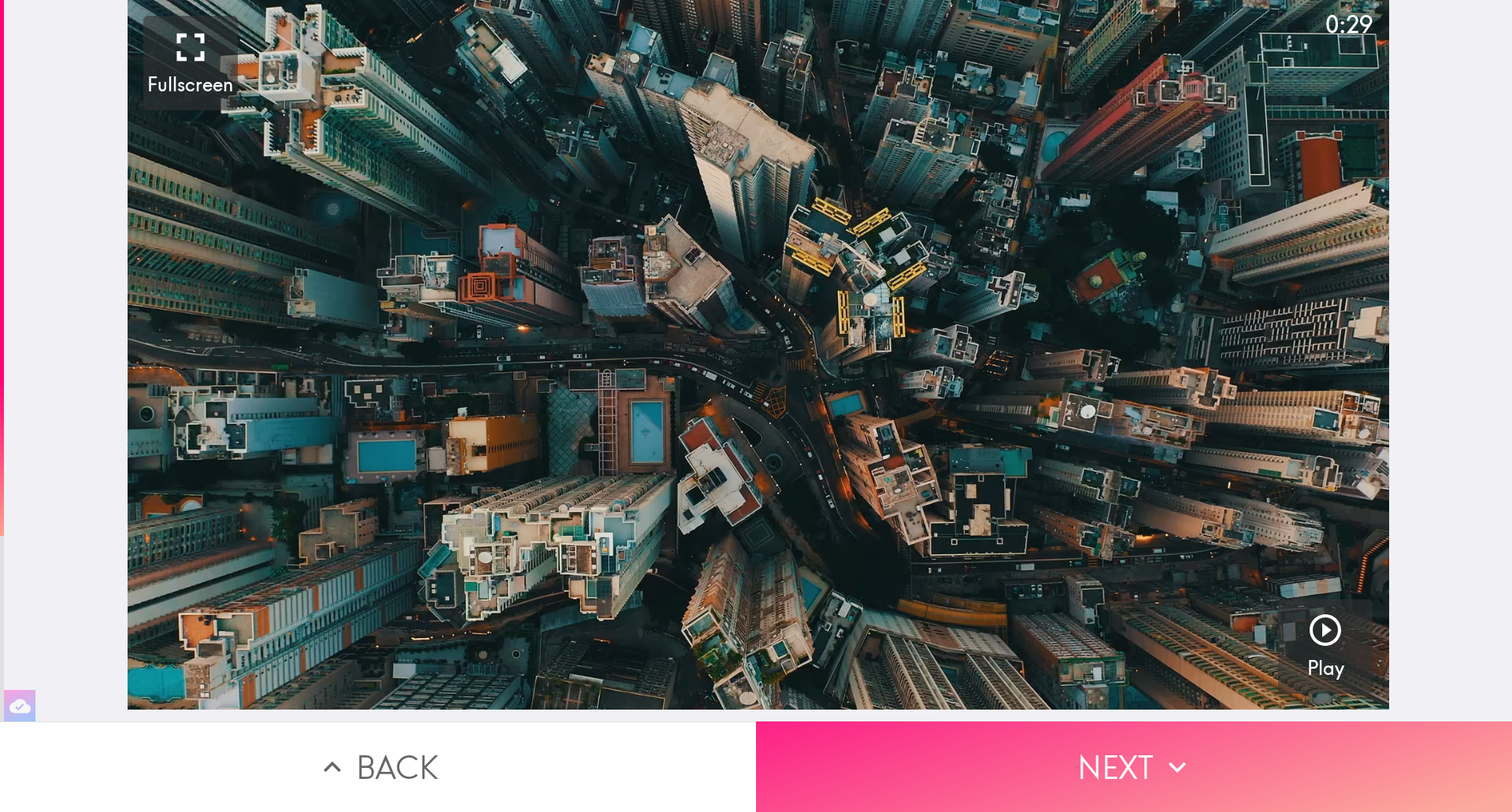
click at [1124, 725] on button "Next" at bounding box center [1134, 767] width 756 height 90
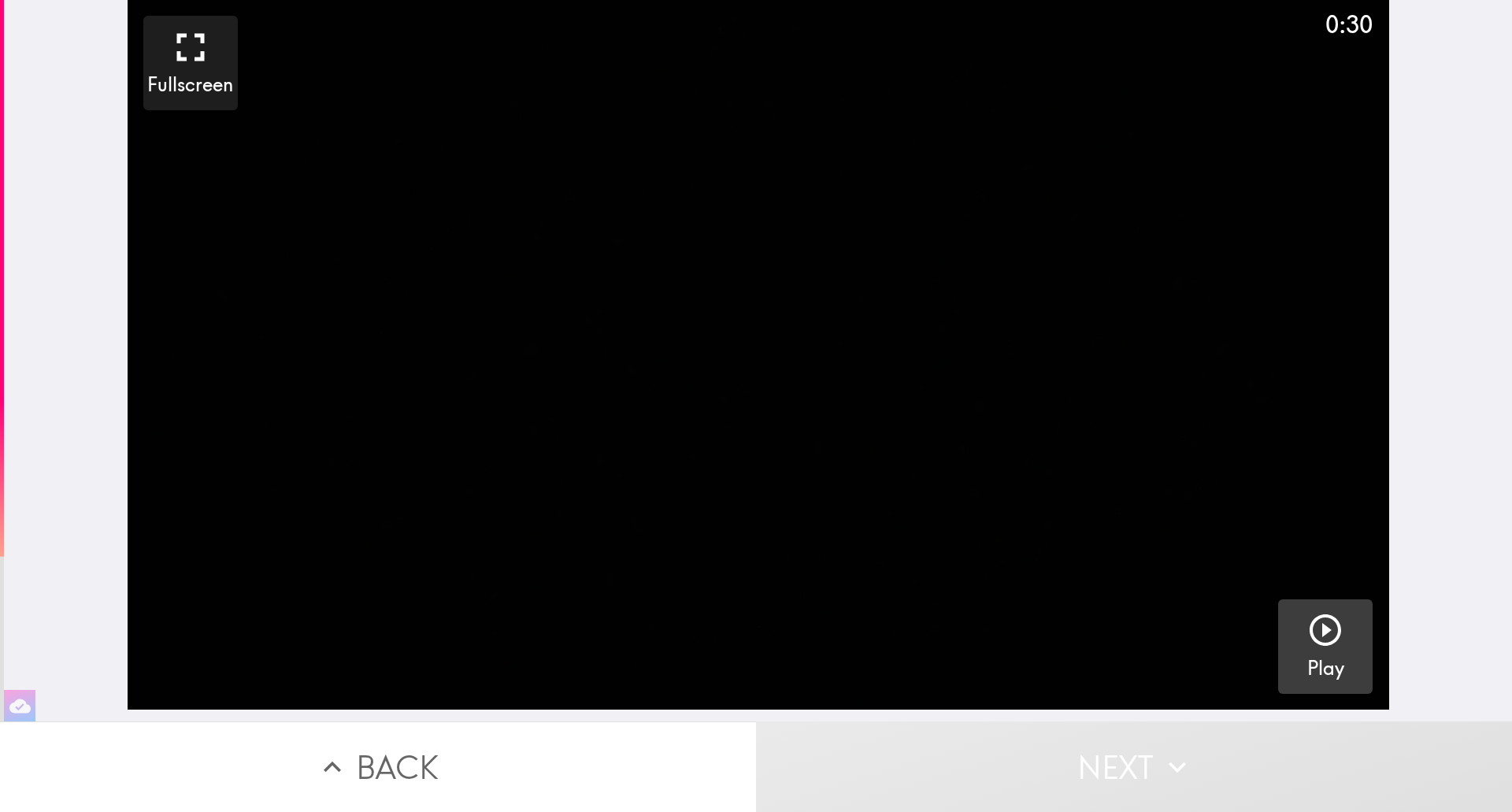
click at [1307, 637] on icon "button" at bounding box center [1326, 630] width 38 height 38
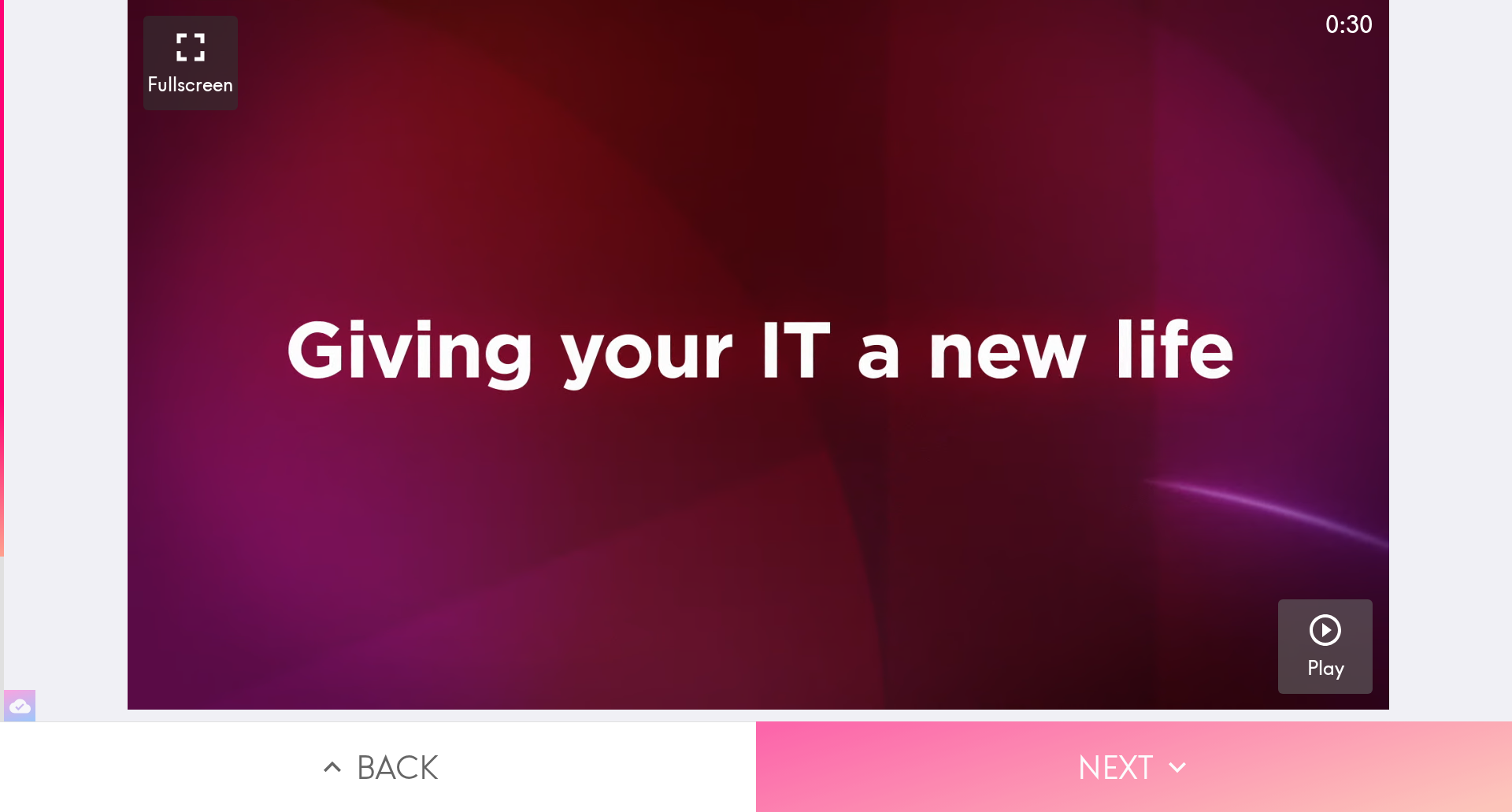
click at [1106, 742] on button "Next" at bounding box center [1134, 767] width 756 height 90
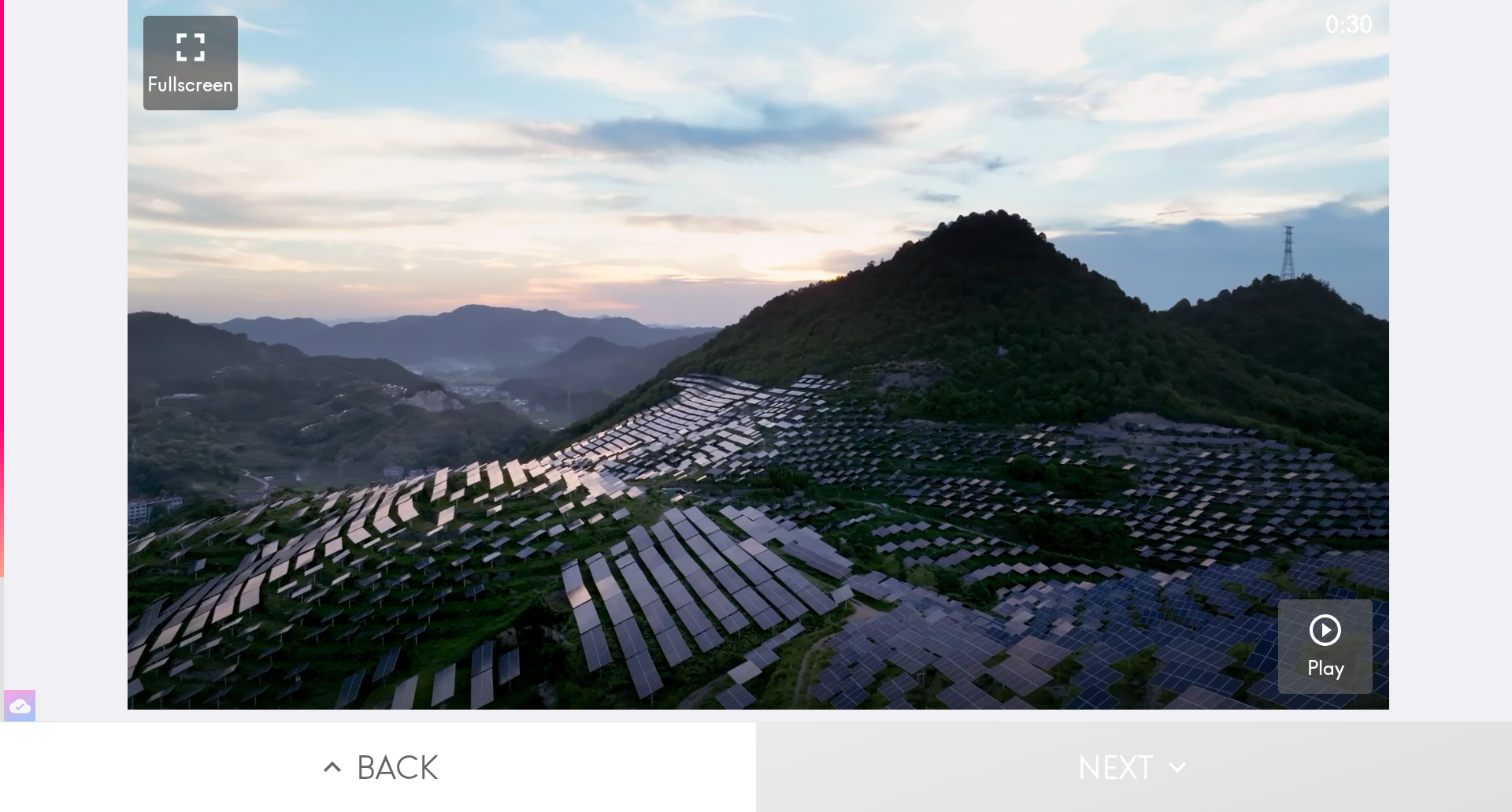
click at [1307, 618] on icon "button" at bounding box center [1326, 630] width 38 height 38
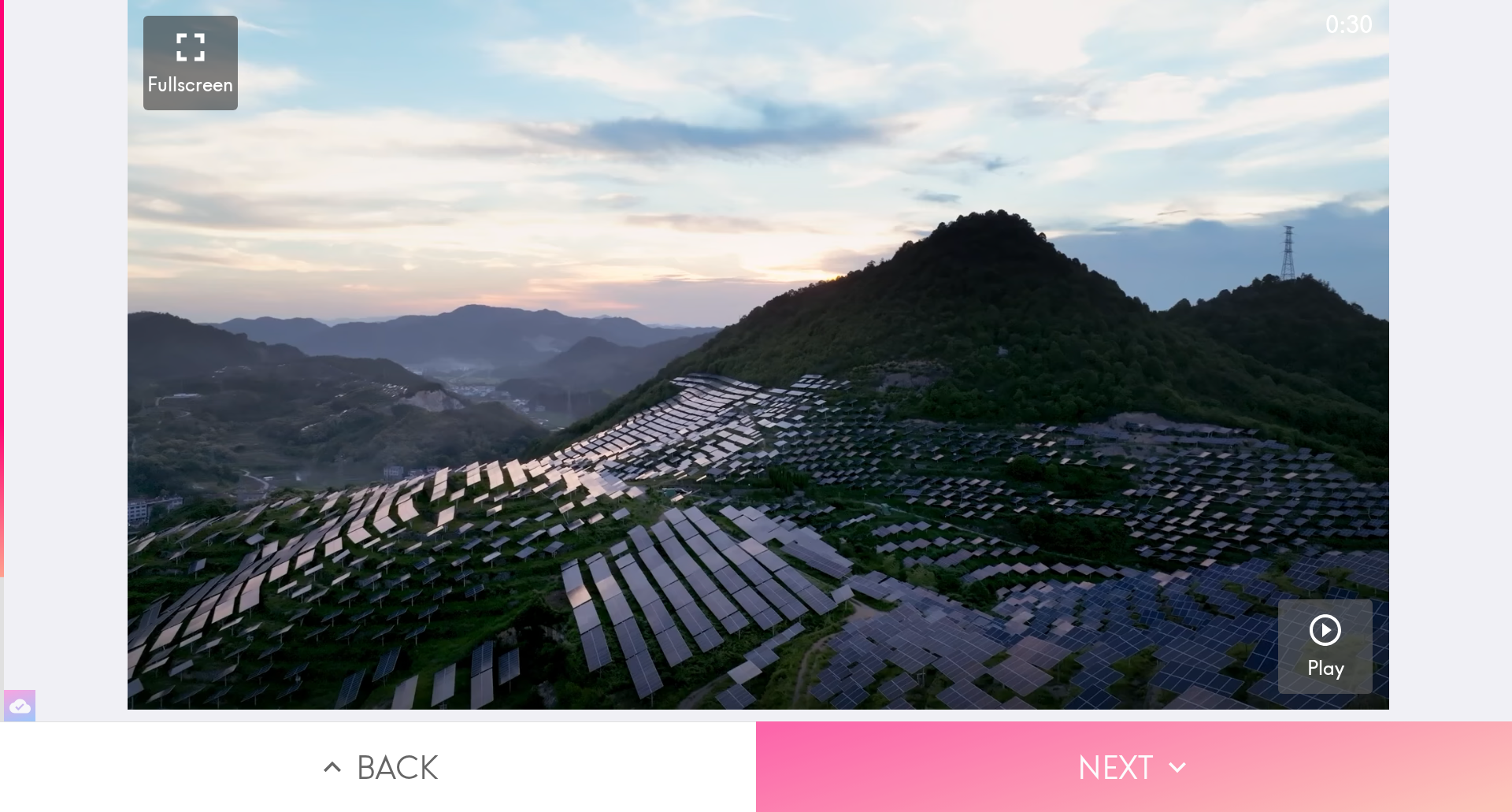
click at [1100, 744] on button "Next" at bounding box center [1134, 767] width 756 height 90
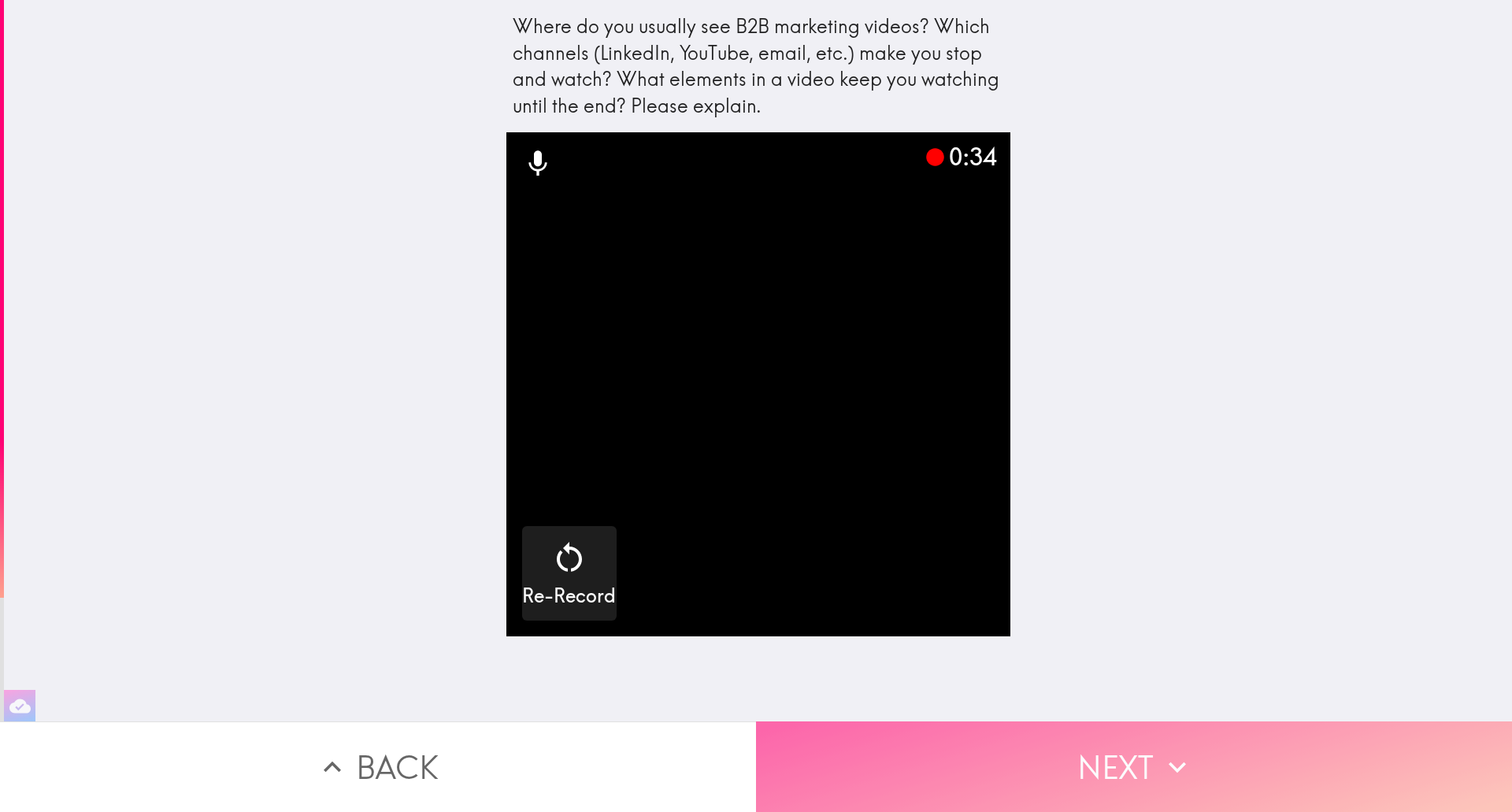
click at [1106, 753] on button "Next" at bounding box center [1134, 767] width 756 height 90
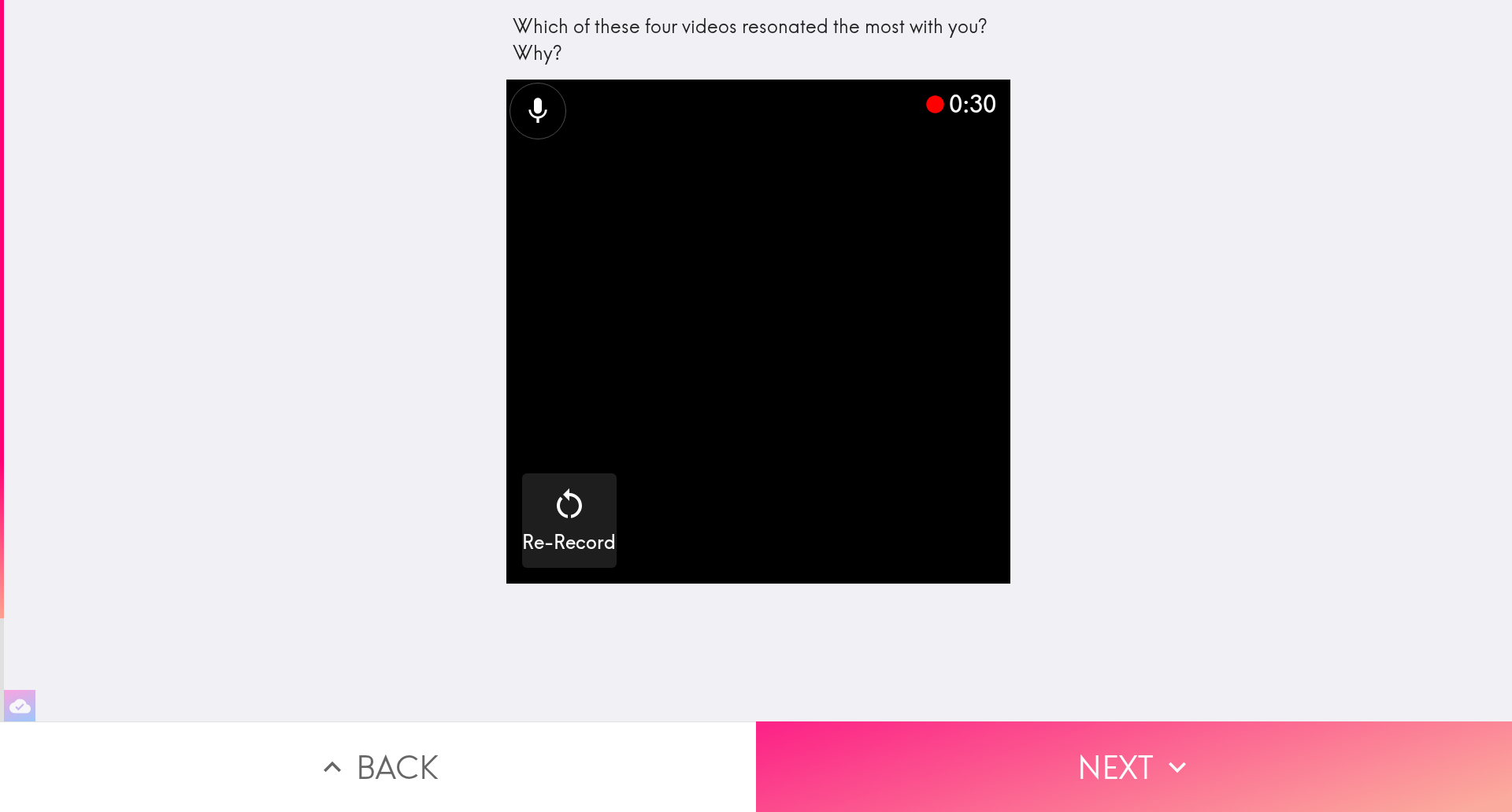
click at [1153, 756] on button "Next" at bounding box center [1134, 767] width 756 height 90
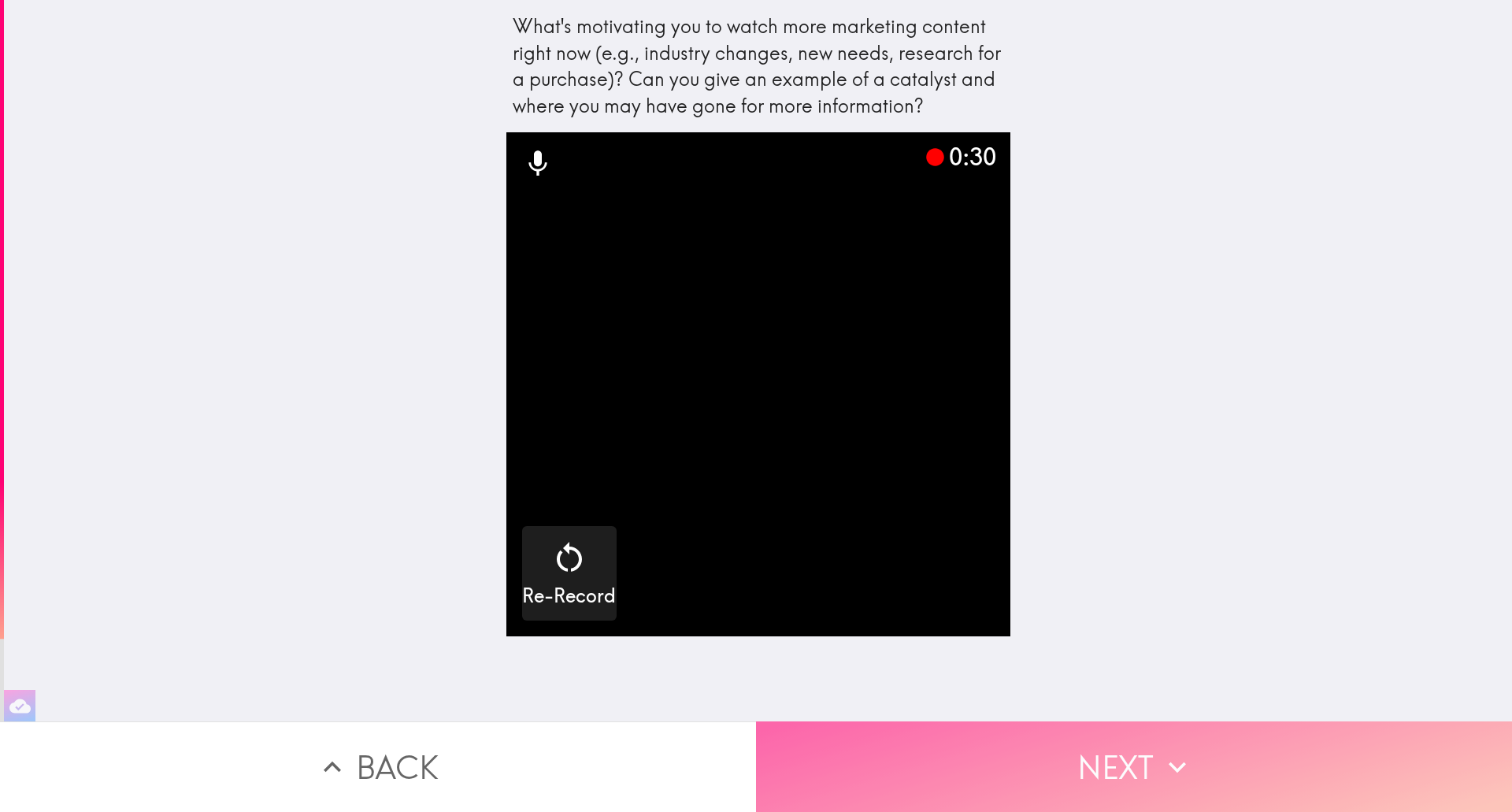
click at [1114, 775] on button "Next" at bounding box center [1134, 767] width 756 height 90
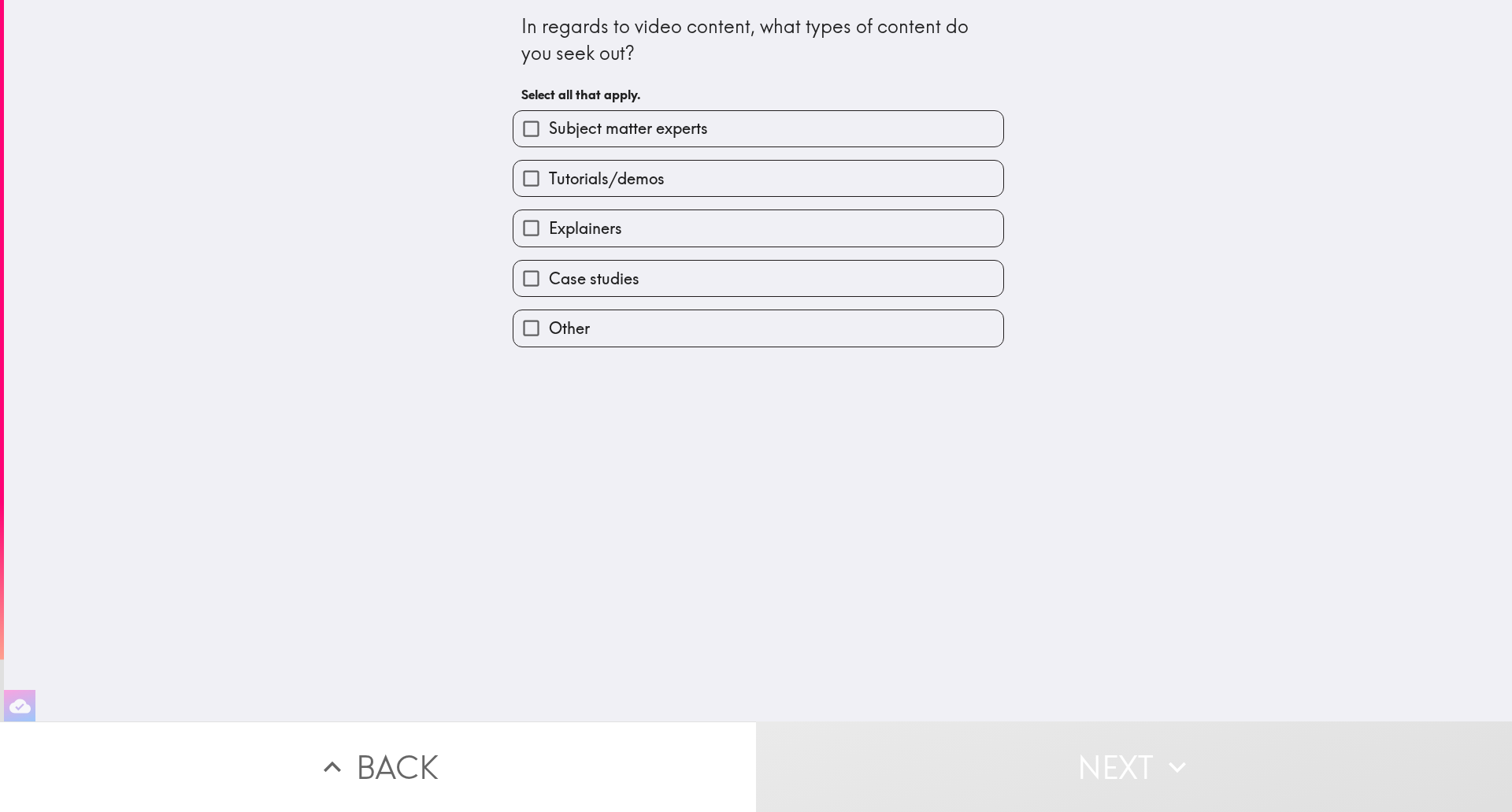
click at [518, 229] on input "Explainers" at bounding box center [531, 228] width 35 height 35
checkbox input "true"
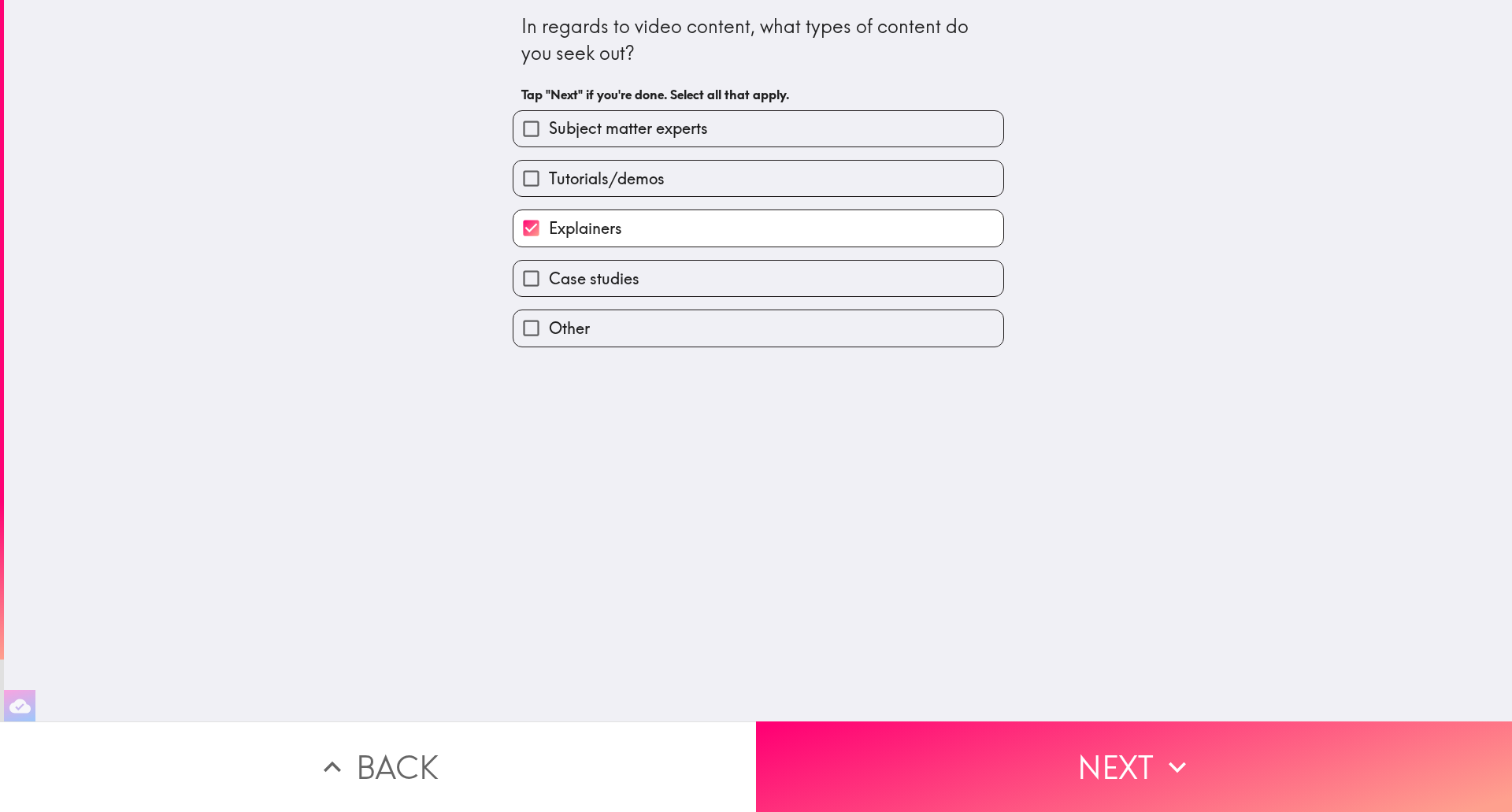
click at [519, 179] on input "Tutorials/demos" at bounding box center [531, 178] width 35 height 35
checkbox input "true"
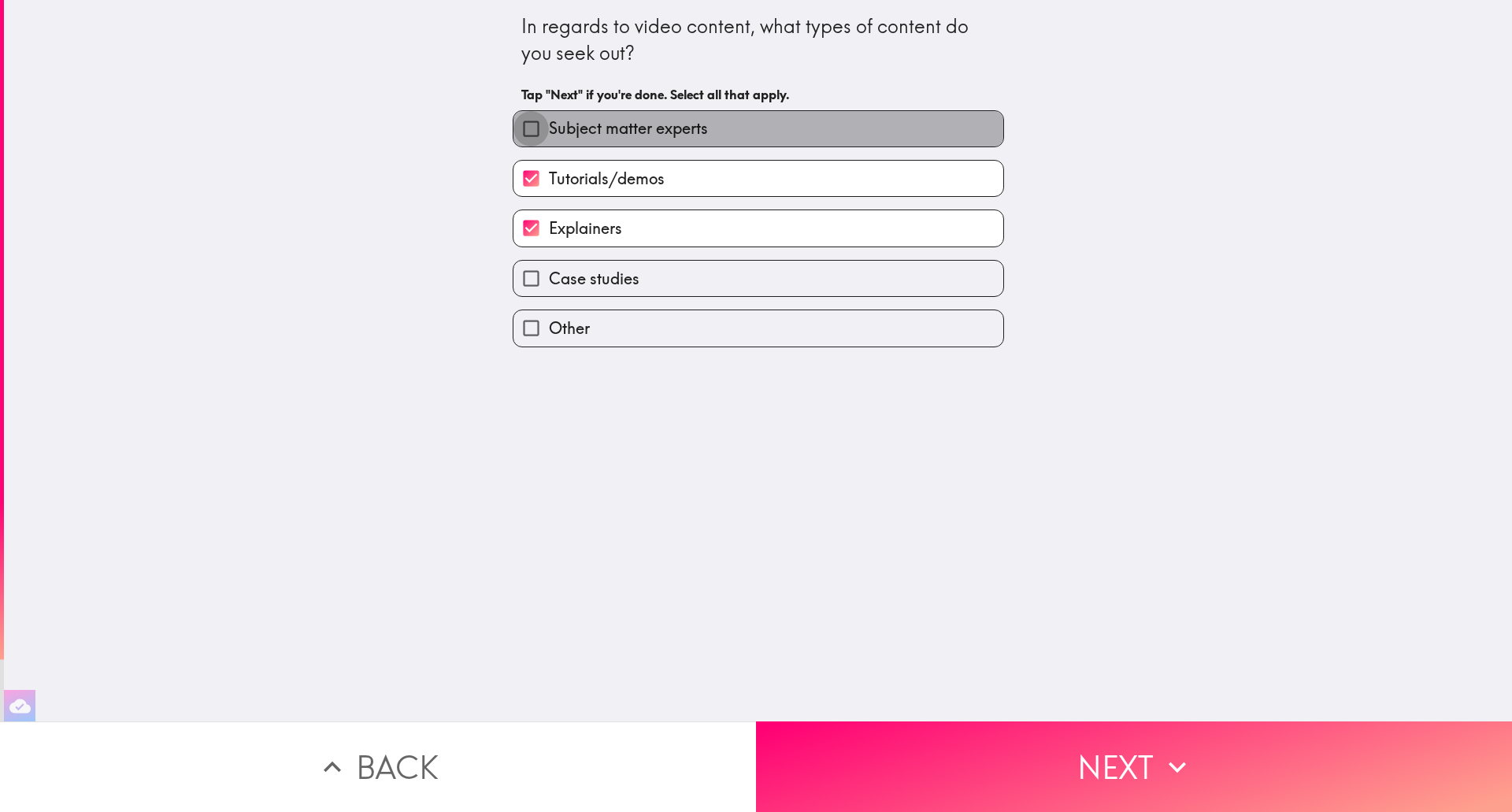
click at [516, 130] on input "Subject matter experts" at bounding box center [531, 128] width 35 height 35
checkbox input "true"
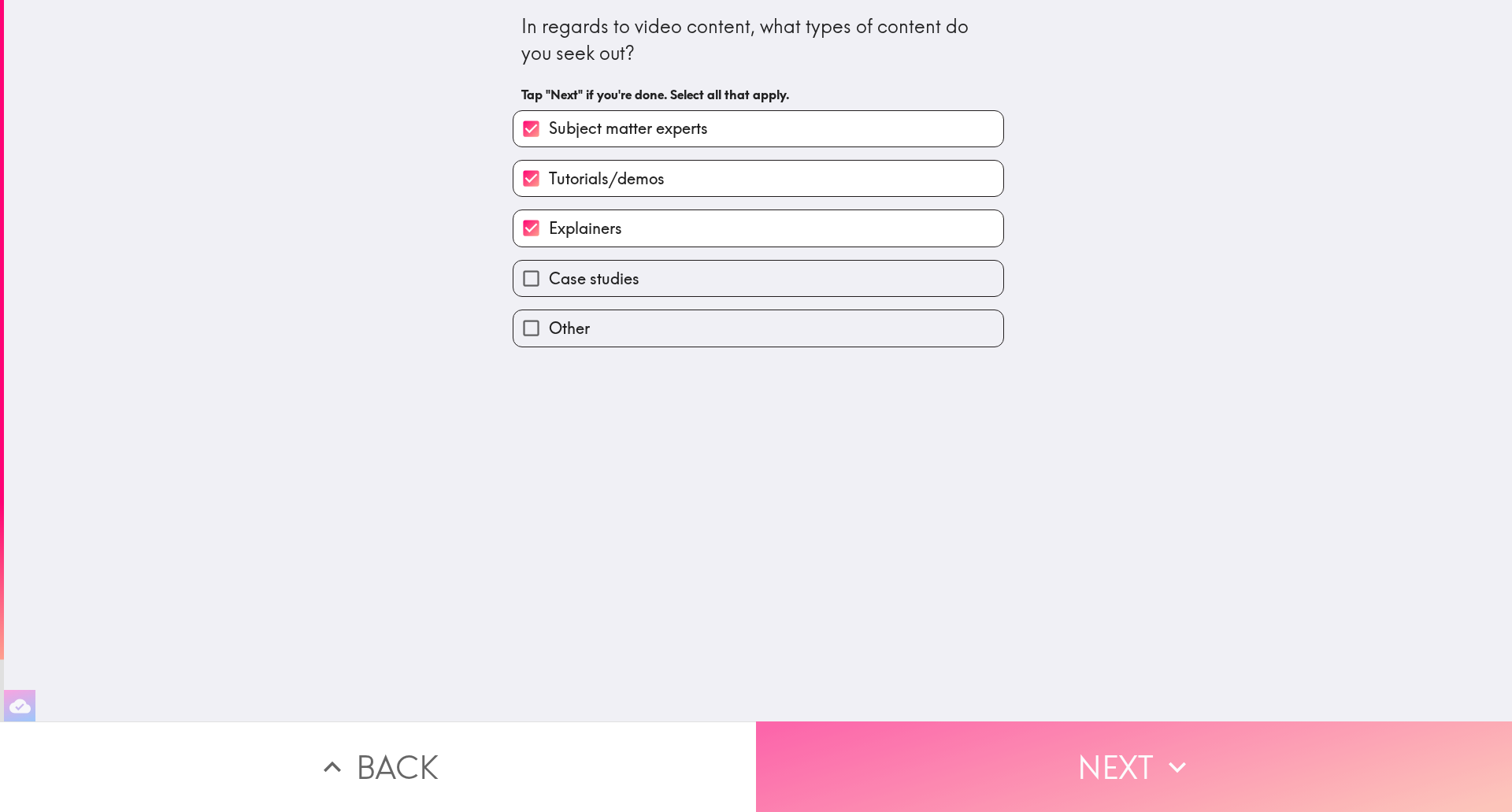
click at [1091, 745] on button "Next" at bounding box center [1134, 767] width 756 height 90
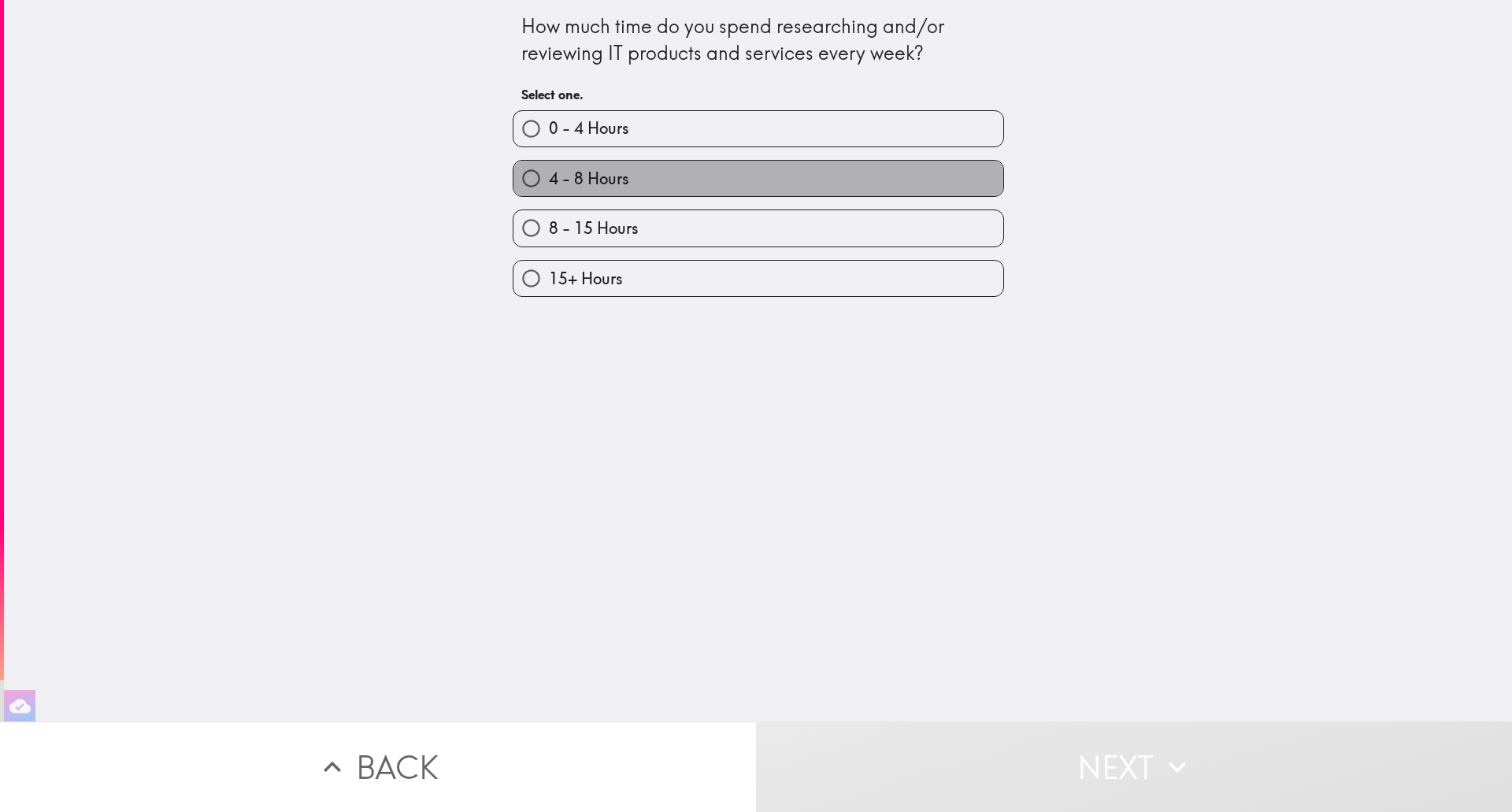
click at [564, 175] on span "4 - 8 Hours" at bounding box center [589, 178] width 80 height 22
click at [549, 175] on input "4 - 8 Hours" at bounding box center [531, 178] width 35 height 35
radio input "true"
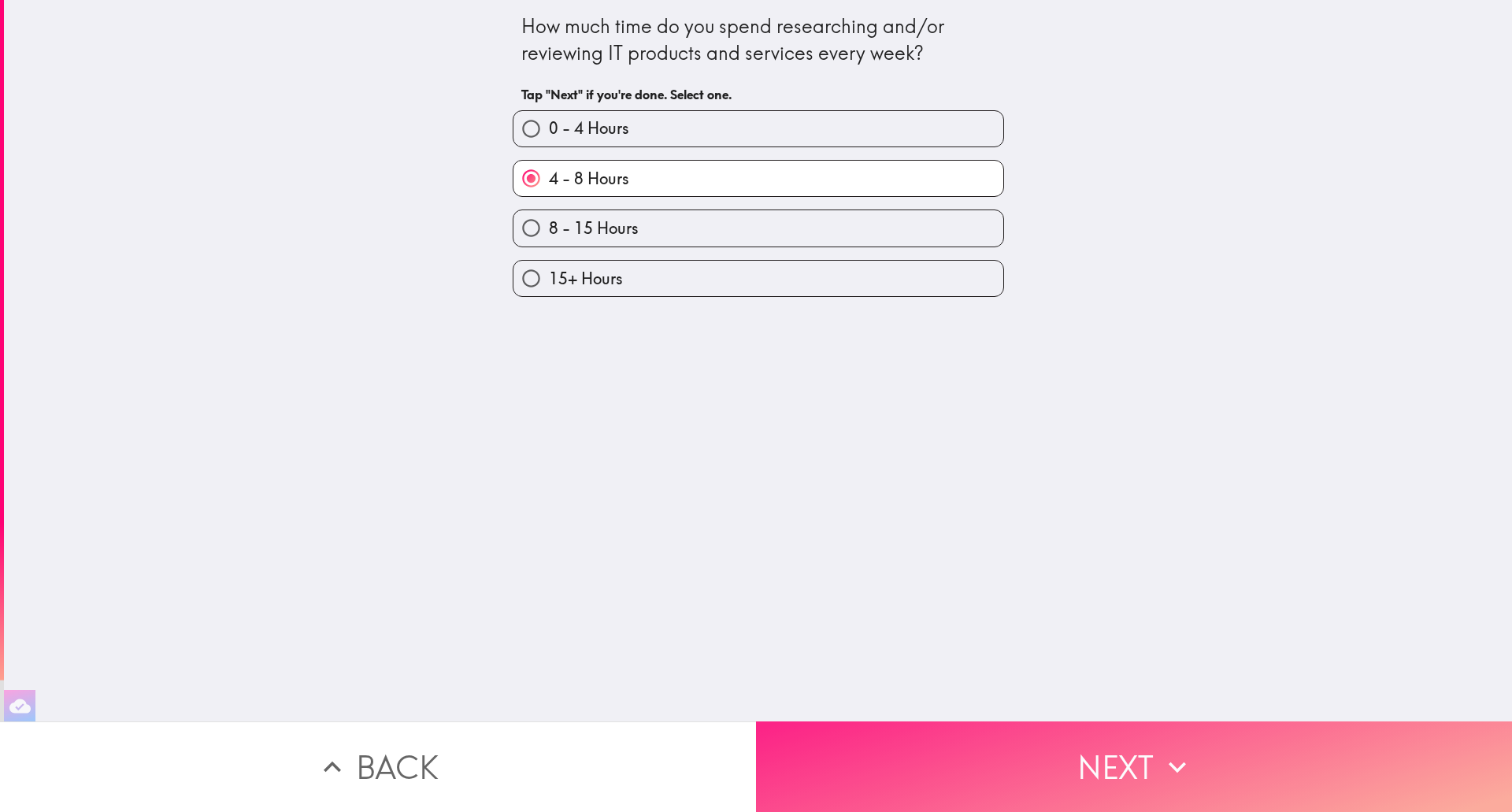
click at [1139, 768] on button "Next" at bounding box center [1134, 767] width 756 height 90
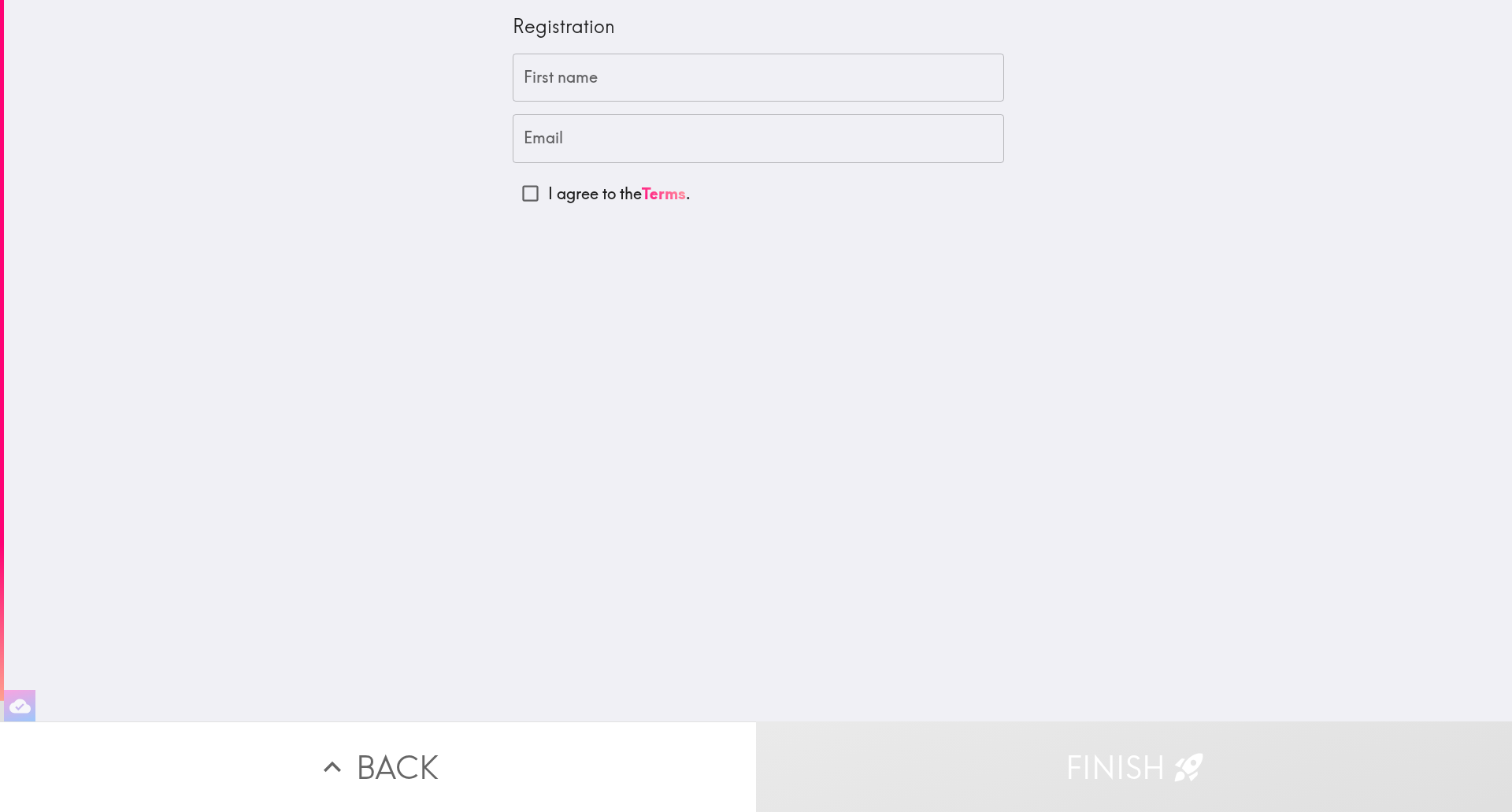
click at [619, 72] on input "First name" at bounding box center [758, 78] width 491 height 49
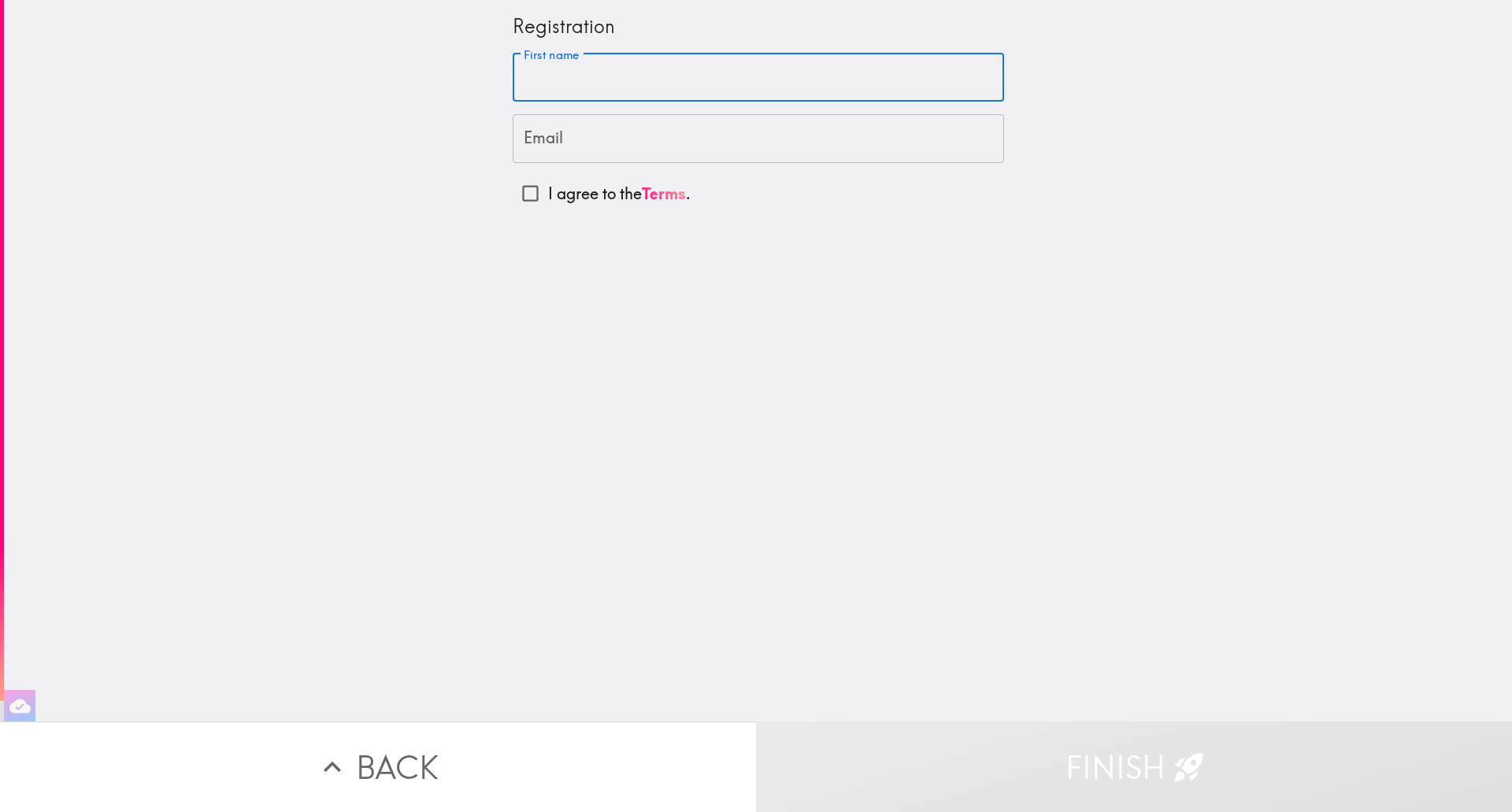
type input "[PERSON_NAME]"
type input "[PERSON_NAME][EMAIL_ADDRESS][PERSON_NAME][DOMAIN_NAME]"
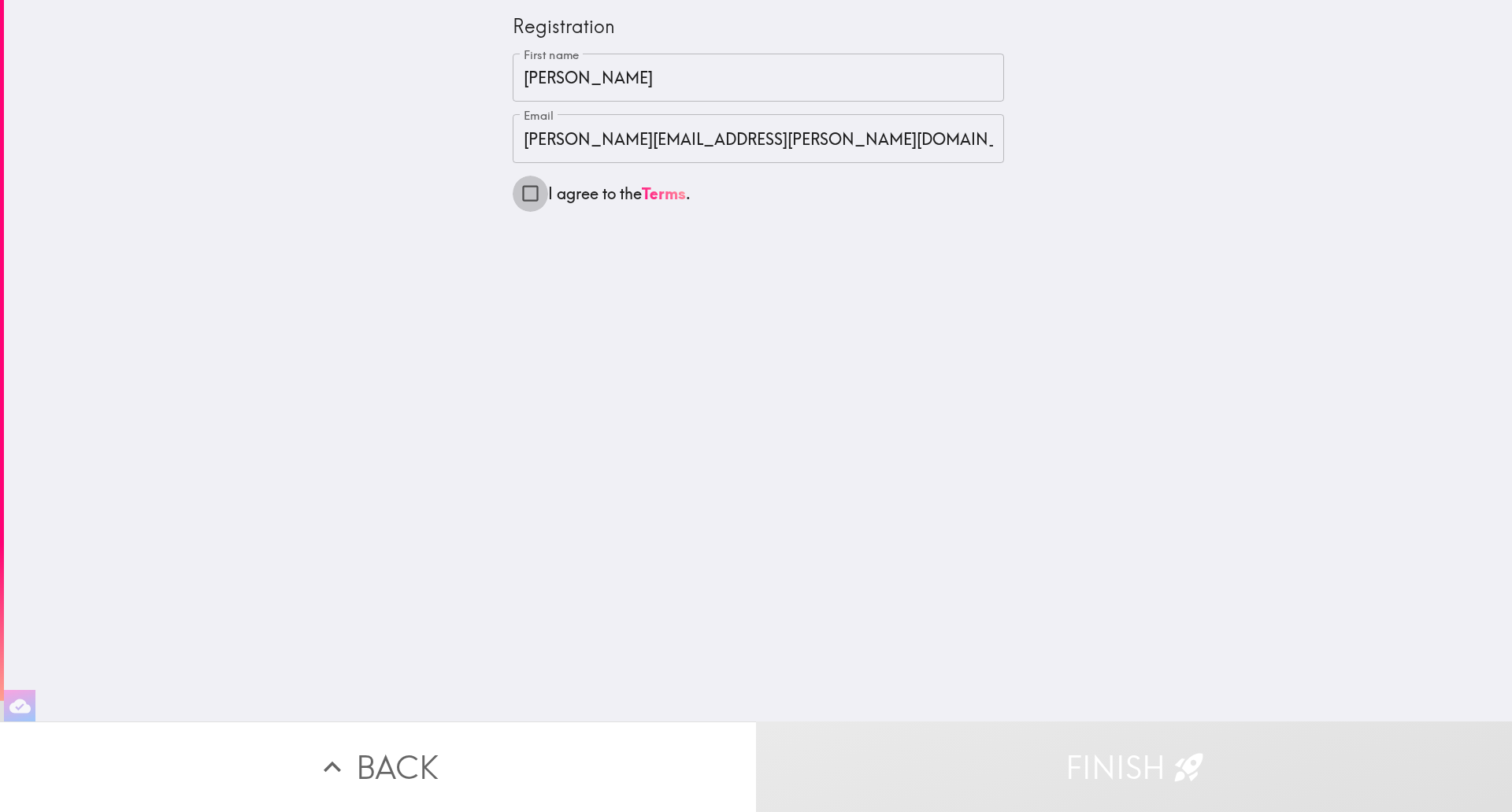
click at [515, 194] on input "I agree to the Terms ." at bounding box center [530, 193] width 35 height 35
checkbox input "true"
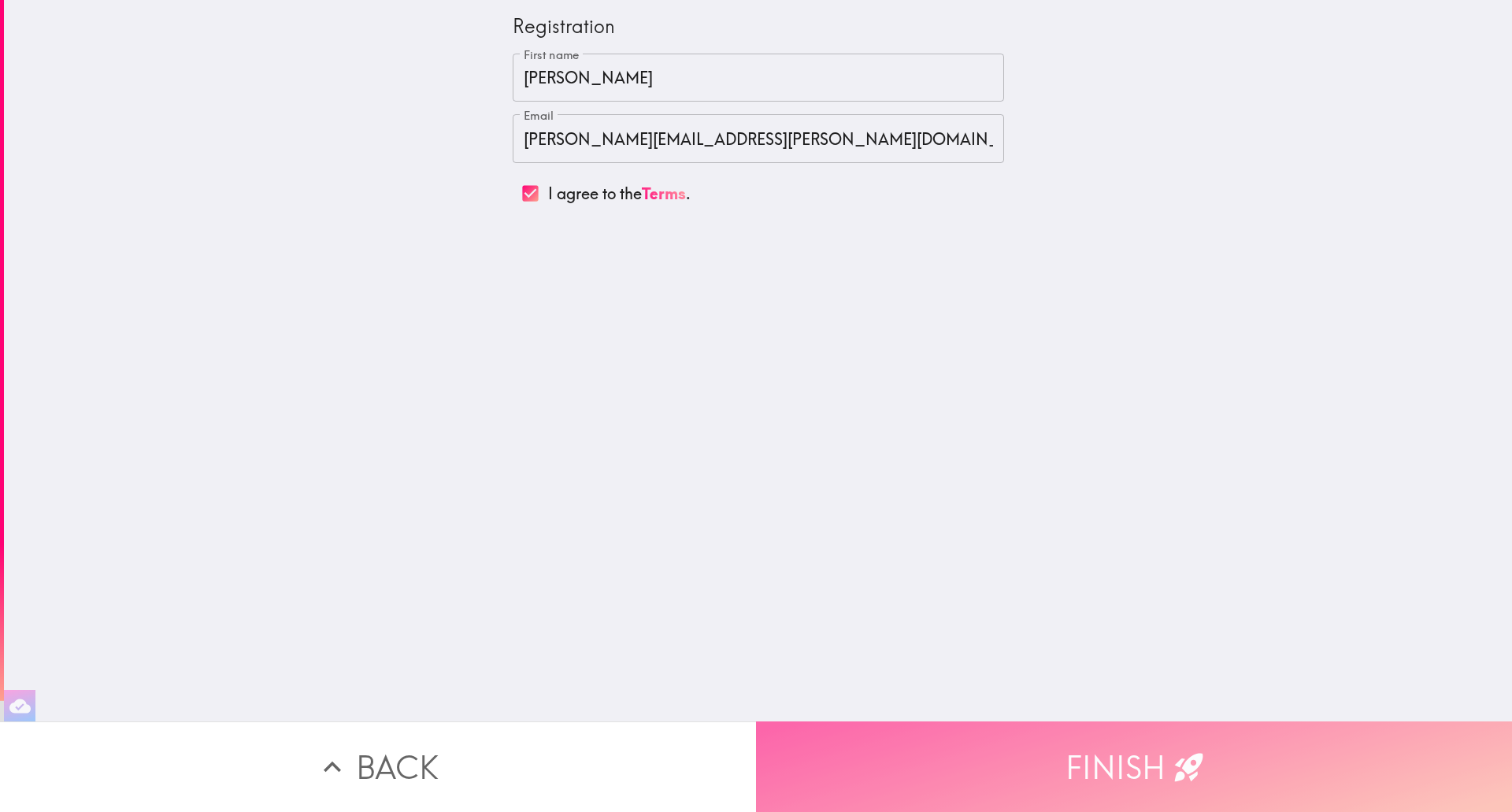
click at [1125, 742] on button "Finish" at bounding box center [1134, 767] width 756 height 90
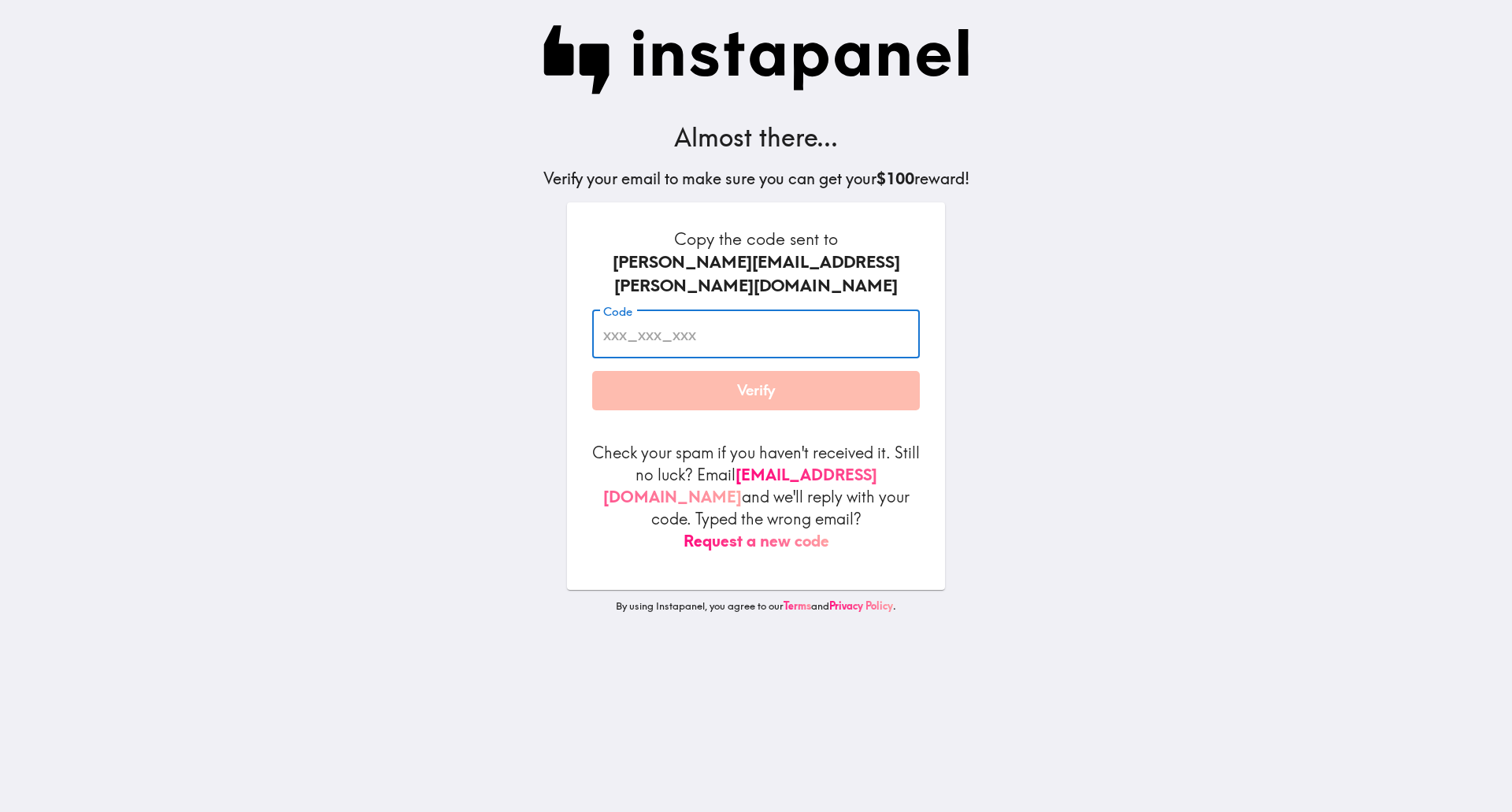
click at [747, 314] on input "Code" at bounding box center [756, 335] width 327 height 49
paste input "4Le_mkD_mey"
type input "4Le_mkD_mey"
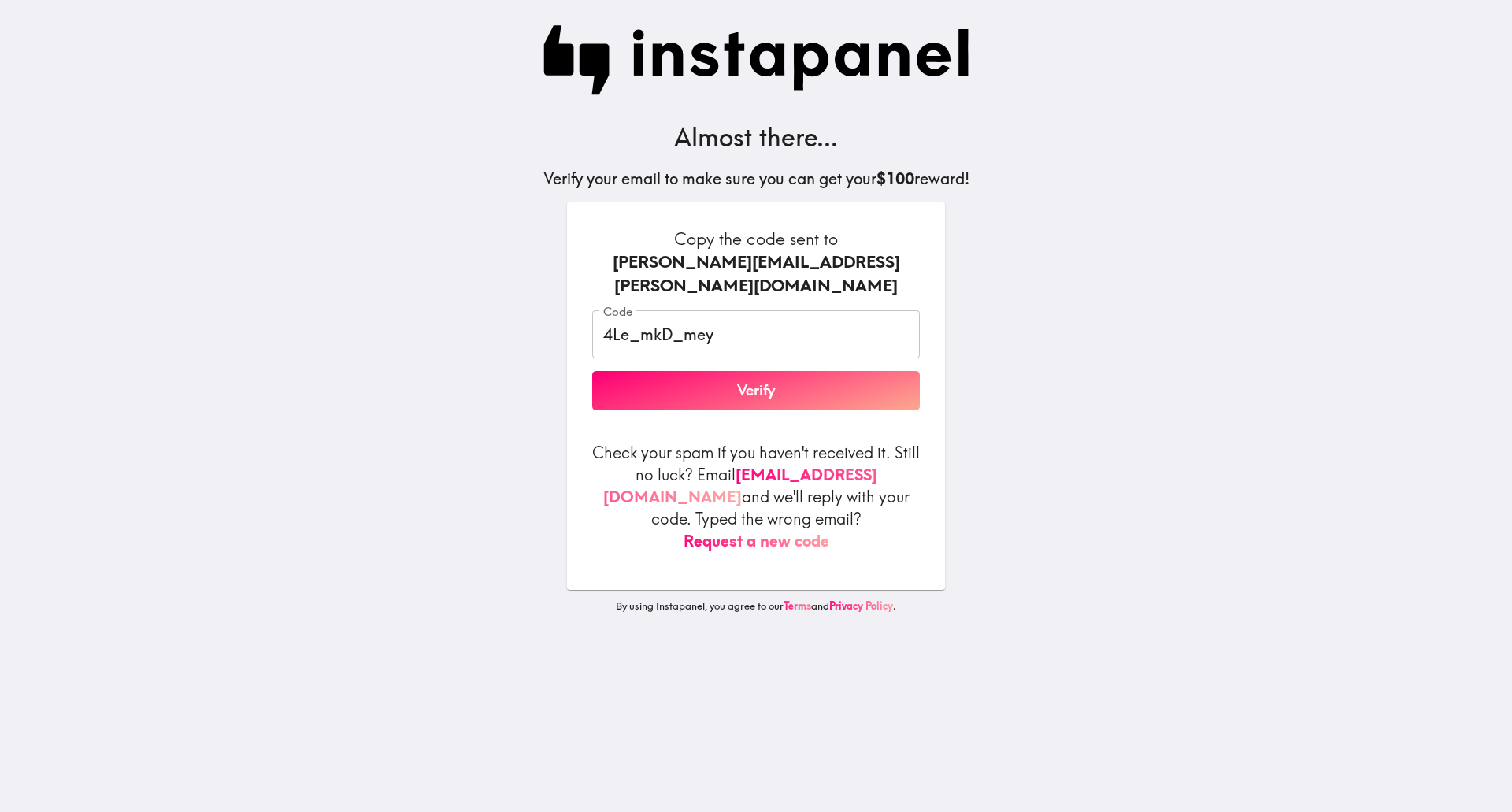
click at [741, 415] on form "Copy the code sent to [PERSON_NAME][EMAIL_ADDRESS][PERSON_NAME][DOMAIN_NAME] Co…" at bounding box center [756, 390] width 327 height 325
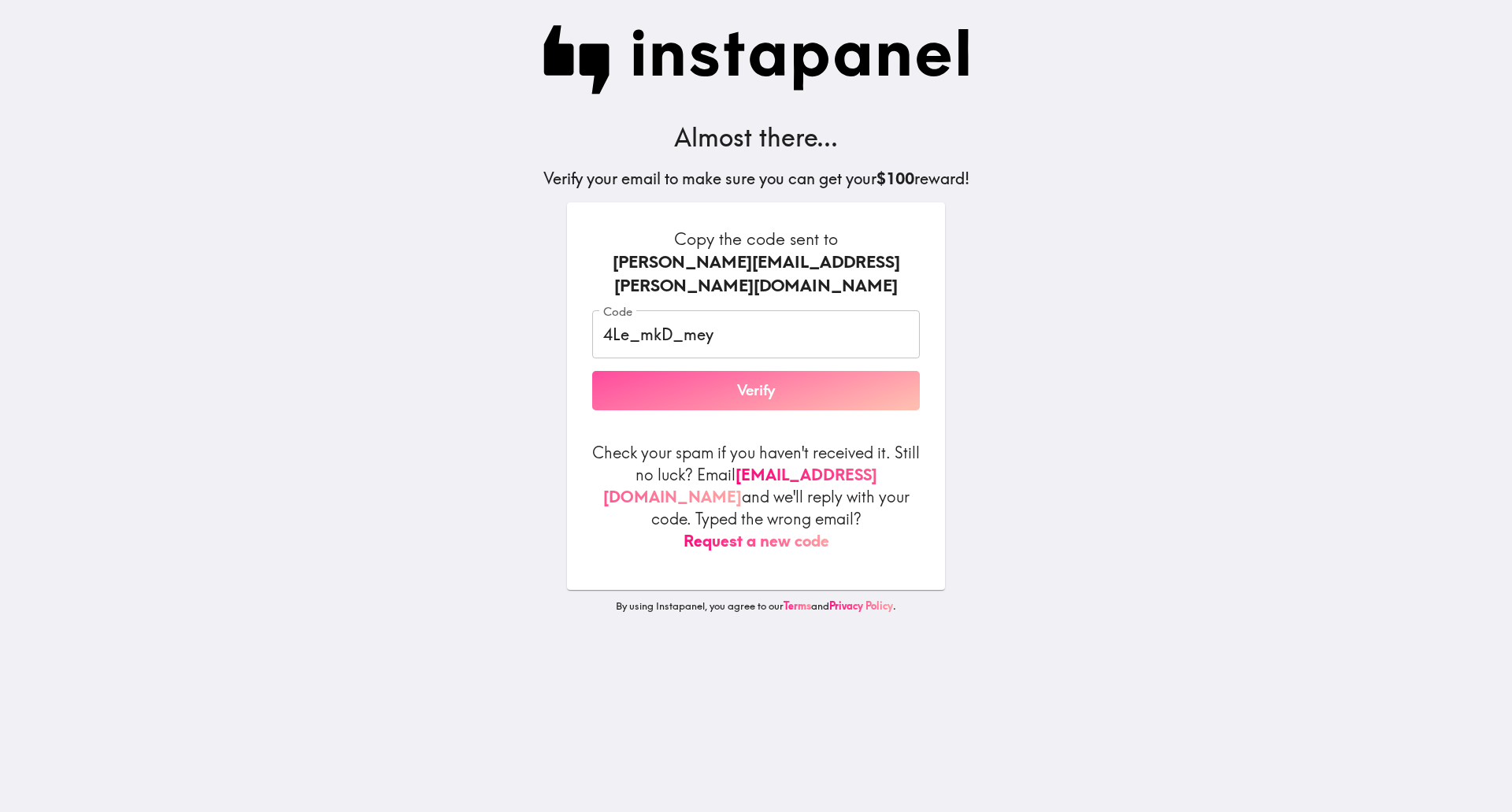
click at [747, 371] on button "Verify" at bounding box center [756, 391] width 327 height 40
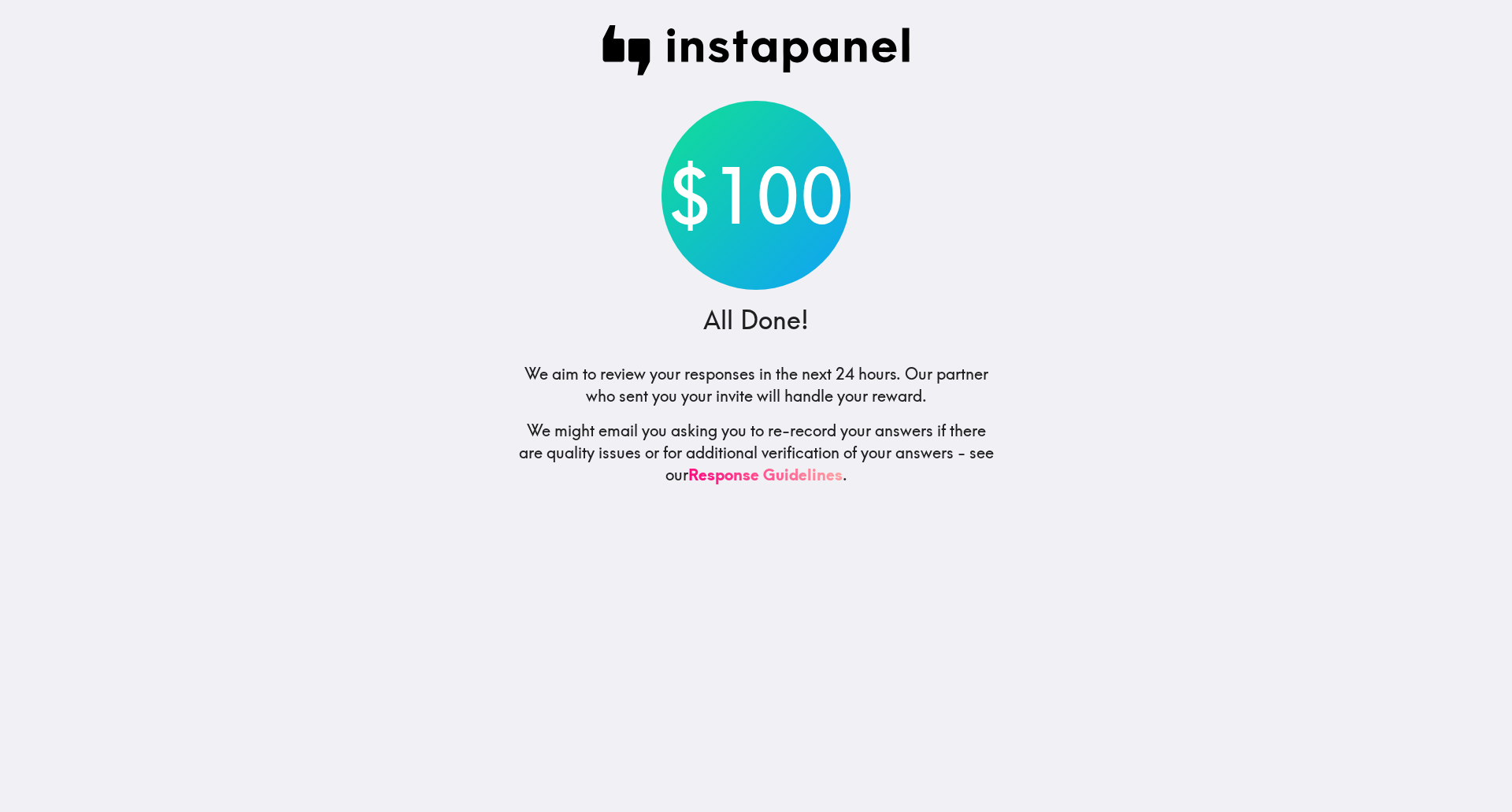
click at [1195, 458] on main "$100 All Done! We aim to review your responses in the next 24 hours. Our partne…" at bounding box center [756, 406] width 1512 height 812
